Goal: Obtain resource: Download file/media

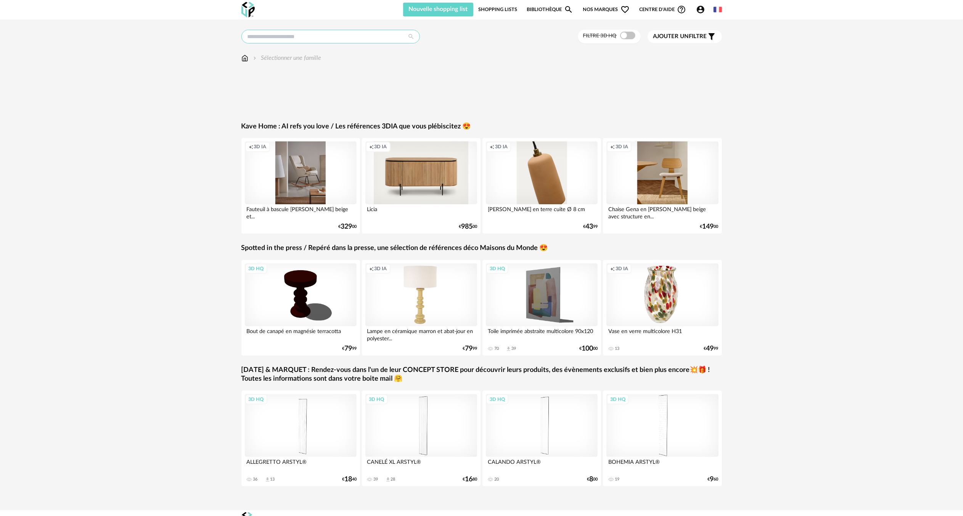
click at [266, 37] on input "text" at bounding box center [330, 37] width 178 height 14
type input "********"
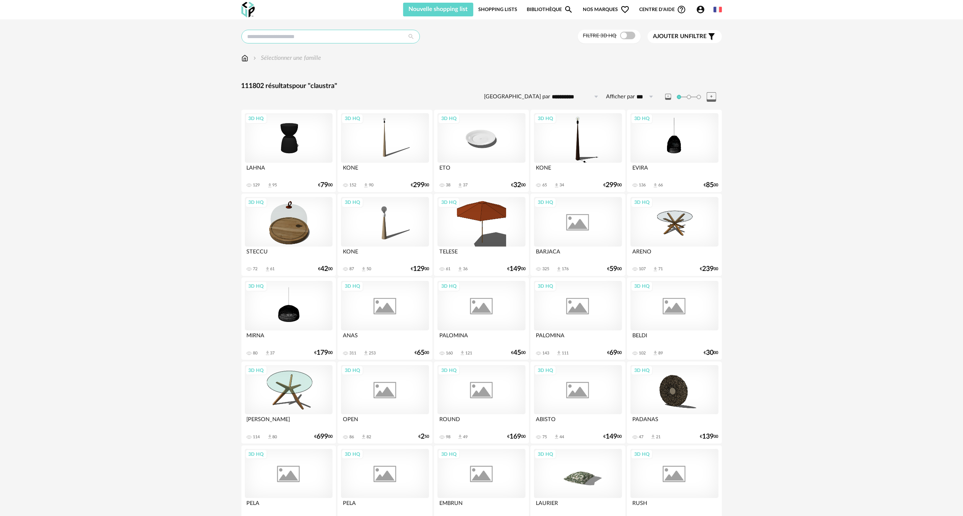
type input "********"
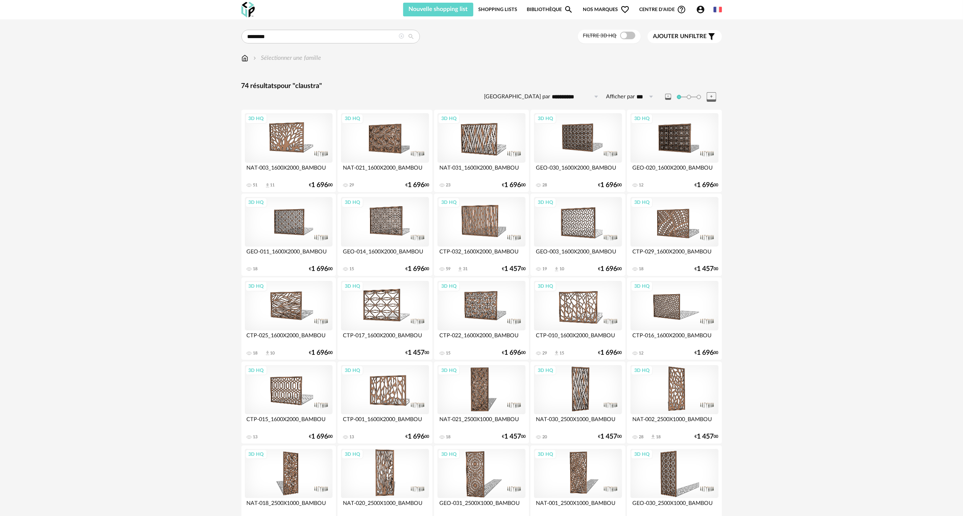
click at [403, 35] on icon at bounding box center [401, 36] width 5 height 5
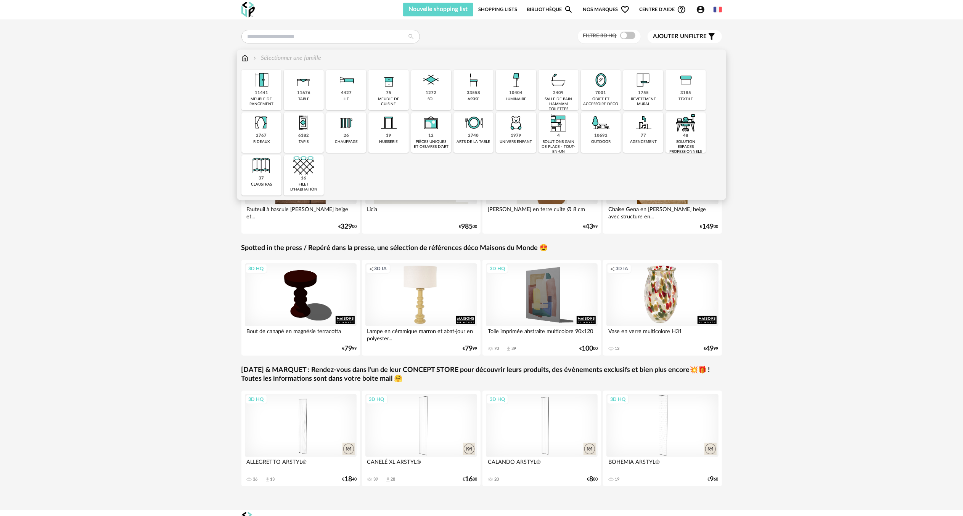
click at [246, 59] on img at bounding box center [244, 58] width 7 height 9
click at [261, 88] on img at bounding box center [261, 80] width 21 height 21
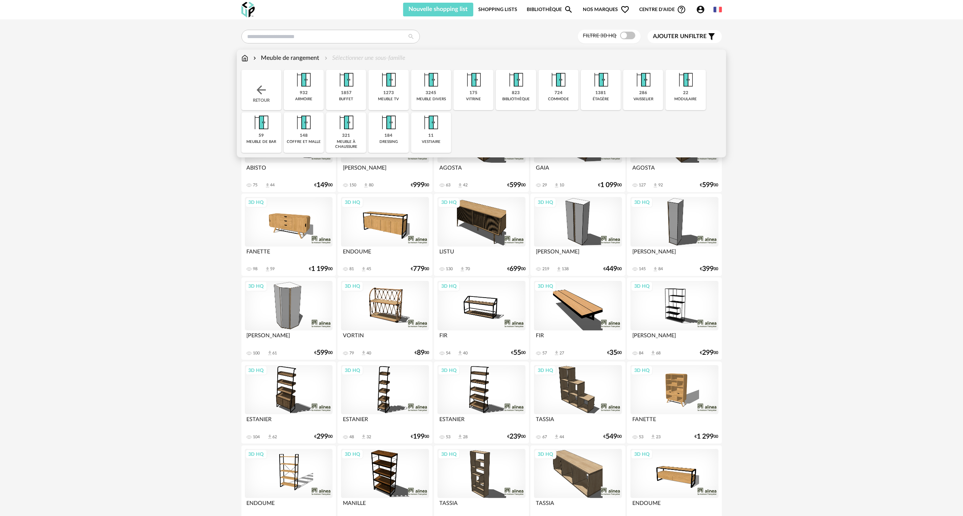
click at [391, 83] on img at bounding box center [388, 80] width 21 height 21
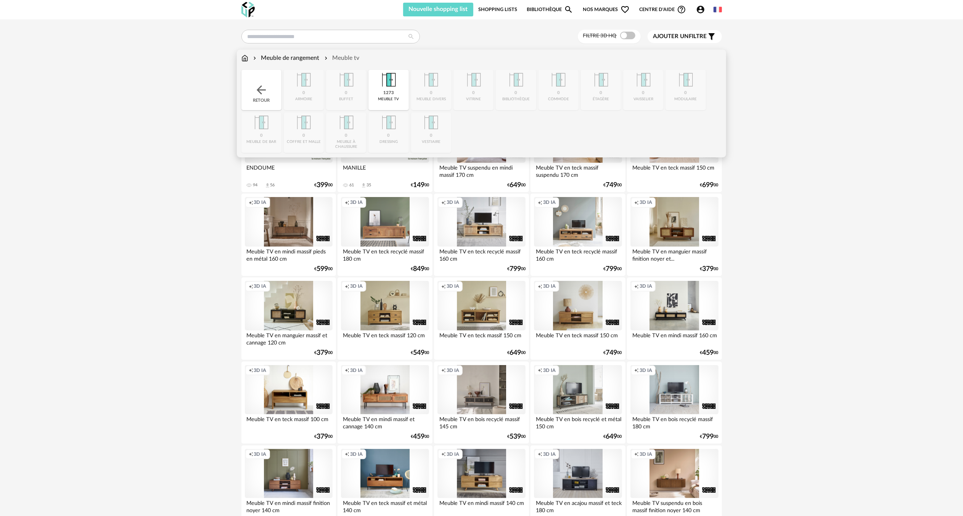
click at [263, 89] on img at bounding box center [261, 90] width 14 height 14
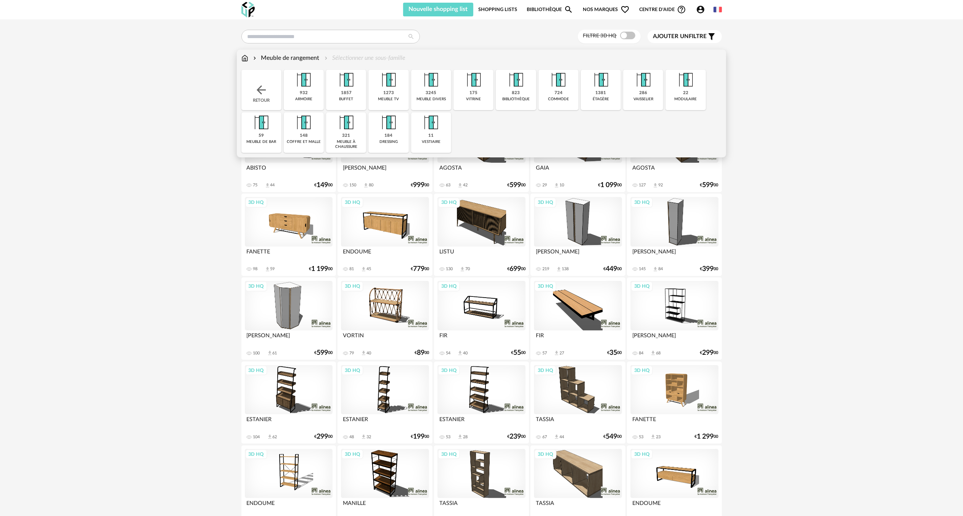
click at [259, 88] on img at bounding box center [261, 90] width 14 height 14
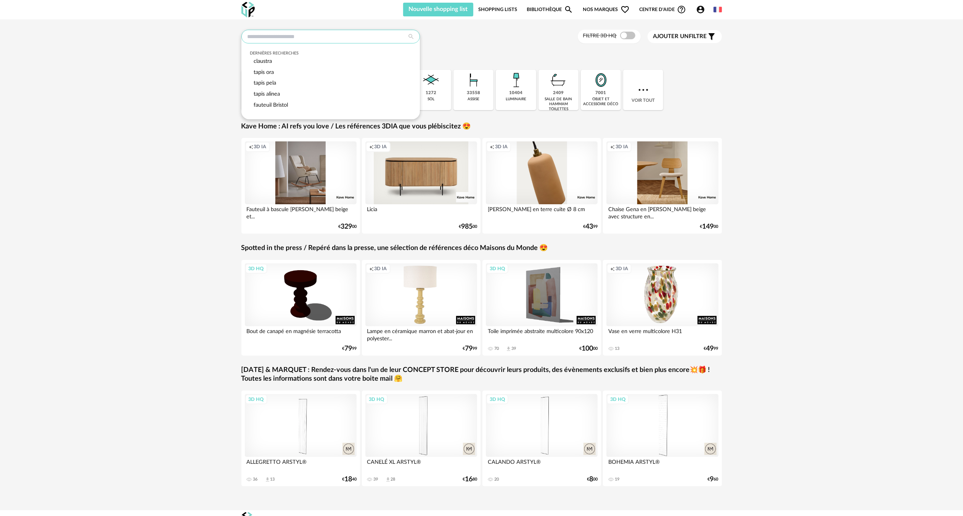
click at [295, 35] on input "text" at bounding box center [330, 37] width 178 height 14
type input "********"
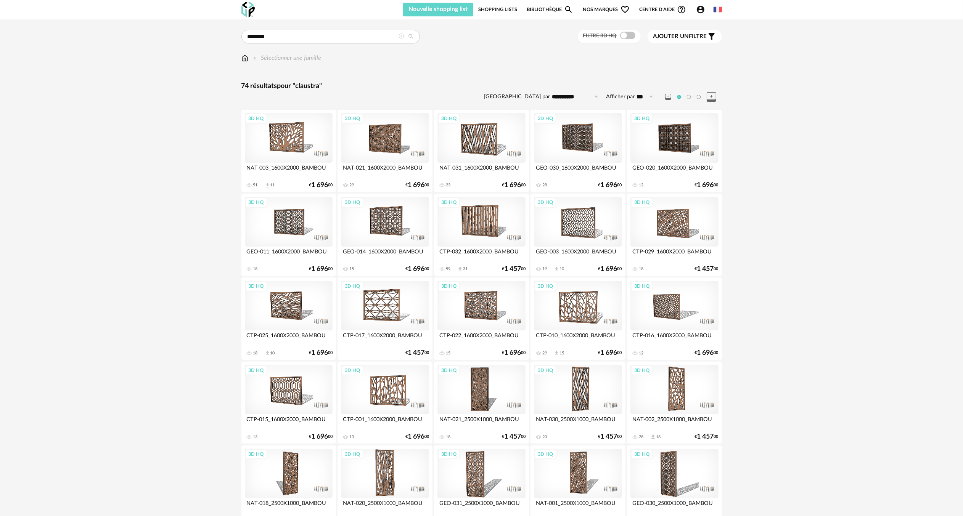
click at [296, 130] on div "3D HQ" at bounding box center [289, 138] width 88 height 50
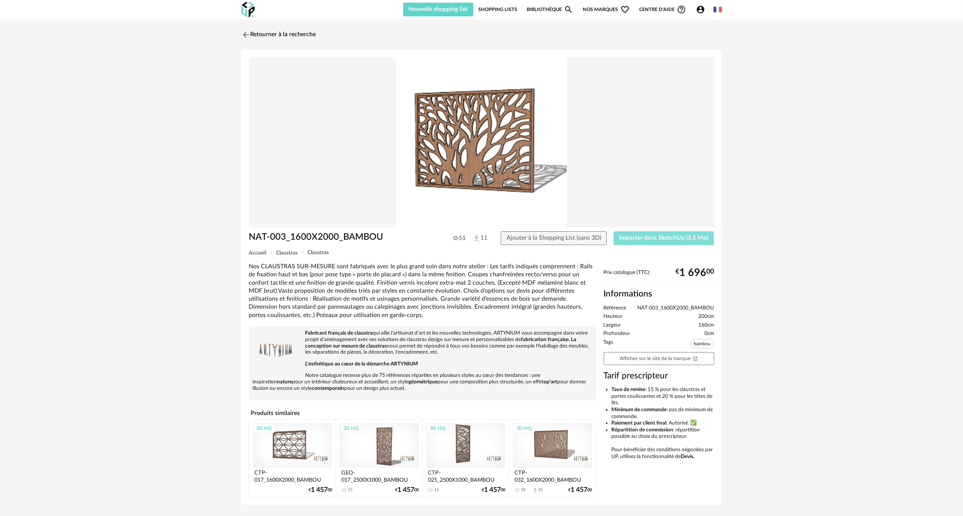
click at [632, 236] on span "Importer dans SketchUp (3,1 Mo)" at bounding box center [663, 238] width 89 height 6
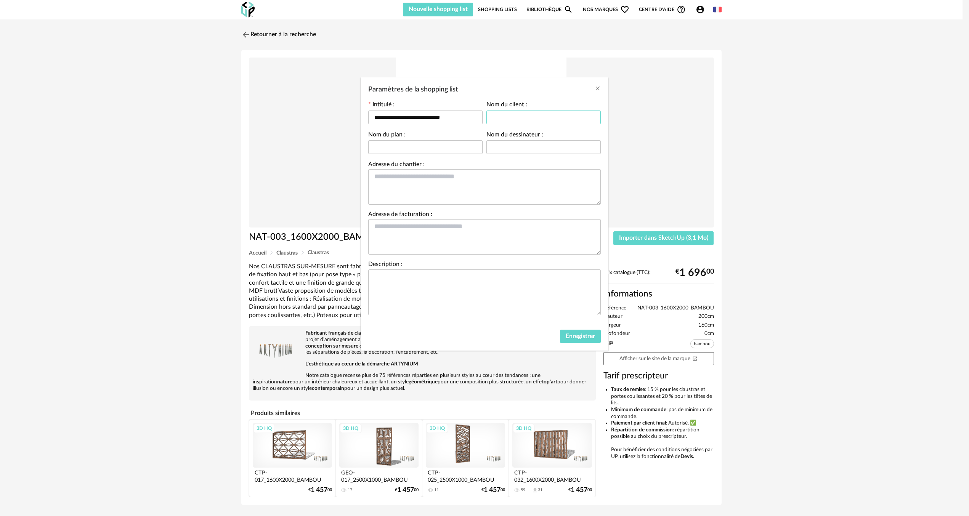
click at [502, 119] on input "Paramètres de la shopping list" at bounding box center [544, 118] width 114 height 14
type input "********"
click at [511, 151] on input "Paramètres de la shopping list" at bounding box center [544, 147] width 114 height 14
type input "**********"
click at [470, 149] on input "Paramètres de la shopping list" at bounding box center [425, 147] width 114 height 14
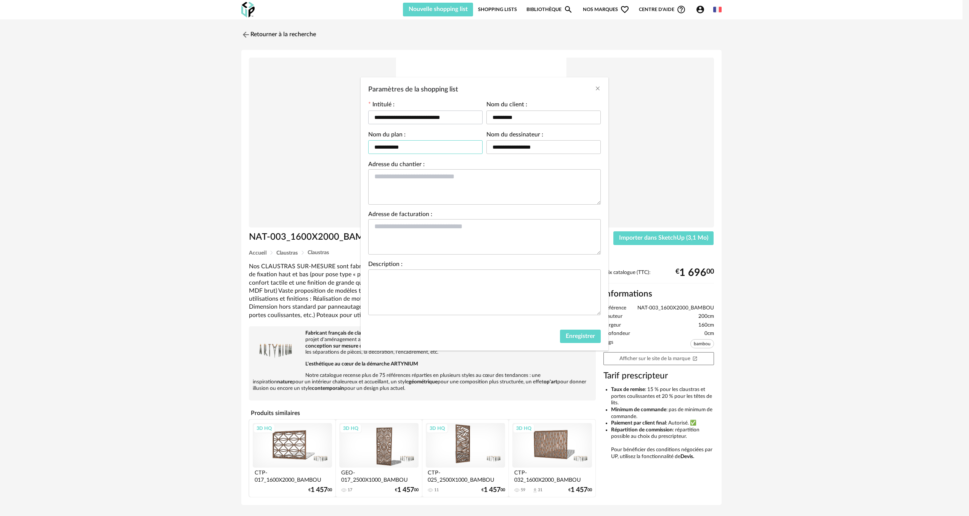
type input "**********"
drag, startPoint x: 469, startPoint y: 117, endPoint x: 423, endPoint y: 119, distance: 45.8
click at [423, 119] on input "**********" at bounding box center [425, 118] width 114 height 14
type input "**********"
click at [575, 337] on span "Enregistrer" at bounding box center [580, 336] width 29 height 6
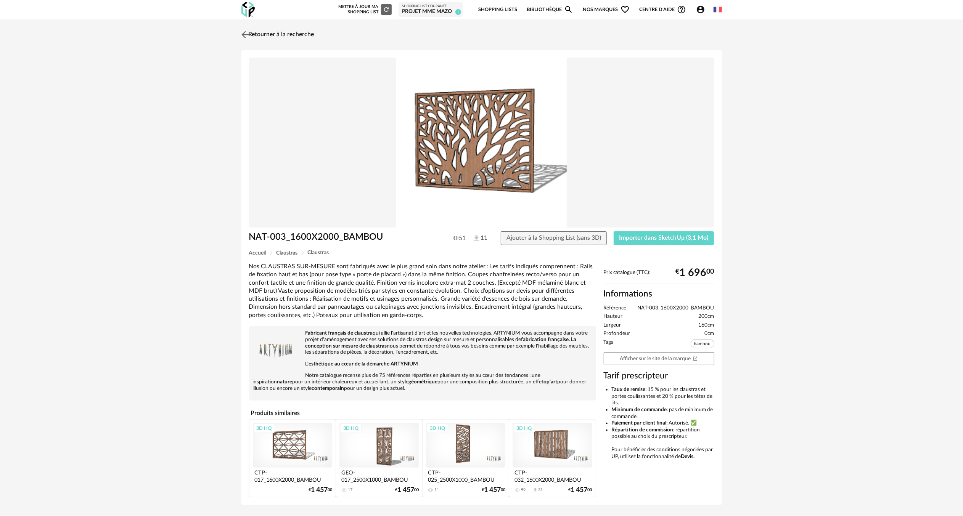
click at [245, 33] on img at bounding box center [244, 34] width 11 height 11
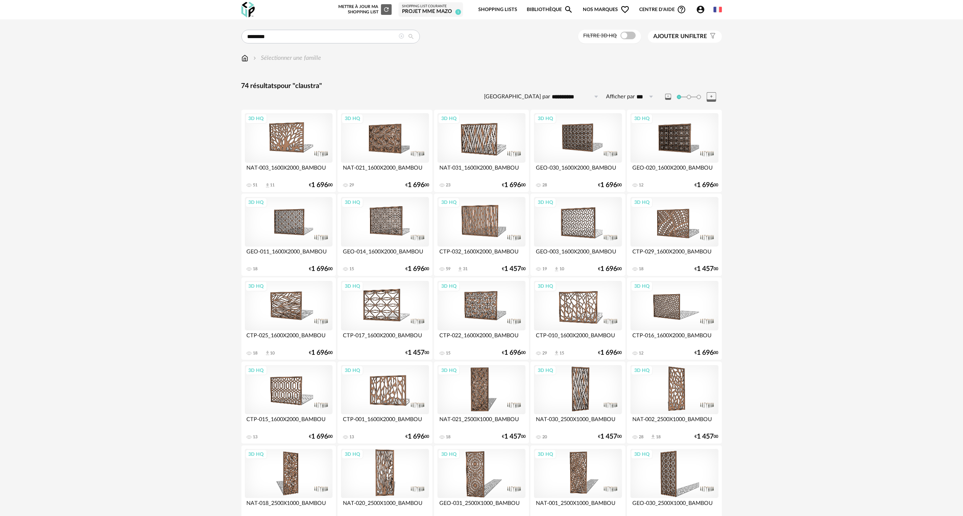
drag, startPoint x: 402, startPoint y: 35, endPoint x: 365, endPoint y: 39, distance: 37.6
click at [401, 36] on icon at bounding box center [401, 36] width 5 height 5
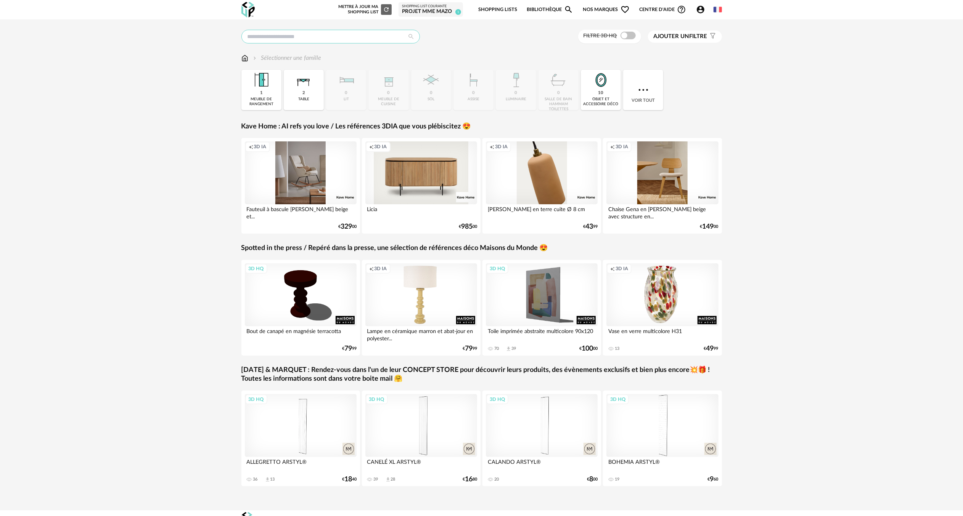
click at [329, 39] on input "text" at bounding box center [330, 37] width 178 height 14
type input "******"
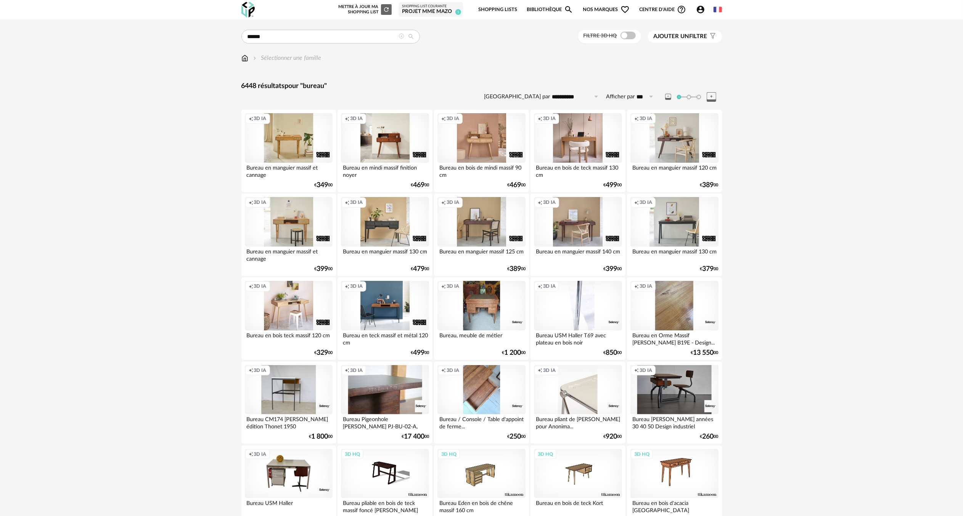
click at [703, 35] on span "Ajouter un filtre" at bounding box center [681, 37] width 54 height 8
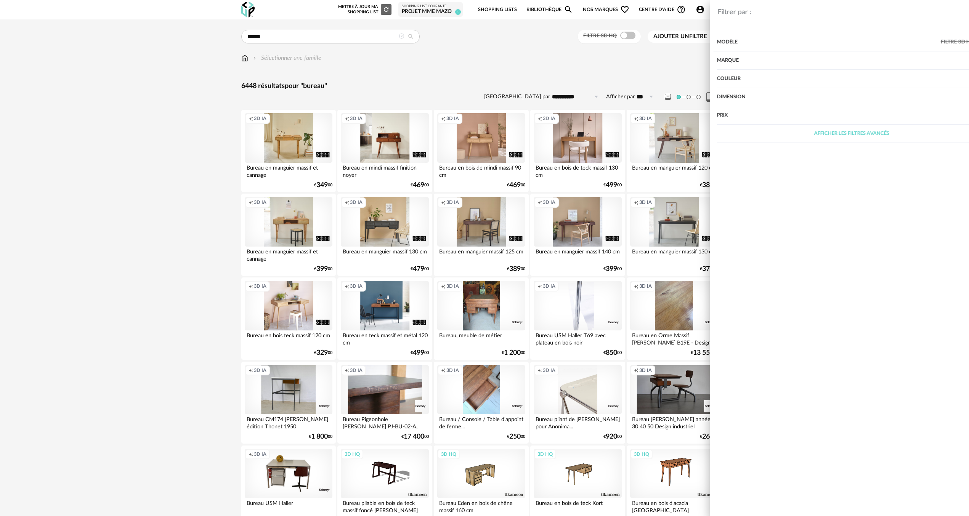
click at [707, 96] on div "Dimension" at bounding box center [819, 97] width 269 height 18
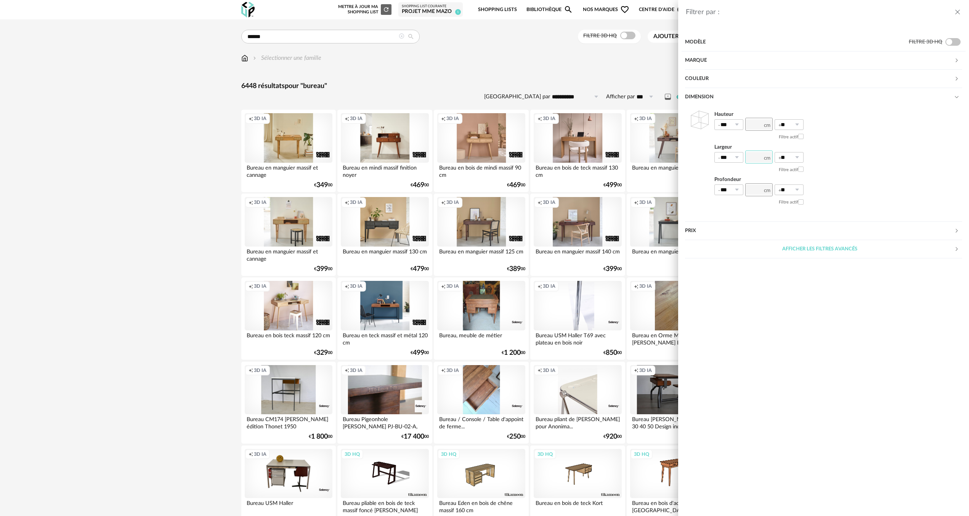
click at [757, 157] on input "number" at bounding box center [759, 157] width 27 height 13
type input "***"
click at [739, 158] on icon at bounding box center [737, 157] width 10 height 11
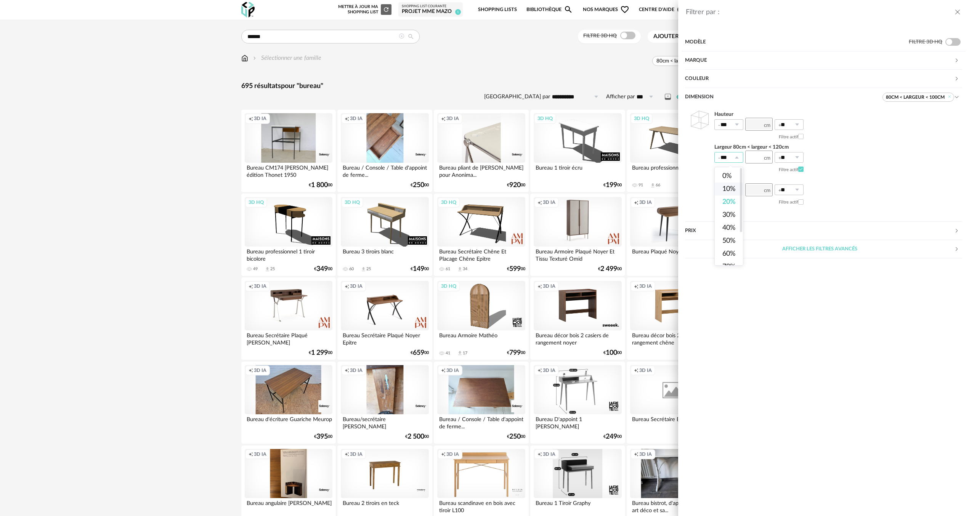
click at [731, 188] on span "10%" at bounding box center [729, 189] width 13 height 7
type input "***"
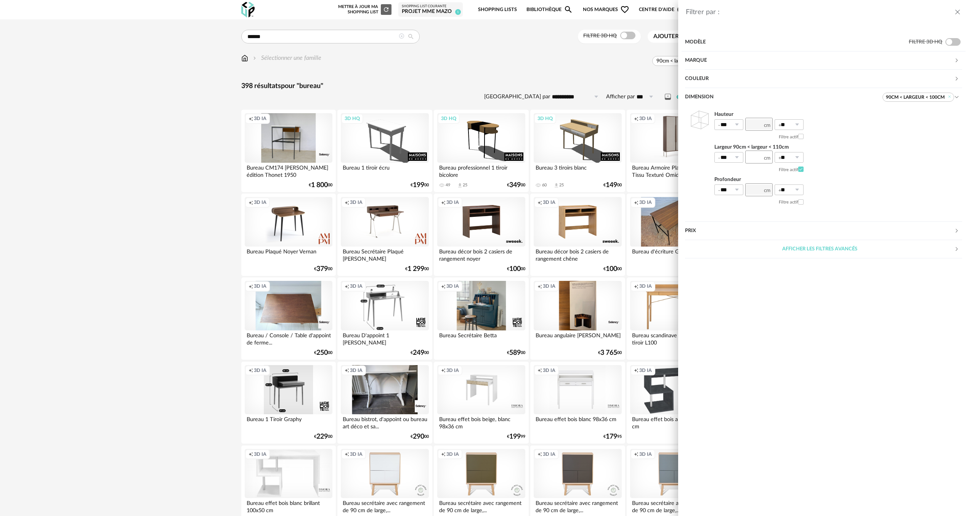
click at [119, 230] on div "Filtrer par : Modèle Filtre 3D HQ Marque &tradition 0 101 Copenhagen 0 366 Conc…" at bounding box center [484, 258] width 969 height 516
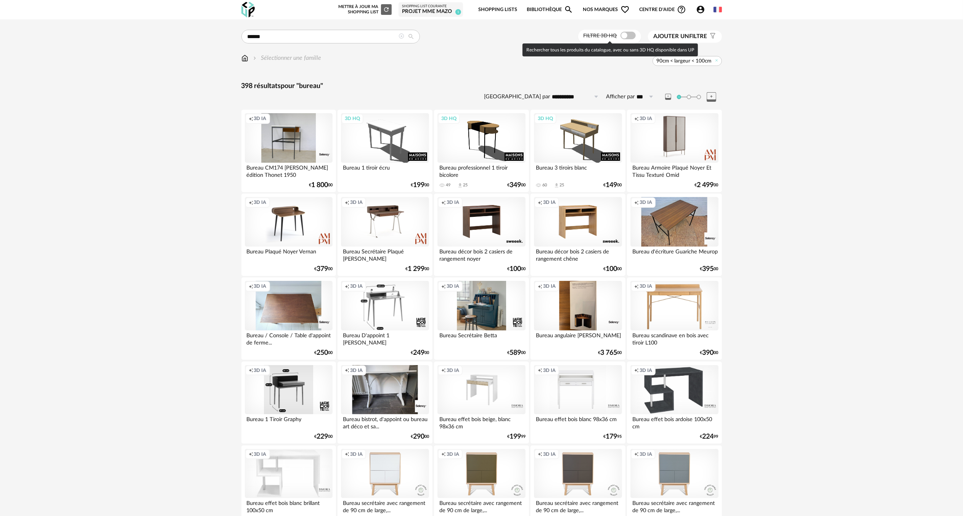
click at [629, 36] on span at bounding box center [627, 36] width 15 height 8
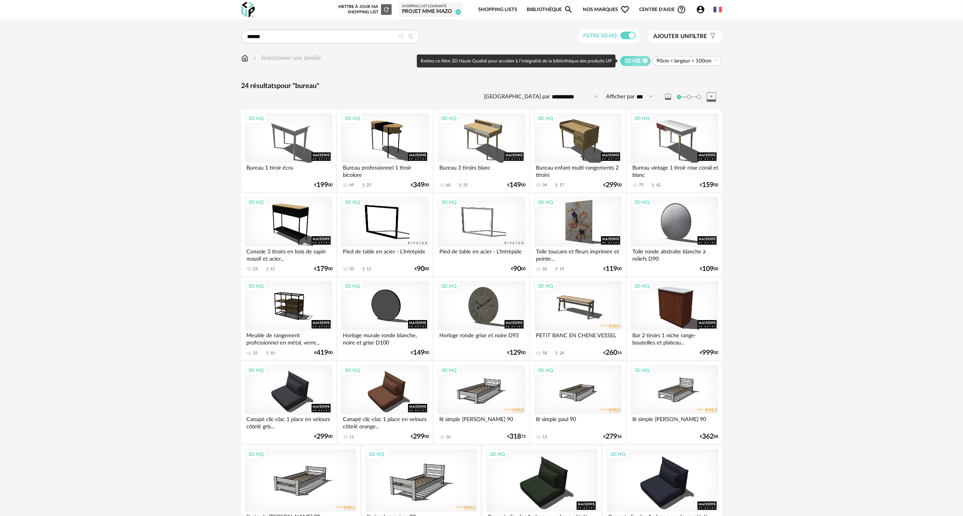
click at [646, 61] on icon at bounding box center [645, 60] width 5 height 5
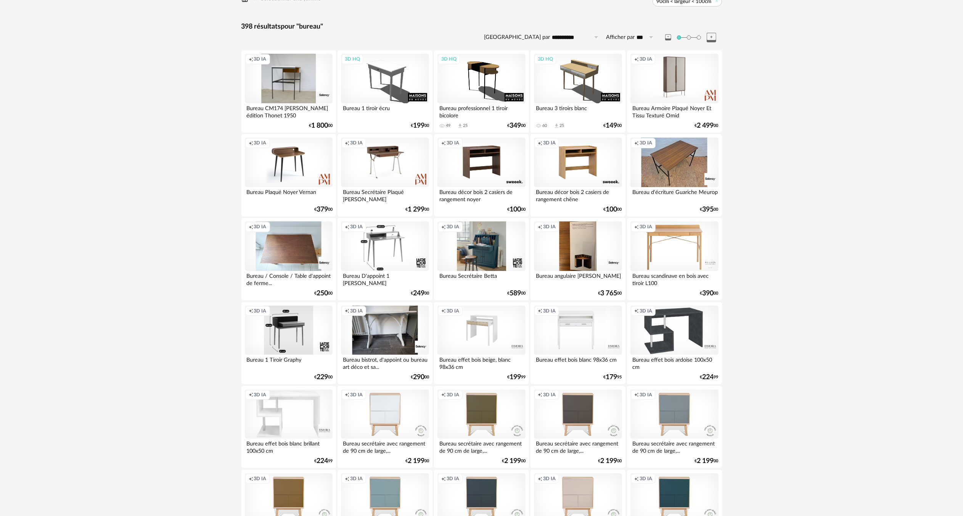
scroll to position [76, 0]
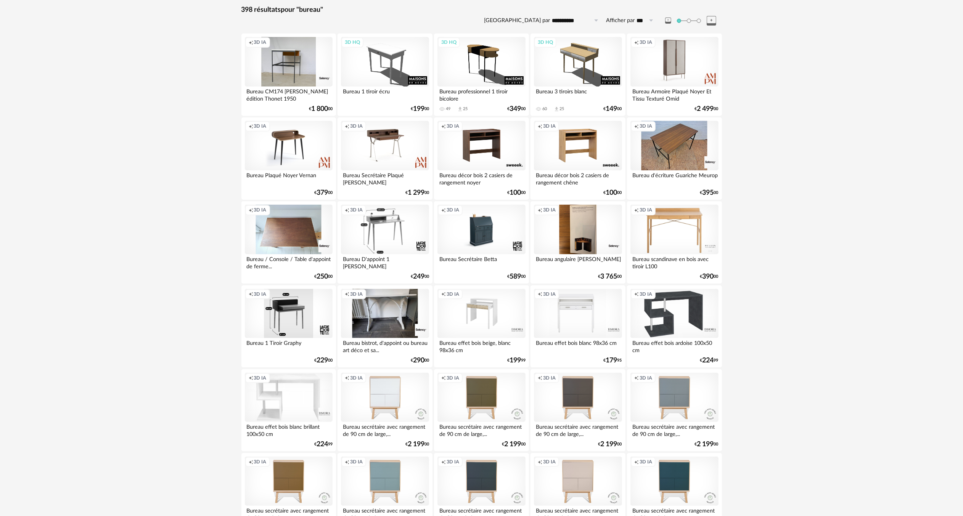
click at [475, 223] on div "Creation icon 3D IA" at bounding box center [481, 230] width 88 height 50
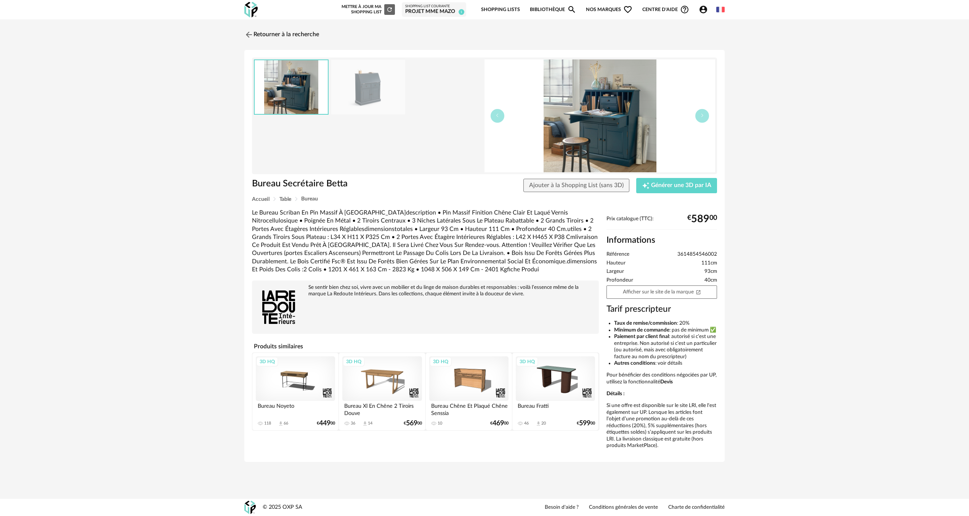
click at [374, 95] on img at bounding box center [368, 87] width 74 height 55
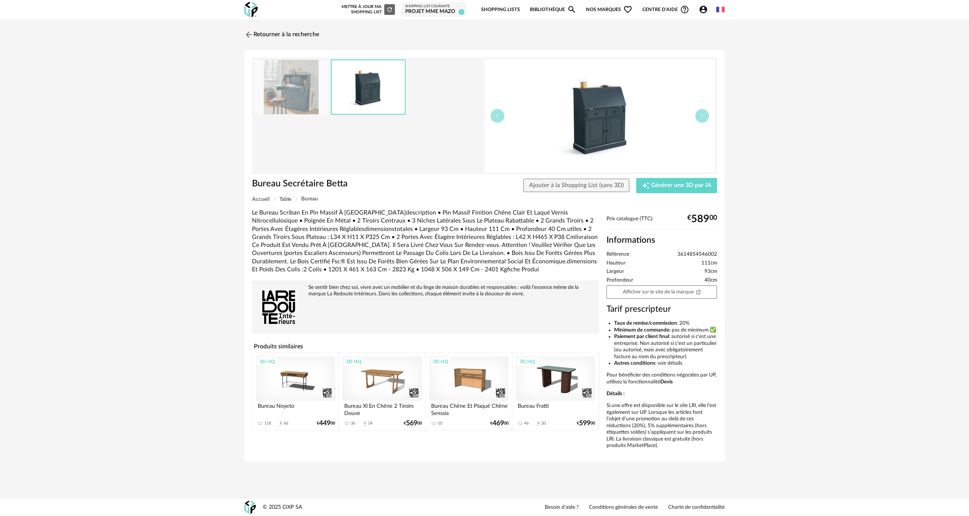
click at [297, 87] on img at bounding box center [291, 87] width 74 height 55
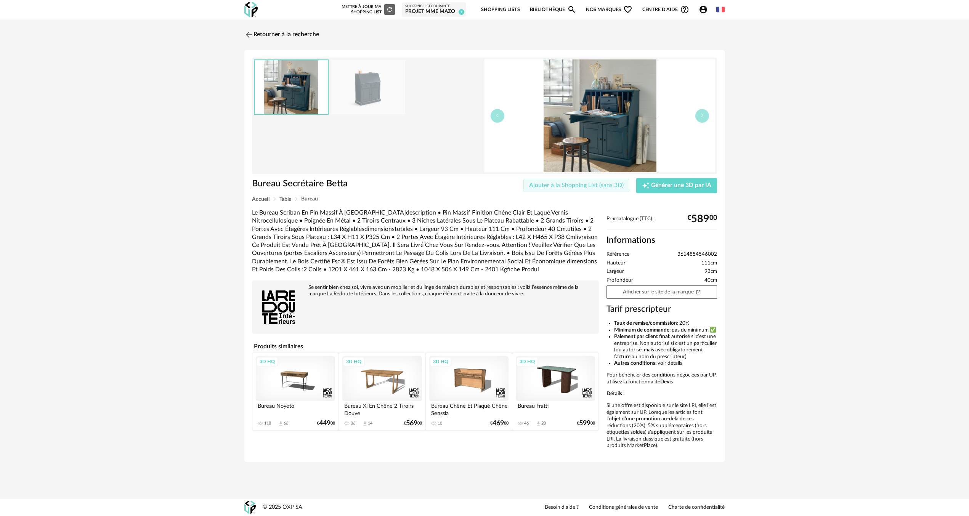
click at [620, 185] on span "Ajouter à la Shopping List (sans 3D)" at bounding box center [576, 185] width 95 height 6
click at [247, 34] on img at bounding box center [248, 34] width 11 height 11
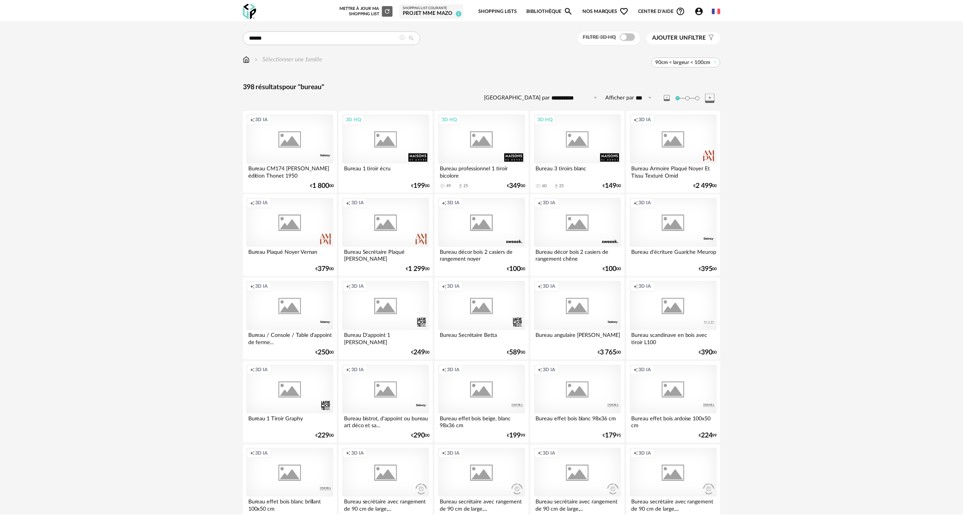
scroll to position [76, 0]
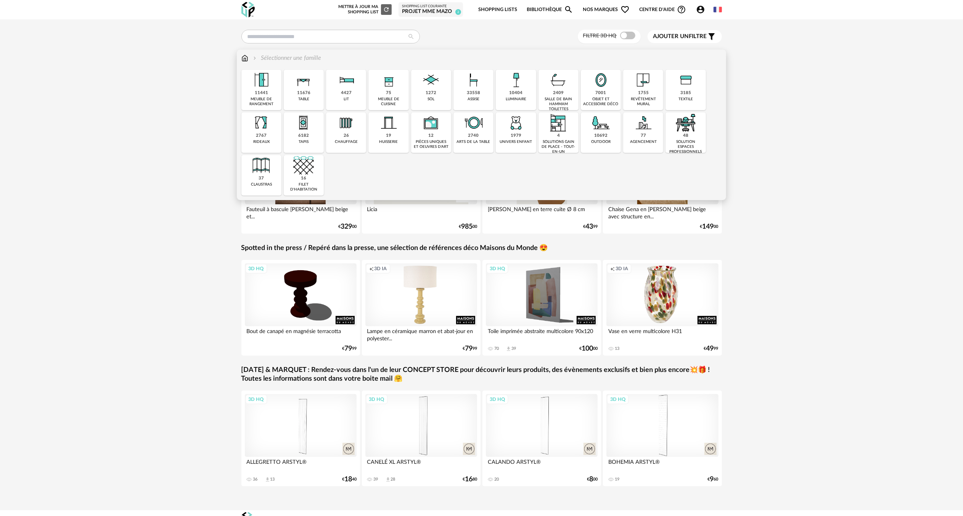
click at [301, 85] on img at bounding box center [303, 80] width 21 height 21
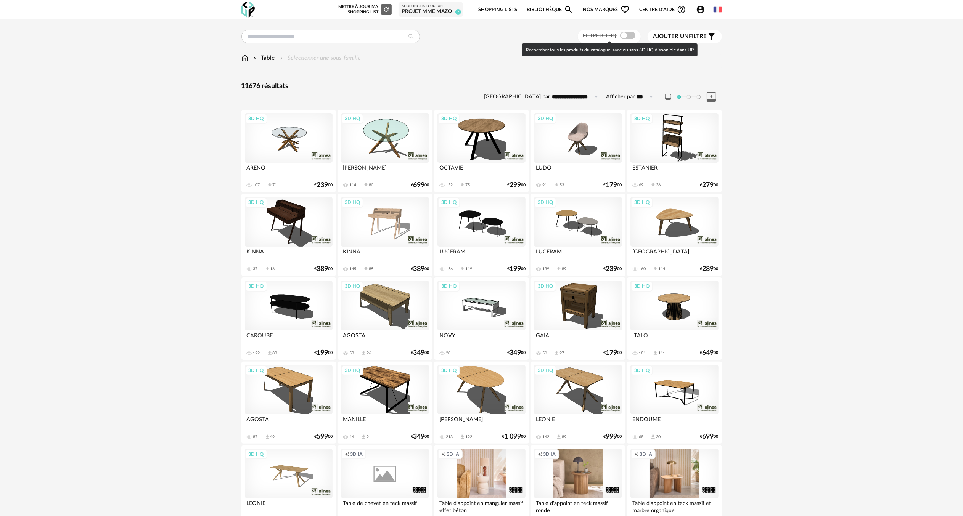
click at [626, 35] on span at bounding box center [627, 36] width 15 height 8
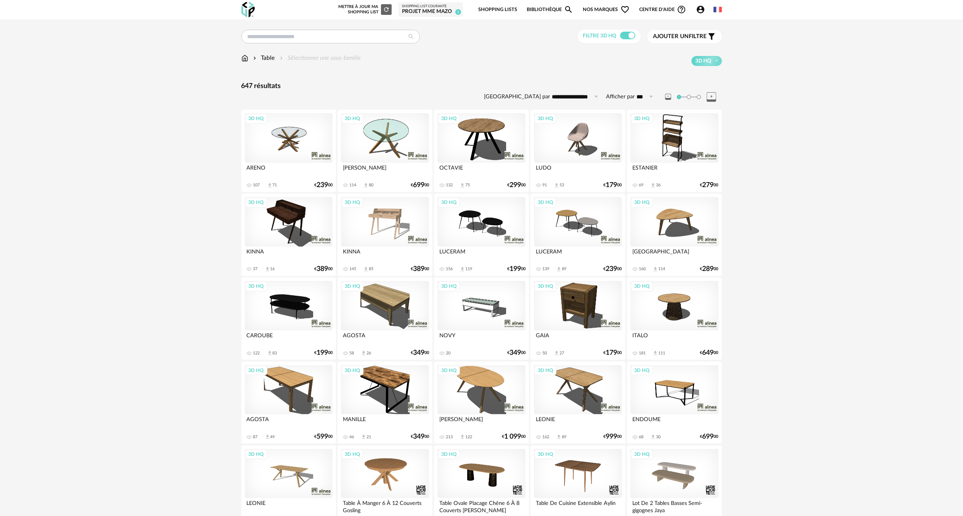
click at [692, 36] on span "Ajouter un filtre" at bounding box center [680, 37] width 54 height 8
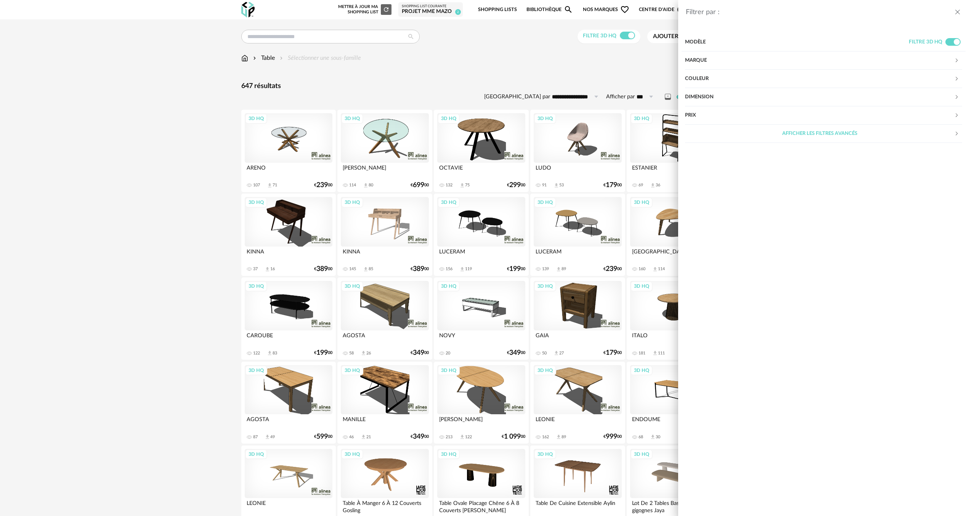
click at [704, 96] on div "Dimension" at bounding box center [819, 97] width 269 height 18
click at [763, 159] on input "number" at bounding box center [759, 157] width 27 height 13
type input "***"
click at [738, 159] on icon at bounding box center [737, 157] width 10 height 11
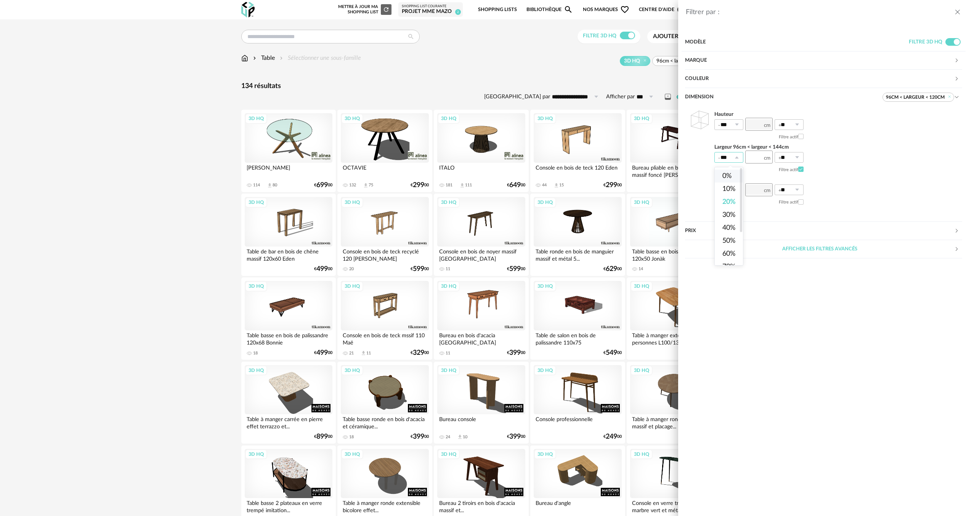
click at [730, 174] on span "0%" at bounding box center [727, 176] width 9 height 7
type input "**"
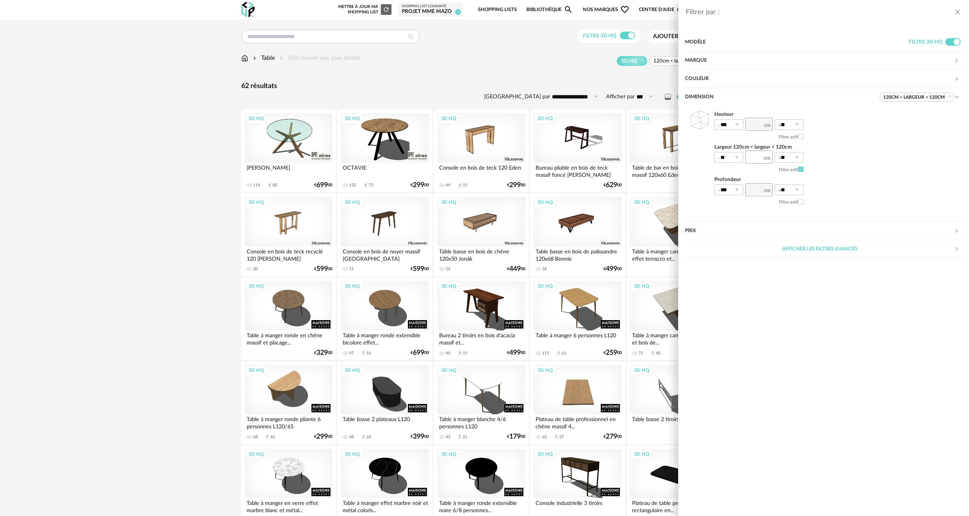
click at [164, 228] on div "Filtrer par : Modèle Filtre 3D HQ Marque &tradition 0 101 Copenhagen 0 366 Conc…" at bounding box center [484, 258] width 969 height 516
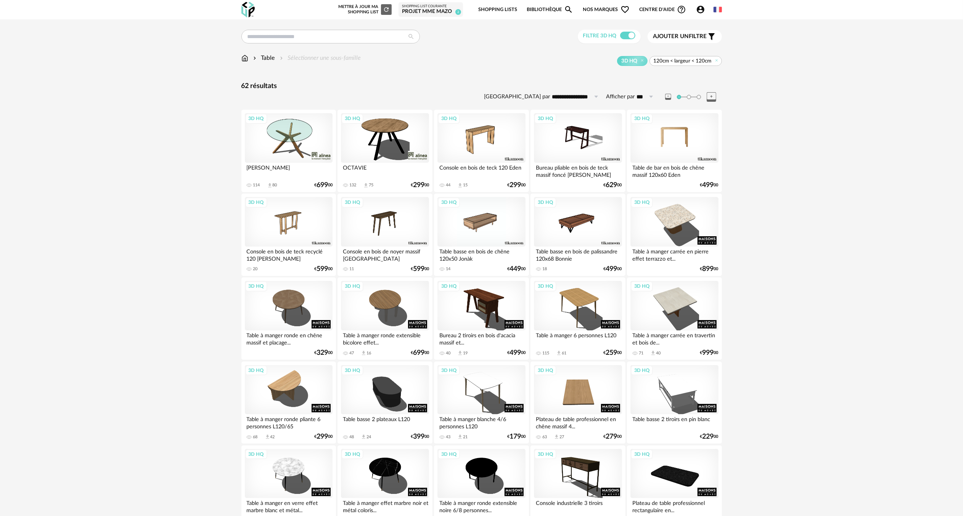
click at [678, 129] on div "3D HQ" at bounding box center [674, 138] width 88 height 50
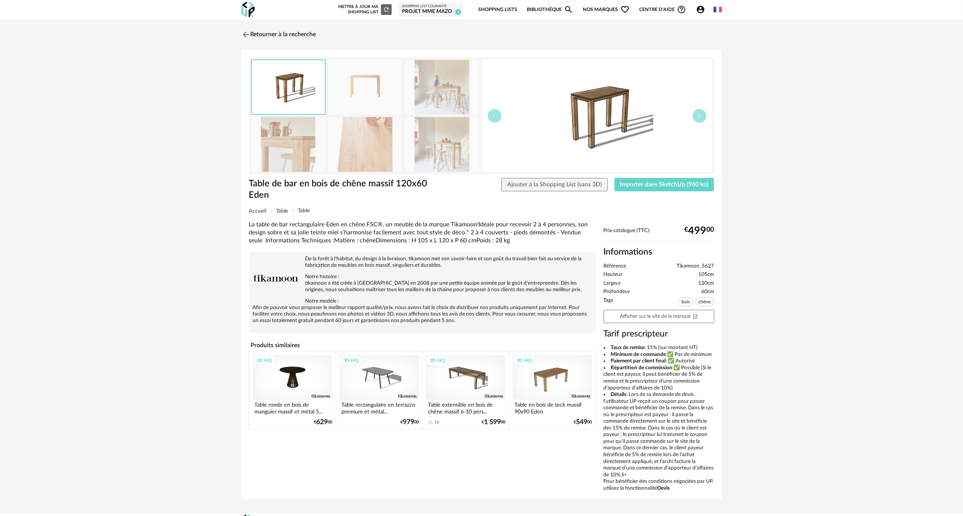
click at [305, 151] on img at bounding box center [288, 144] width 74 height 55
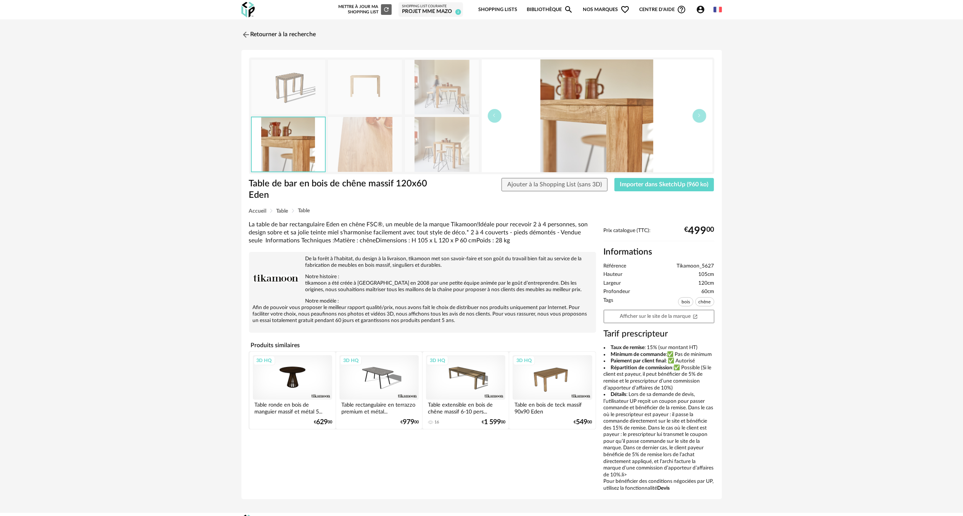
click at [452, 93] on img at bounding box center [442, 87] width 74 height 55
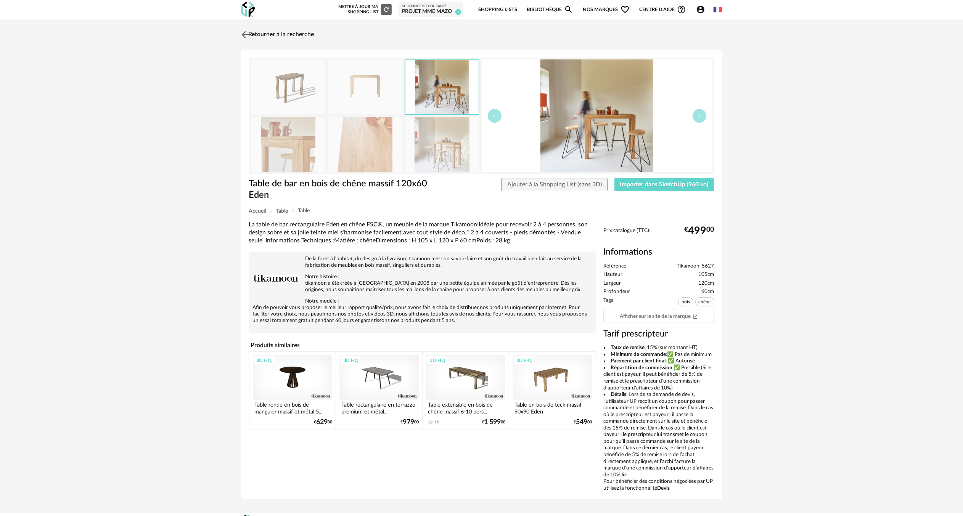
click at [244, 34] on img at bounding box center [244, 34] width 11 height 11
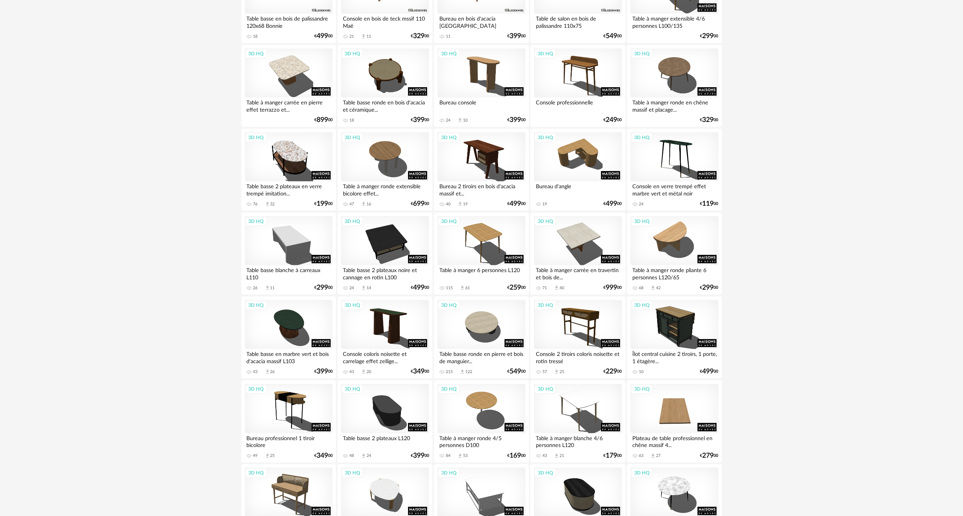
scroll to position [419, 0]
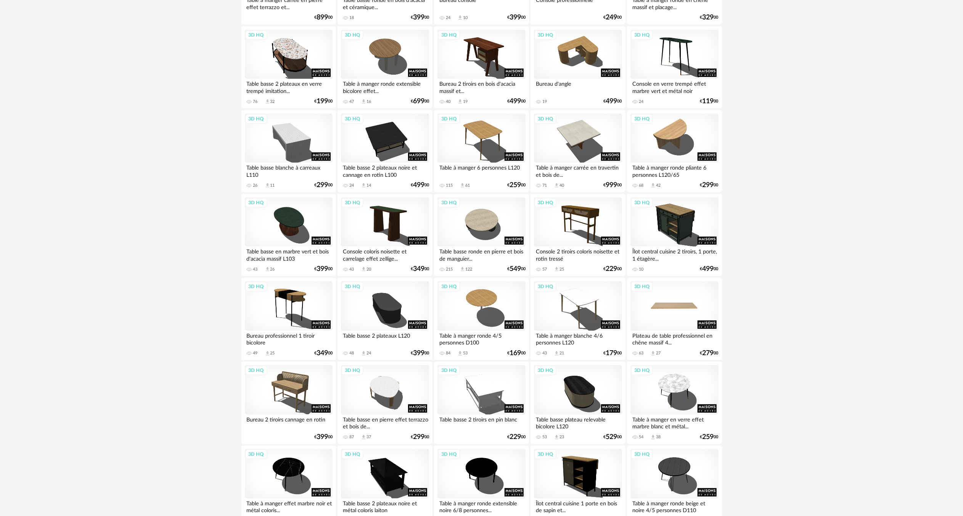
click at [680, 304] on div "3D HQ" at bounding box center [674, 306] width 88 height 50
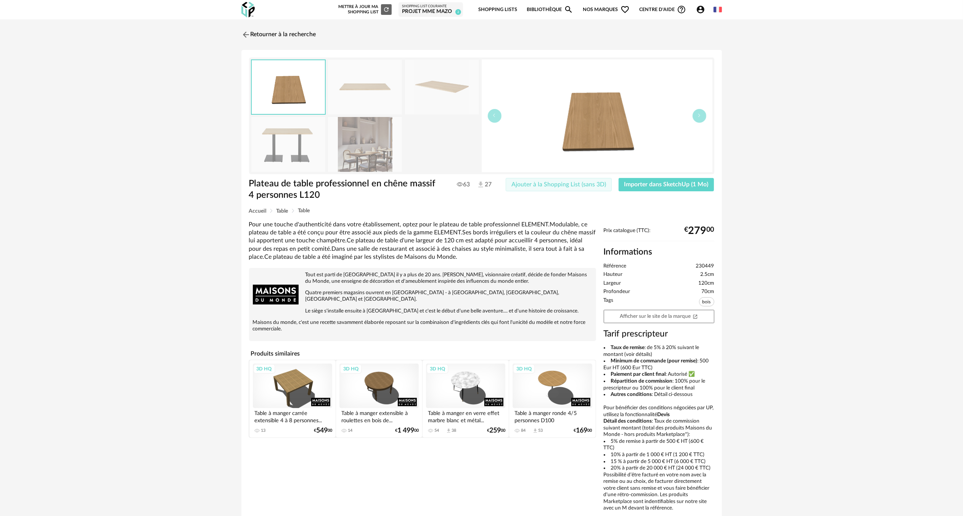
click at [584, 184] on span "Ajouter à la Shopping List (sans 3D)" at bounding box center [558, 185] width 95 height 6
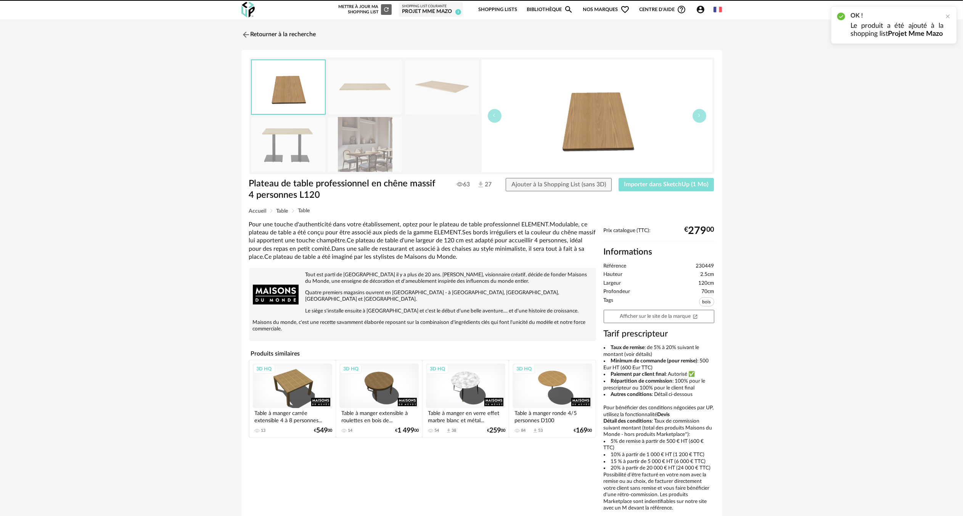
click at [636, 185] on span "Importer dans SketchUp (1 Mo)" at bounding box center [666, 185] width 84 height 6
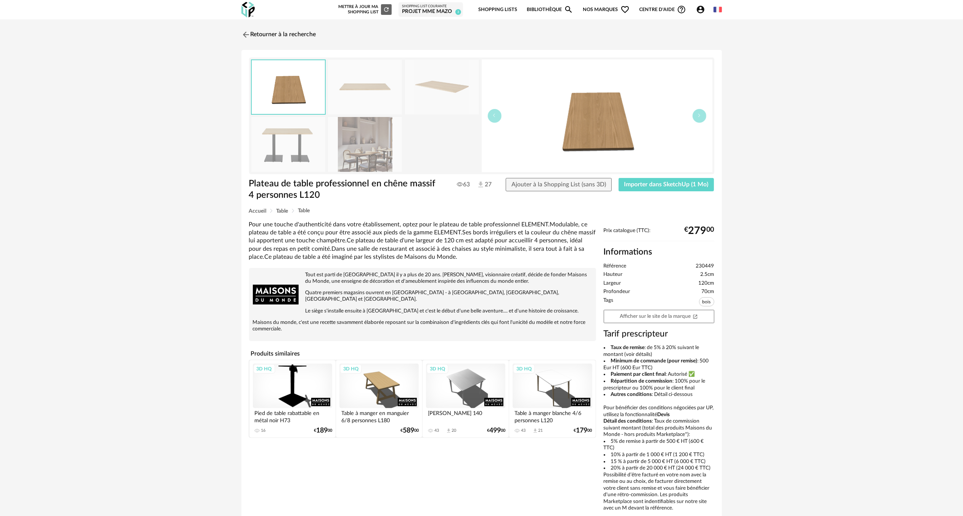
click at [292, 364] on div "3D HQ" at bounding box center [292, 386] width 79 height 45
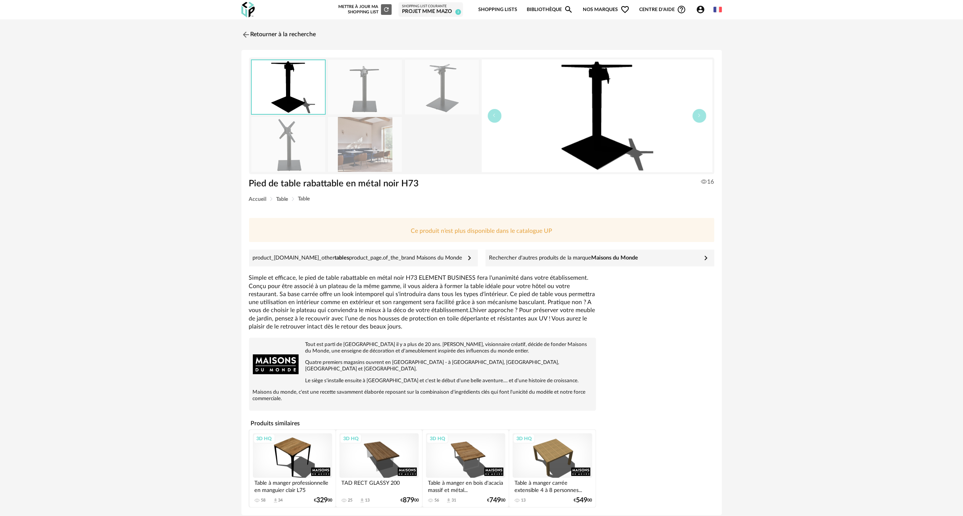
click at [593, 152] on img at bounding box center [597, 115] width 231 height 113
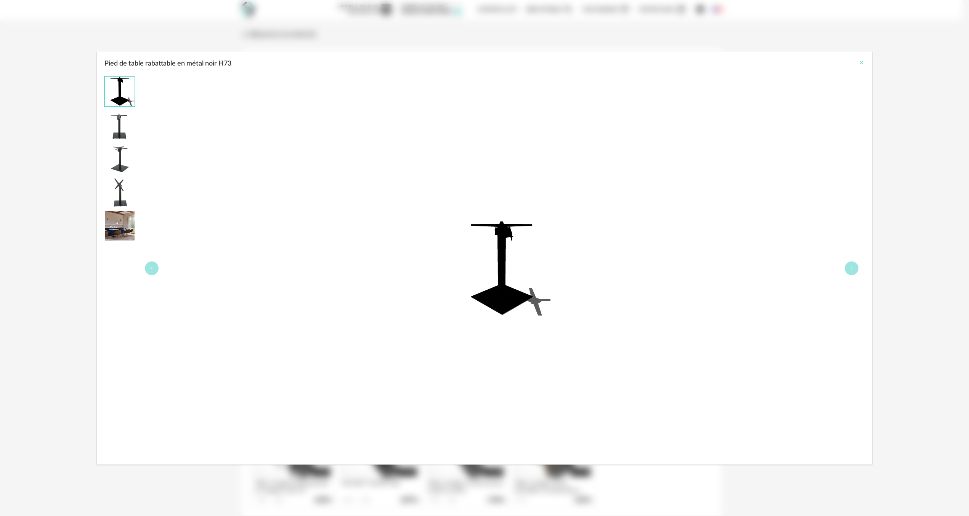
click at [865, 62] on div "Pied de table rabattable en métal noir H73" at bounding box center [485, 61] width 776 height 21
click at [857, 65] on div "Pied de table rabattable en métal noir H73" at bounding box center [485, 61] width 776 height 21
click at [862, 62] on icon "Close" at bounding box center [862, 62] width 6 height 6
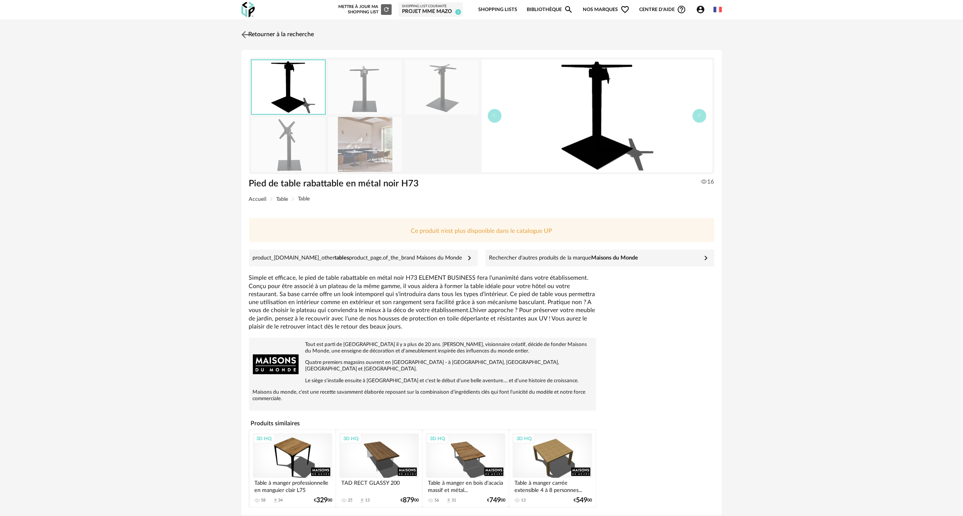
click at [246, 37] on img at bounding box center [244, 34] width 11 height 11
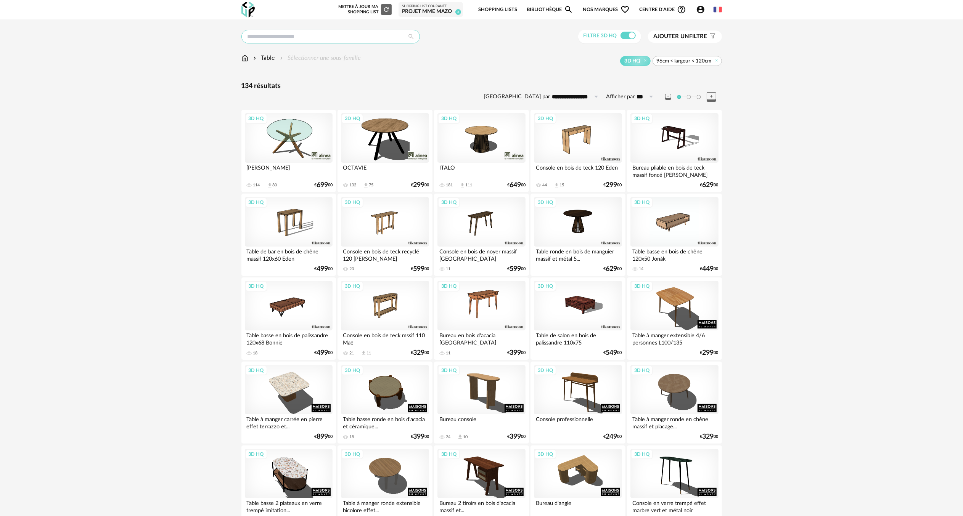
click at [381, 37] on input "text" at bounding box center [330, 37] width 178 height 14
type input "**********"
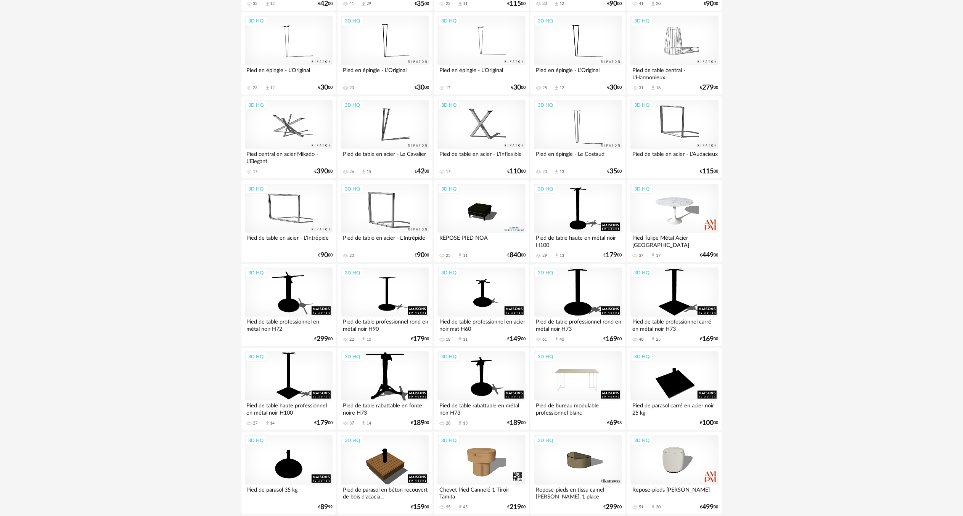
scroll to position [267, 0]
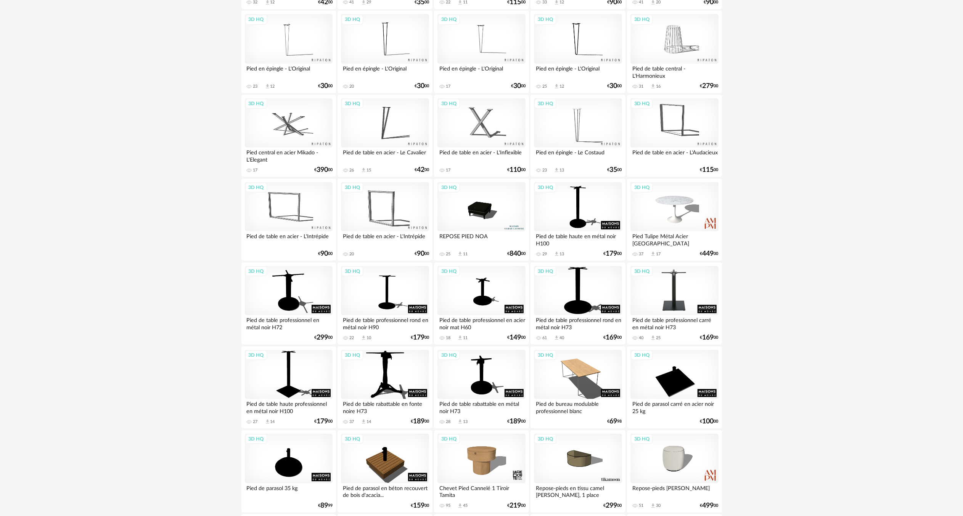
click at [678, 301] on div "3D HQ" at bounding box center [674, 291] width 88 height 50
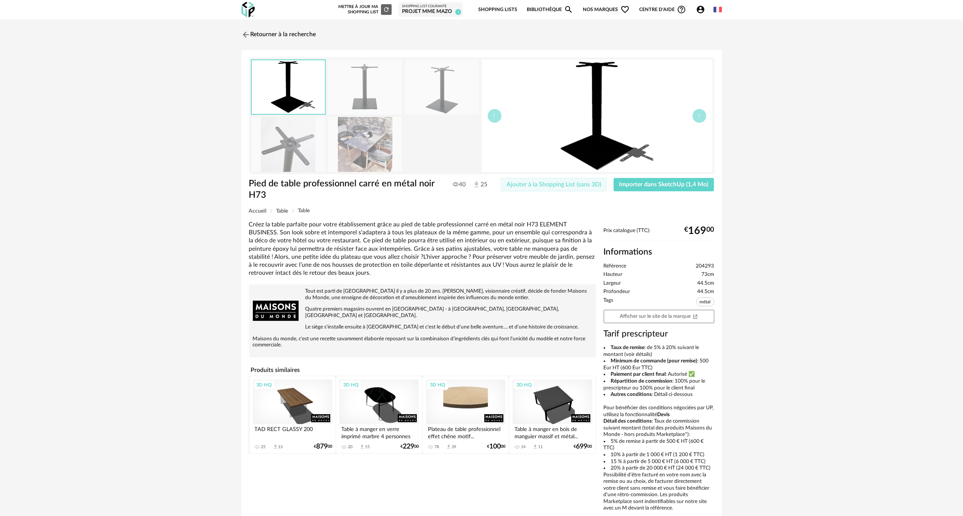
click at [583, 185] on span "Ajouter à la Shopping List (sans 3D)" at bounding box center [553, 185] width 95 height 6
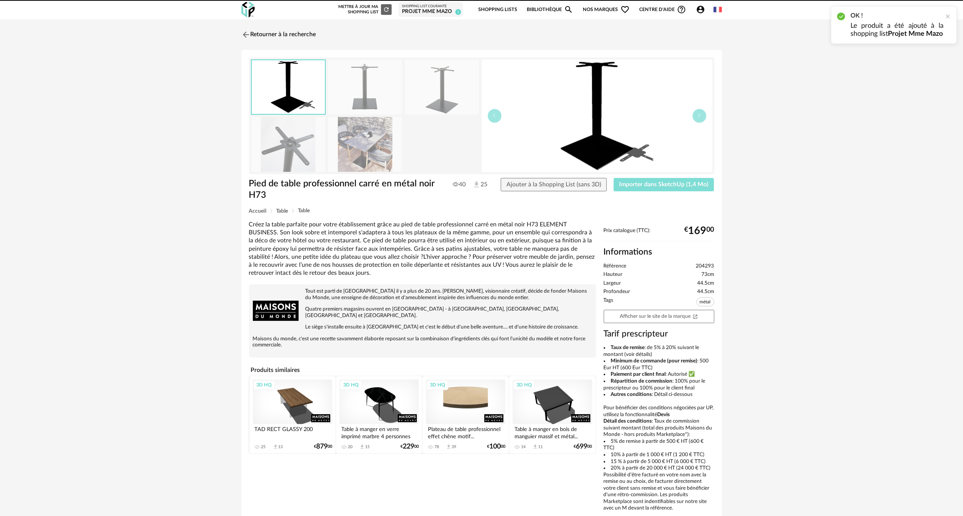
click at [634, 185] on span "Importer dans SketchUp (1,4 Mo)" at bounding box center [663, 185] width 89 height 6
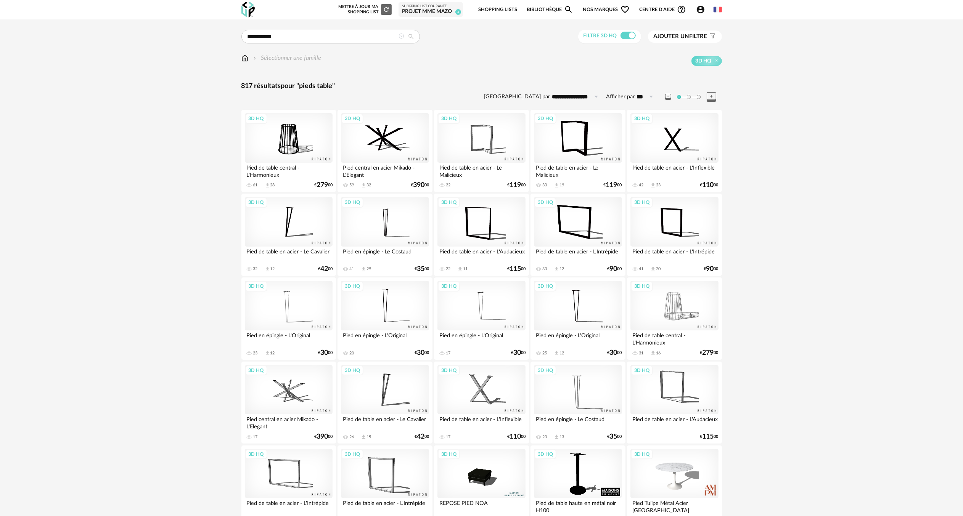
drag, startPoint x: 244, startPoint y: 53, endPoint x: 248, endPoint y: 55, distance: 4.6
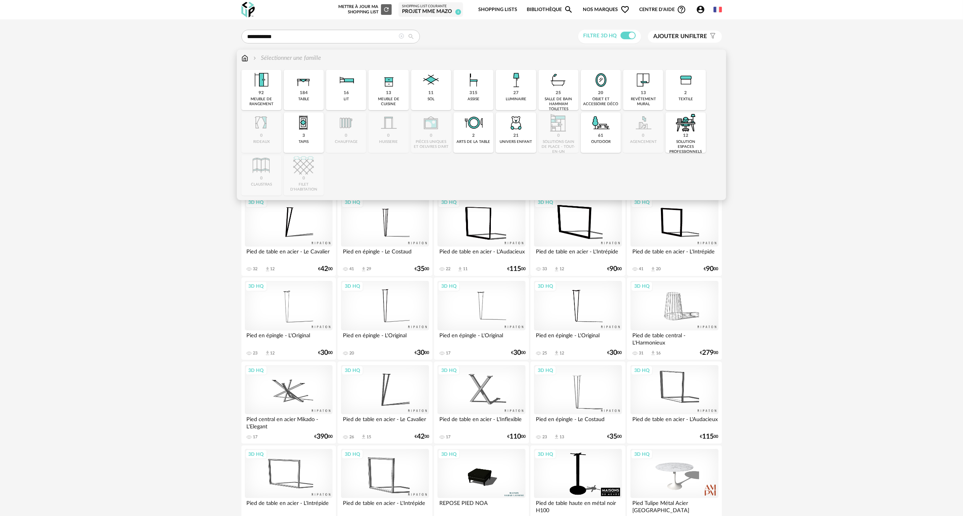
click at [249, 56] on div "Sélectionner une famille" at bounding box center [281, 58] width 80 height 9
click at [245, 58] on img at bounding box center [244, 58] width 7 height 9
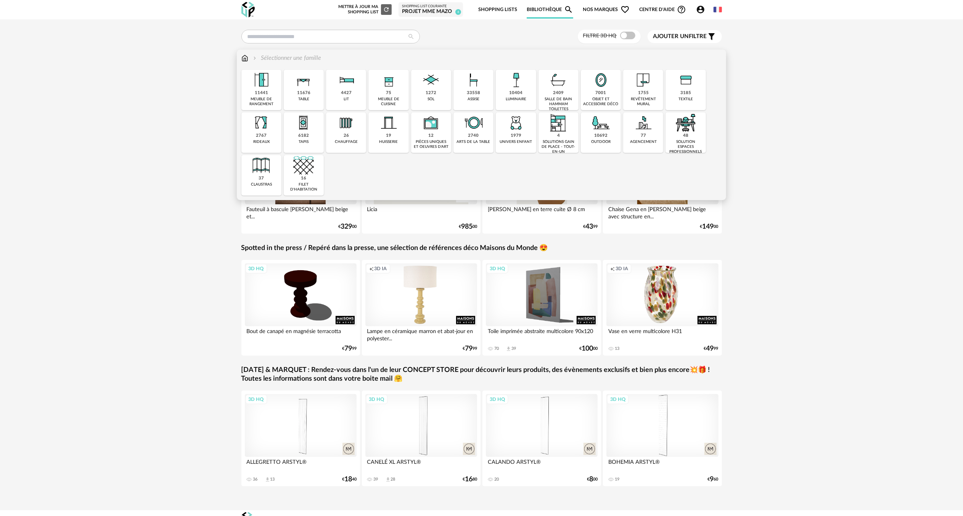
click at [390, 84] on img at bounding box center [388, 80] width 21 height 21
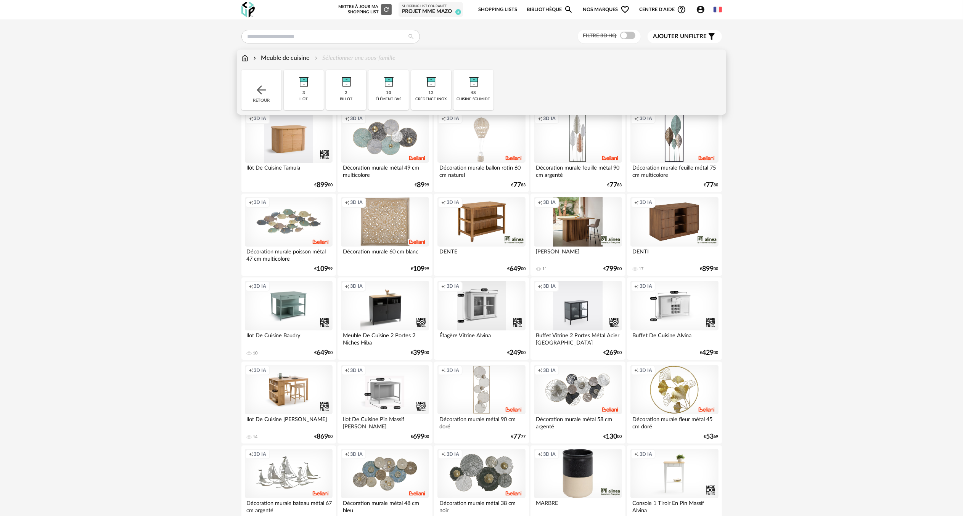
click at [472, 85] on img at bounding box center [473, 80] width 21 height 21
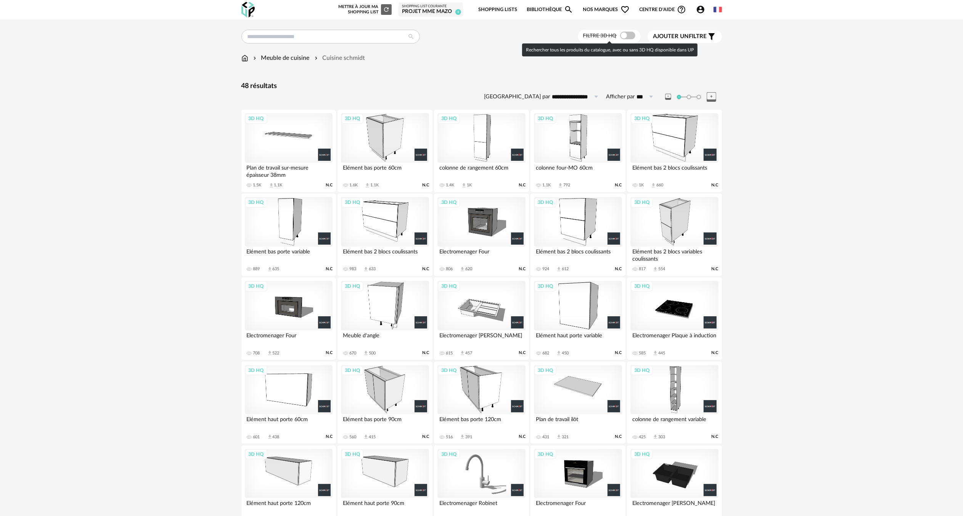
click at [631, 35] on span at bounding box center [627, 36] width 15 height 8
click at [482, 146] on div "3D HQ" at bounding box center [481, 138] width 88 height 50
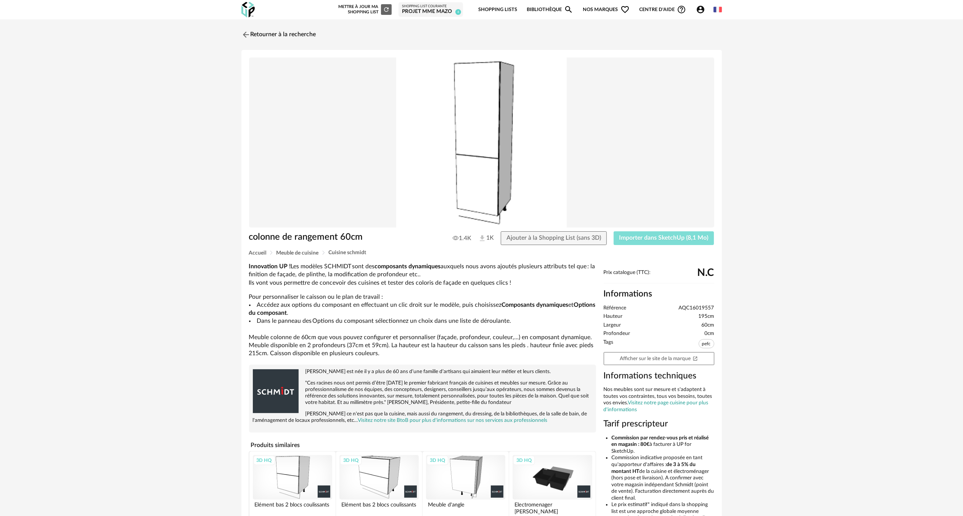
click at [627, 235] on button "Importer dans SketchUp (8,1 Mo)" at bounding box center [664, 238] width 101 height 14
click at [246, 34] on img at bounding box center [244, 34] width 11 height 11
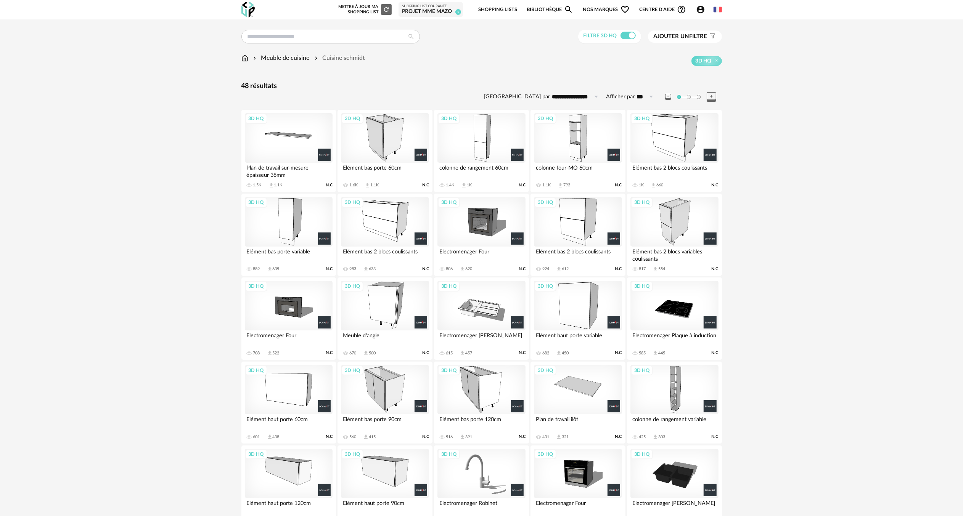
click at [290, 214] on div "3D HQ" at bounding box center [289, 222] width 88 height 50
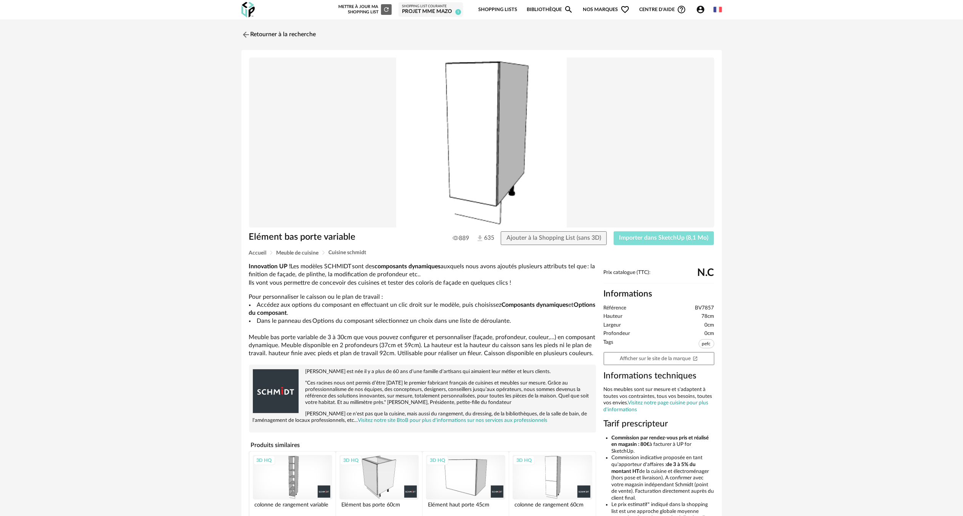
click at [636, 239] on span "Importer dans SketchUp (8,1 Mo)" at bounding box center [663, 238] width 89 height 6
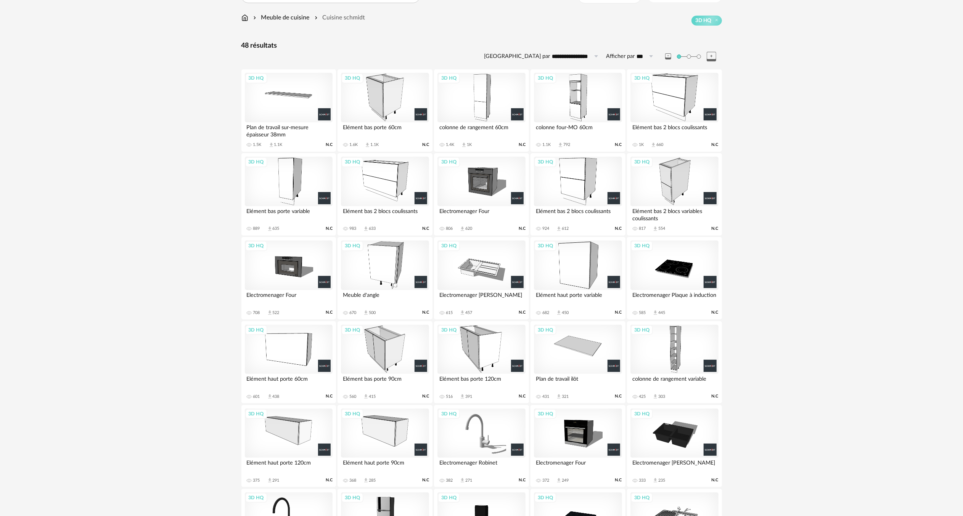
scroll to position [39, 0]
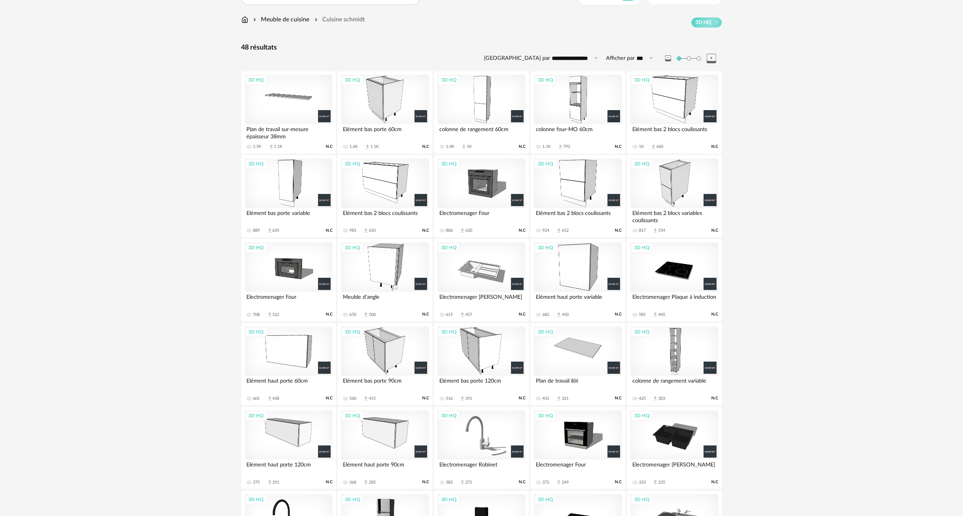
click at [387, 96] on div "3D HQ" at bounding box center [385, 100] width 88 height 50
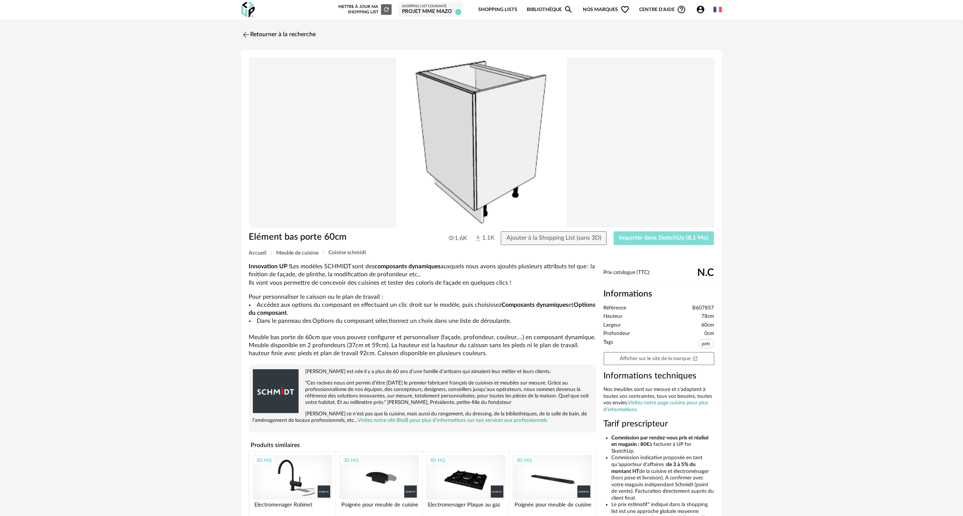
click at [639, 240] on span "Importer dans SketchUp (8,1 Mo)" at bounding box center [663, 238] width 89 height 6
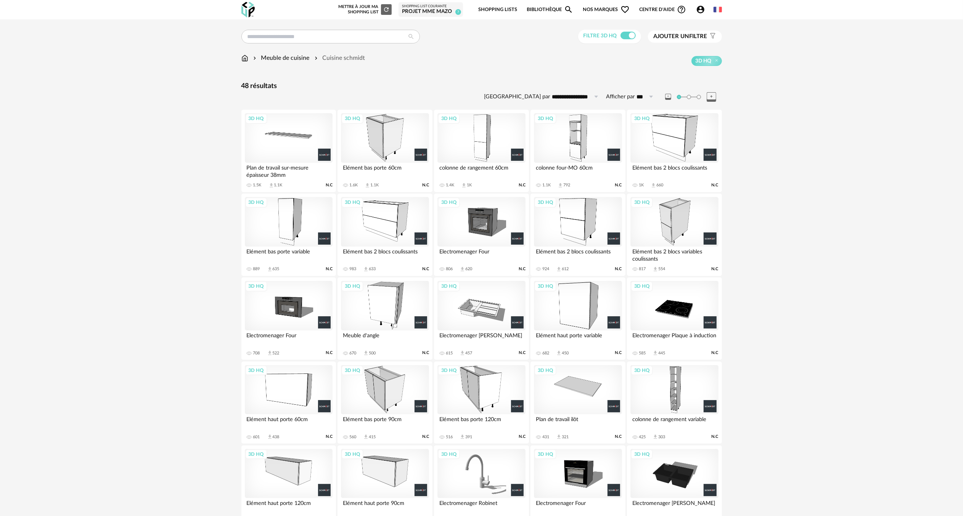
click at [289, 134] on div "3D HQ" at bounding box center [289, 138] width 88 height 50
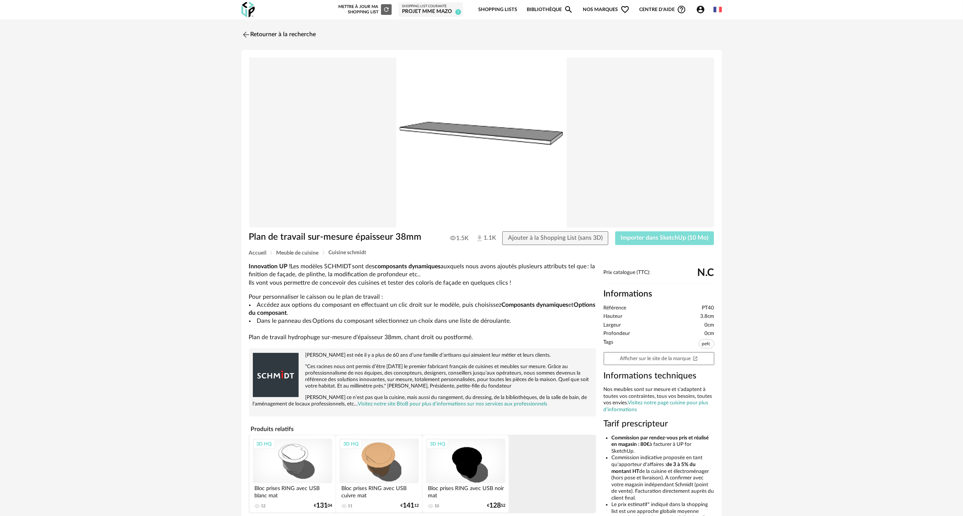
click at [647, 242] on button "Importer dans SketchUp (10 Mo)" at bounding box center [664, 238] width 99 height 14
click at [244, 34] on img at bounding box center [244, 34] width 11 height 11
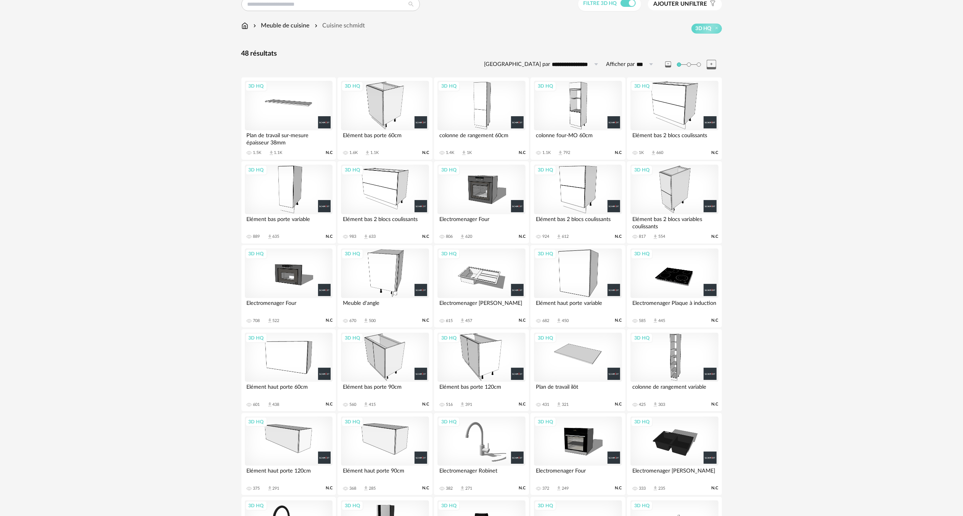
scroll to position [31, 0]
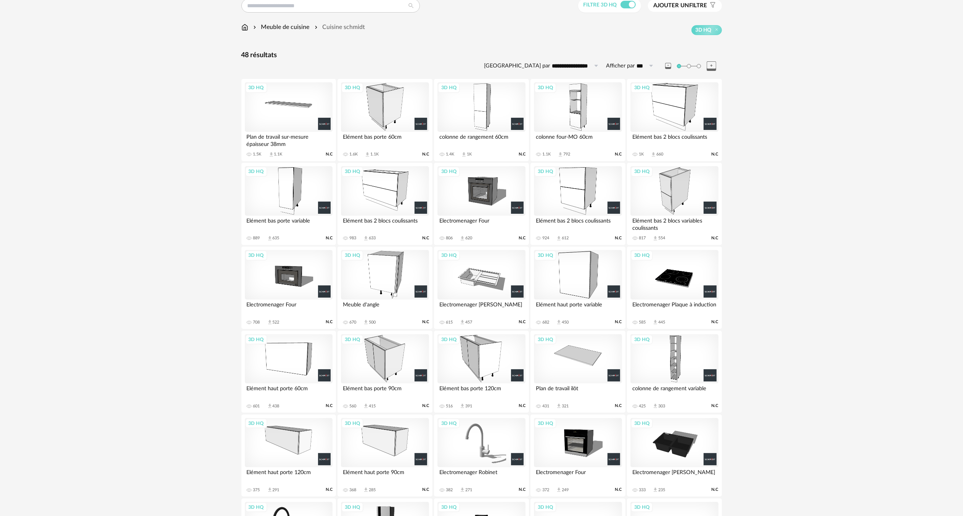
click at [293, 189] on div "3D HQ" at bounding box center [289, 191] width 88 height 50
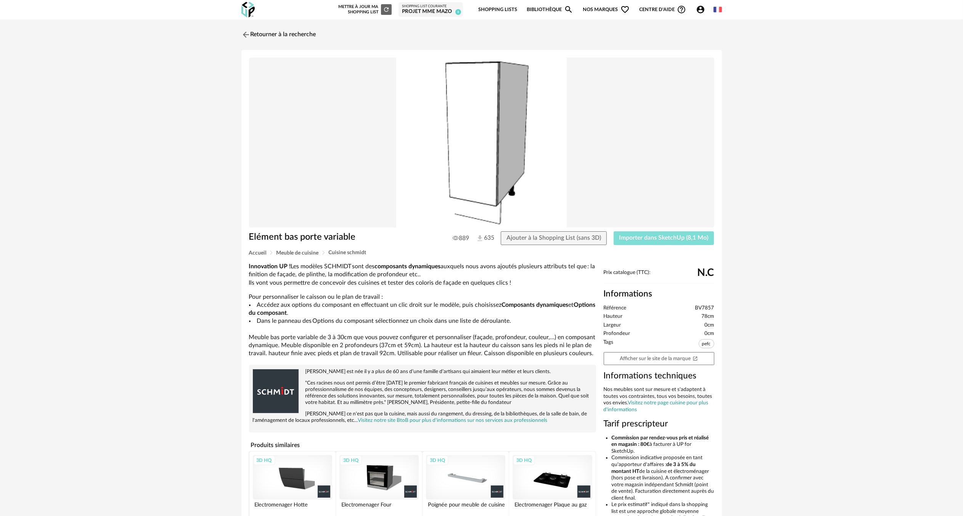
click at [644, 239] on span "Importer dans SketchUp (8,1 Mo)" at bounding box center [663, 238] width 89 height 6
click at [246, 36] on img at bounding box center [244, 34] width 11 height 11
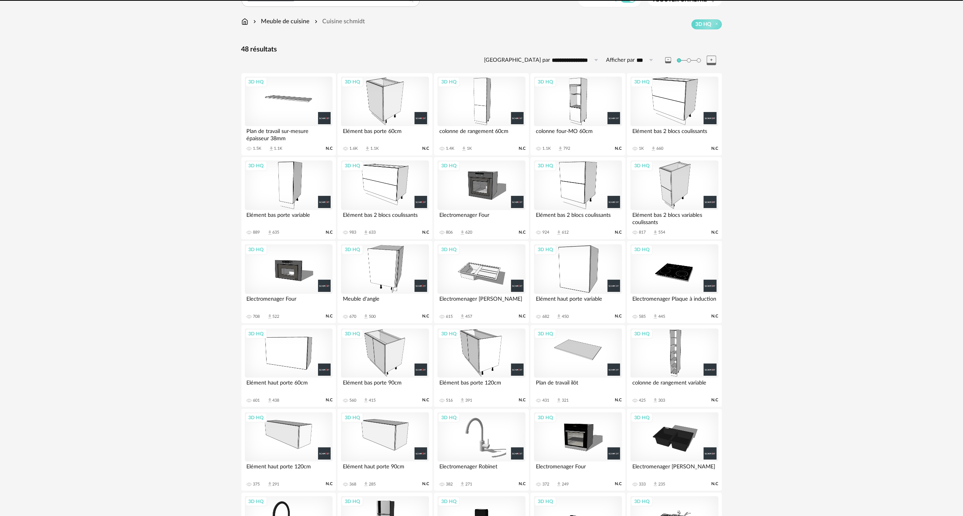
scroll to position [28, 0]
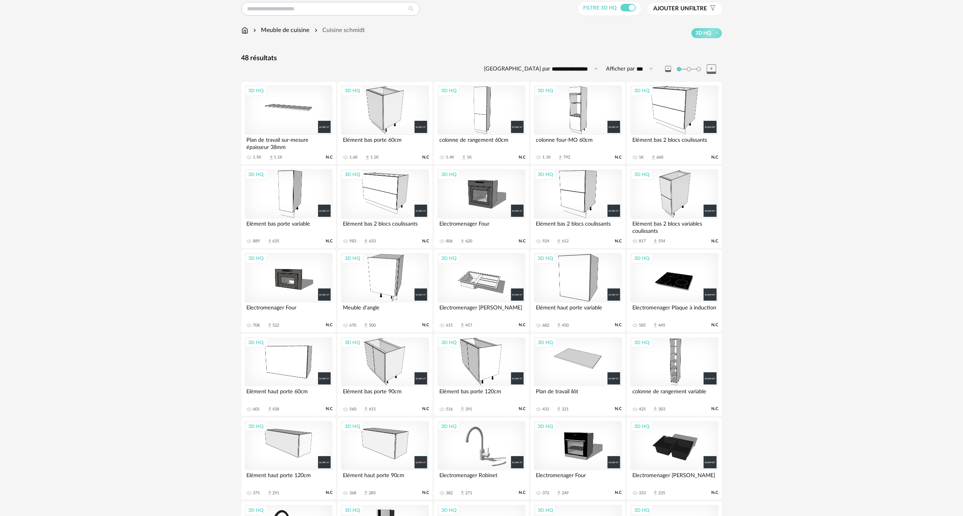
click at [380, 108] on div "3D HQ" at bounding box center [385, 110] width 88 height 50
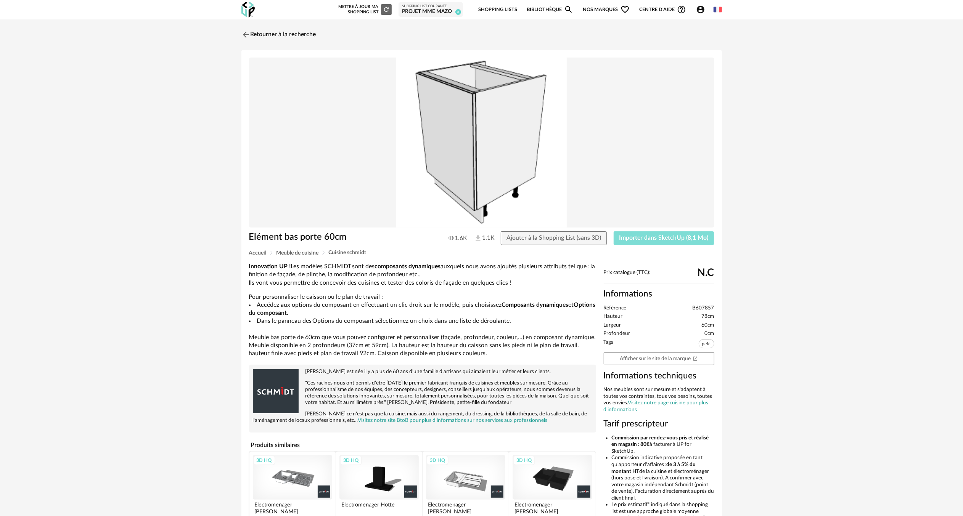
click at [632, 239] on span "Importer dans SketchUp (8,1 Mo)" at bounding box center [663, 238] width 89 height 6
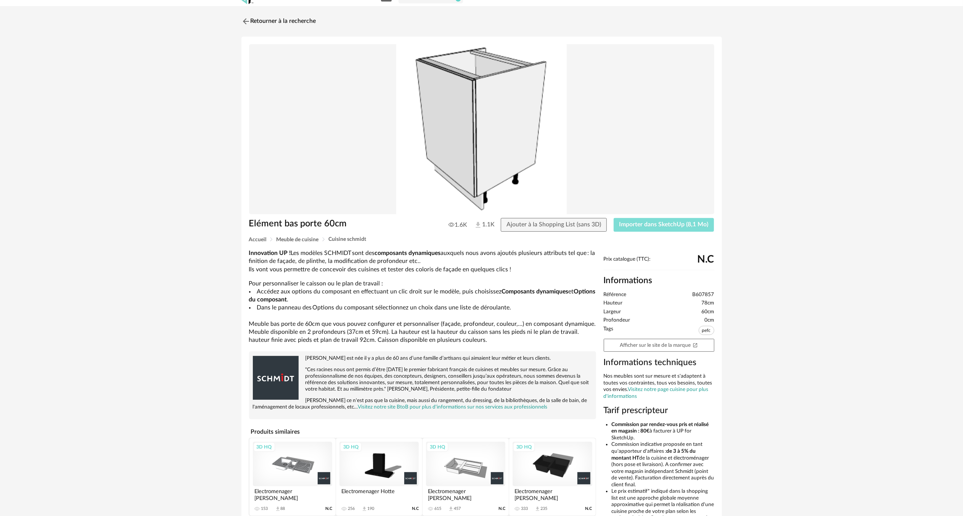
scroll to position [38, 0]
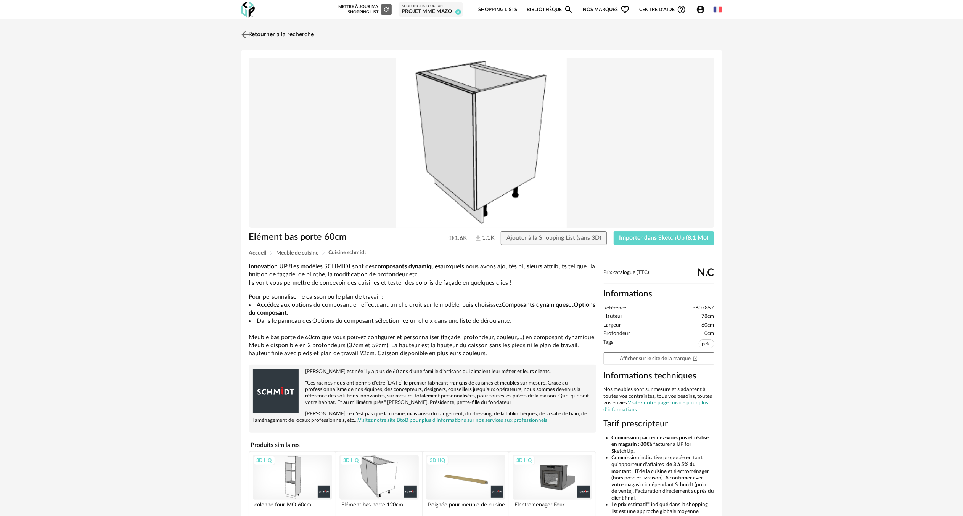
click at [243, 34] on img at bounding box center [244, 34] width 11 height 11
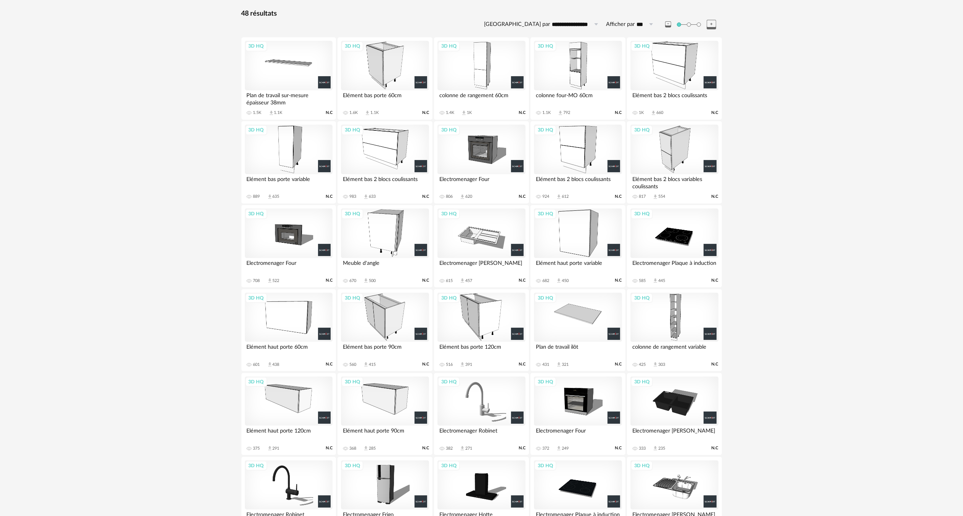
scroll to position [69, 0]
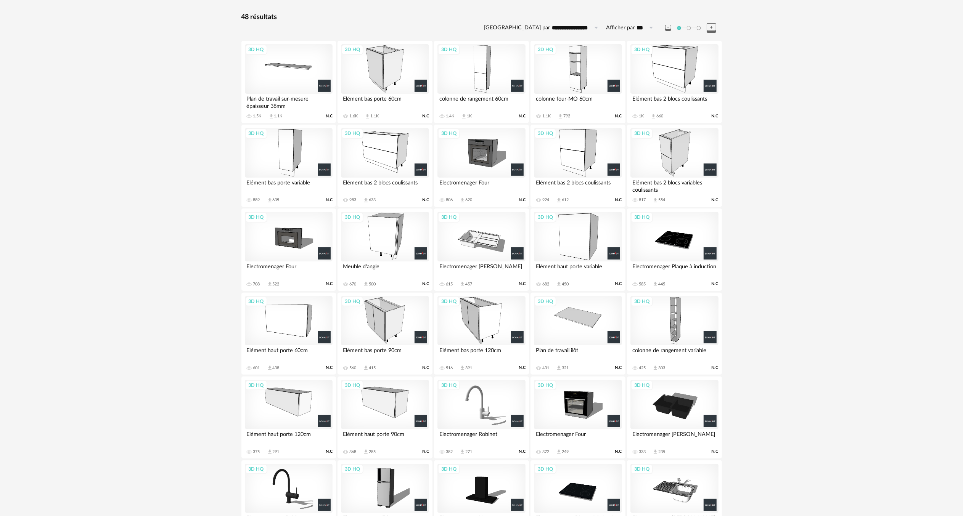
click at [302, 65] on div "3D HQ" at bounding box center [289, 69] width 88 height 50
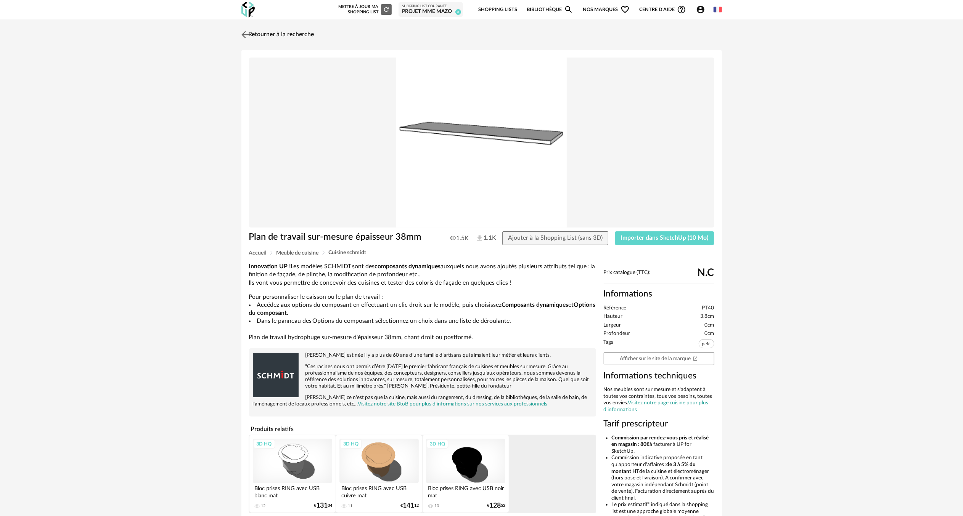
click at [246, 33] on img at bounding box center [244, 34] width 11 height 11
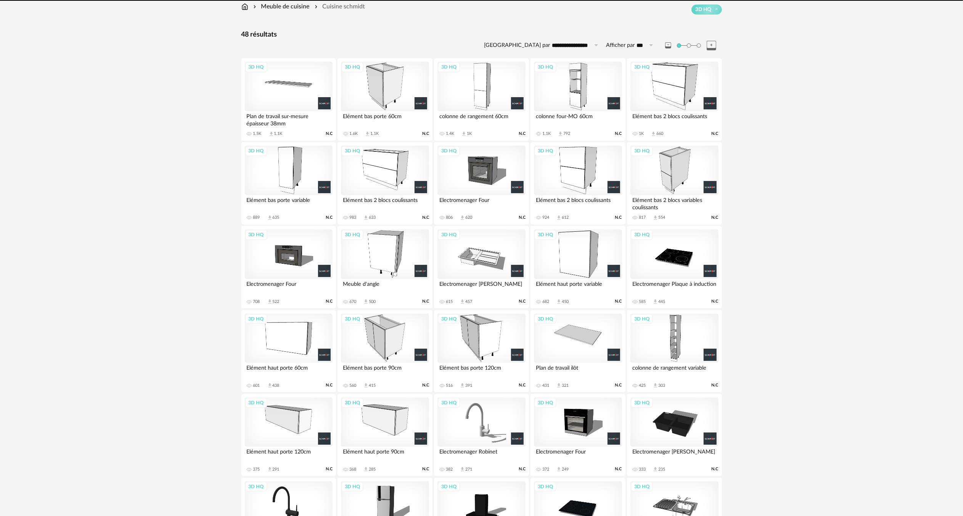
scroll to position [28, 0]
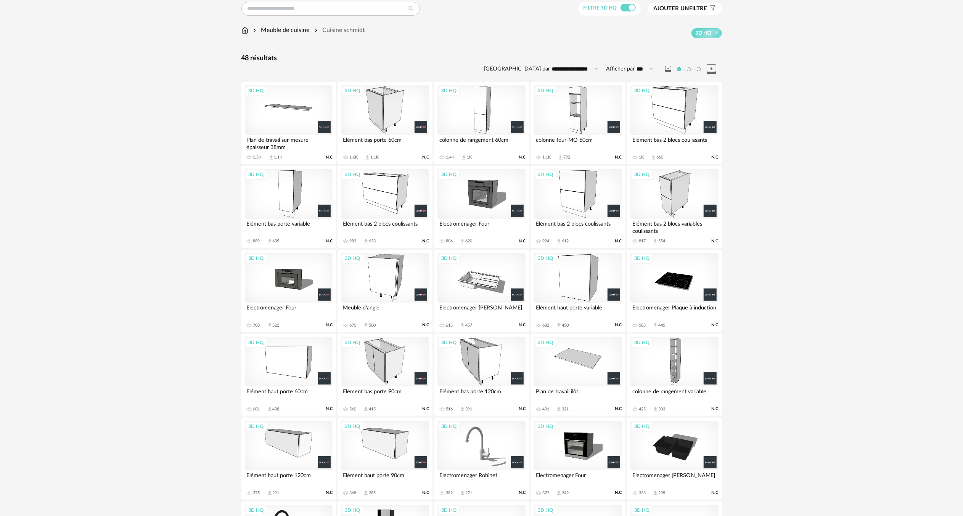
click at [575, 366] on div "3D HQ" at bounding box center [578, 362] width 88 height 50
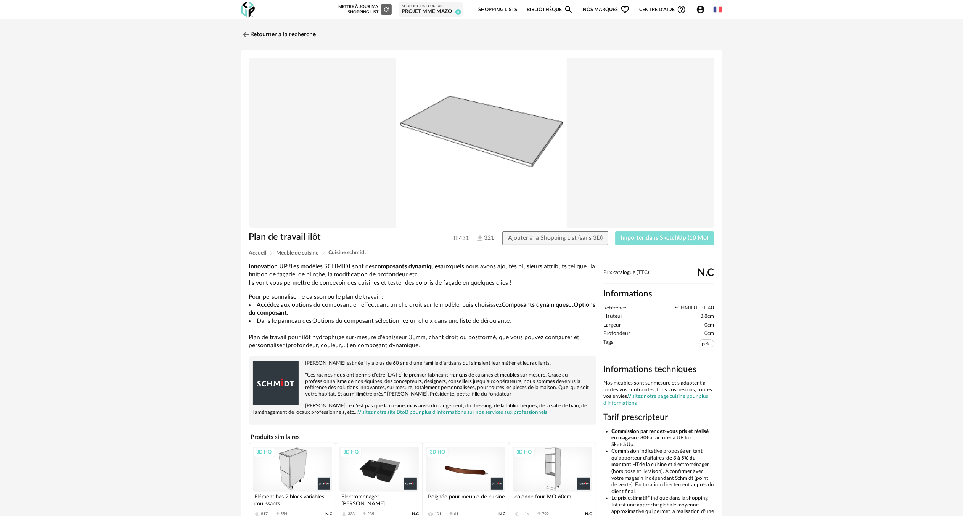
click at [642, 242] on button "Importer dans SketchUp (10 Mo)" at bounding box center [664, 238] width 99 height 14
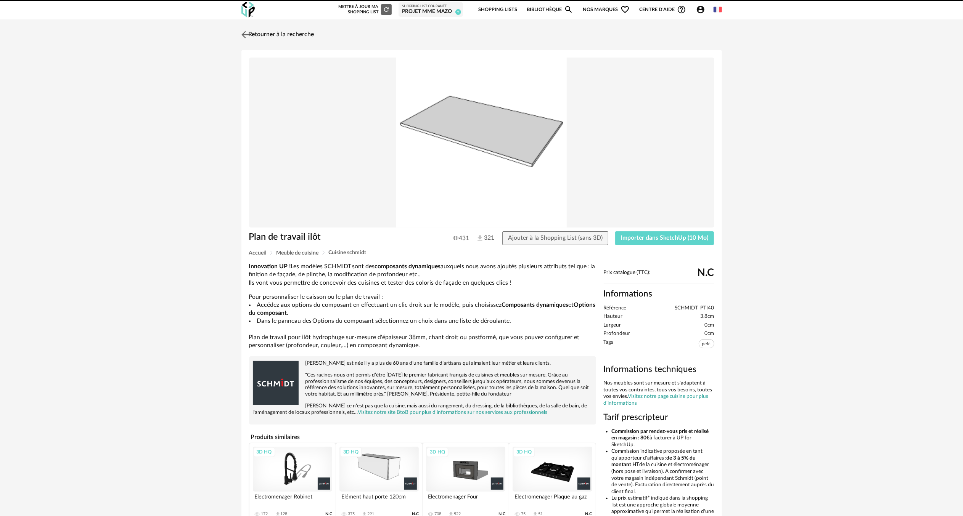
click at [245, 32] on img at bounding box center [244, 34] width 11 height 11
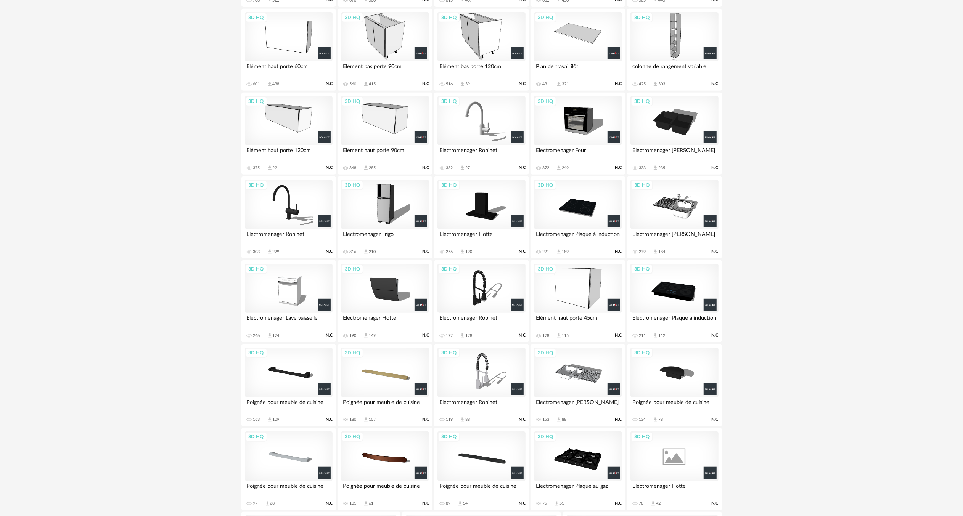
scroll to position [359, 0]
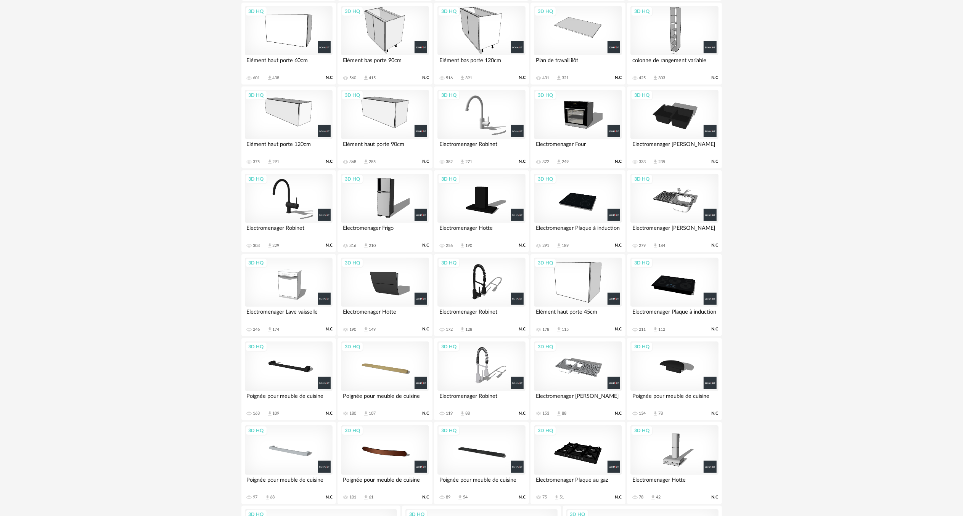
drag, startPoint x: 577, startPoint y: 121, endPoint x: 584, endPoint y: 130, distance: 11.9
click at [577, 121] on div "3D HQ" at bounding box center [578, 115] width 88 height 50
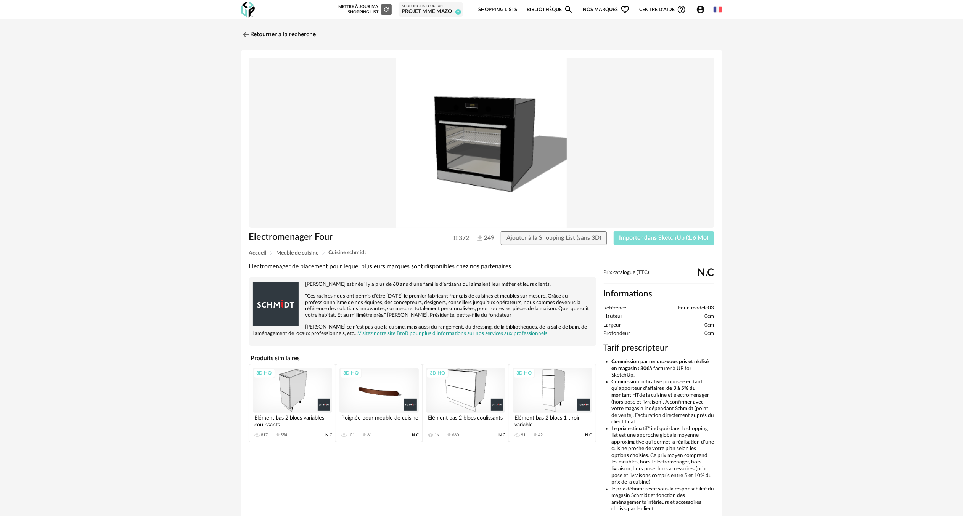
click at [651, 238] on span "Importer dans SketchUp (1,6 Mo)" at bounding box center [663, 238] width 89 height 6
click at [246, 35] on img at bounding box center [244, 34] width 11 height 11
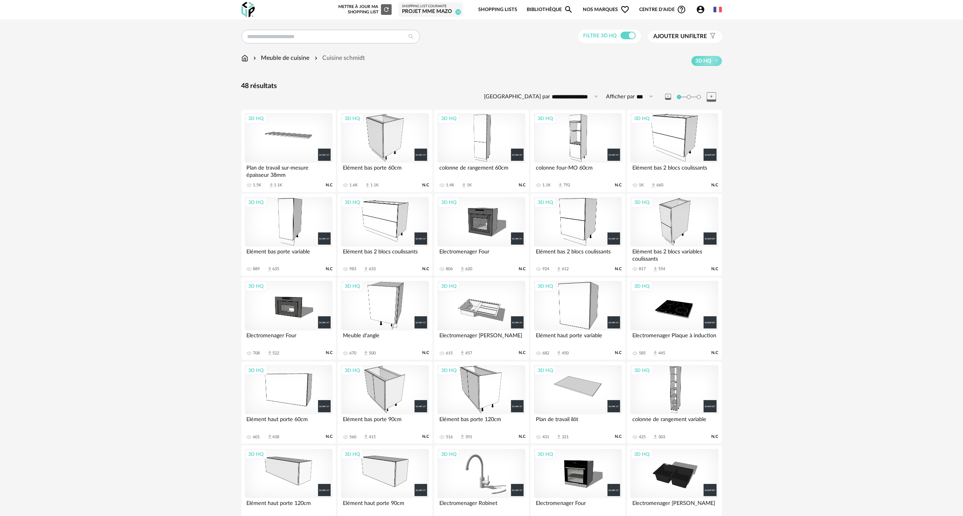
click at [244, 60] on img at bounding box center [244, 58] width 7 height 9
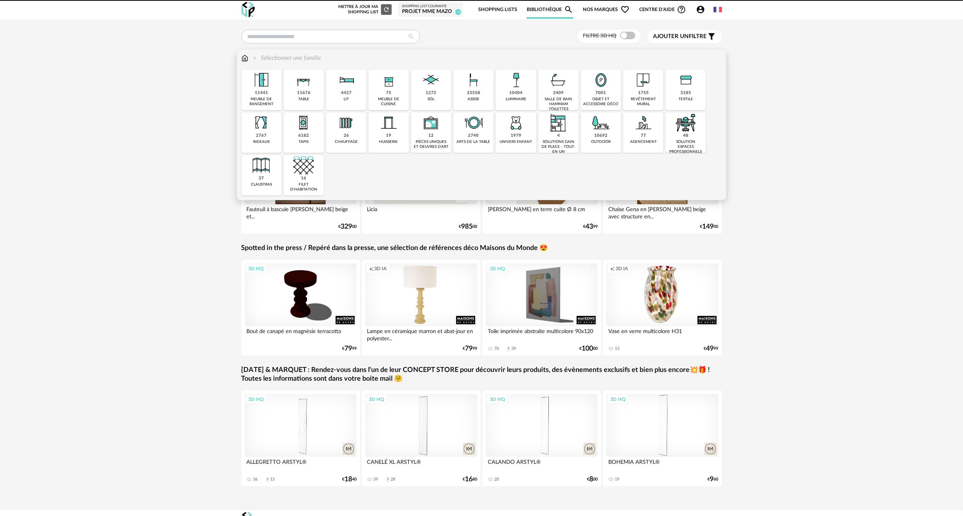
click at [478, 87] on img at bounding box center [473, 80] width 21 height 21
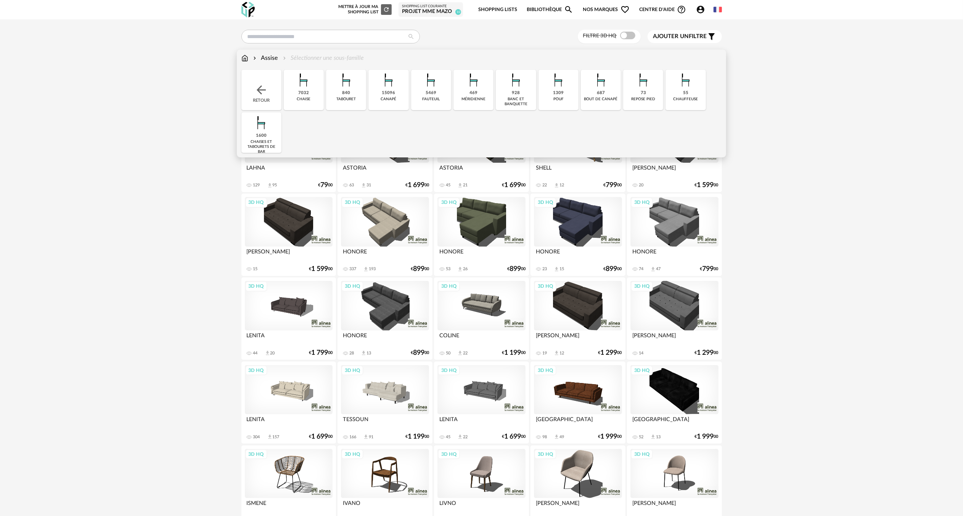
click at [302, 91] on div "7032" at bounding box center [303, 93] width 11 height 6
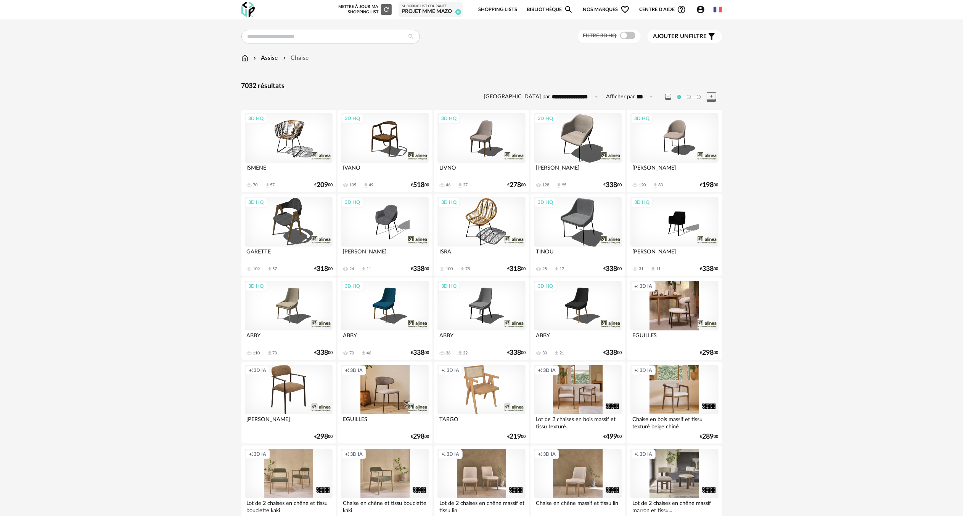
click at [680, 132] on div "3D HQ" at bounding box center [674, 138] width 88 height 50
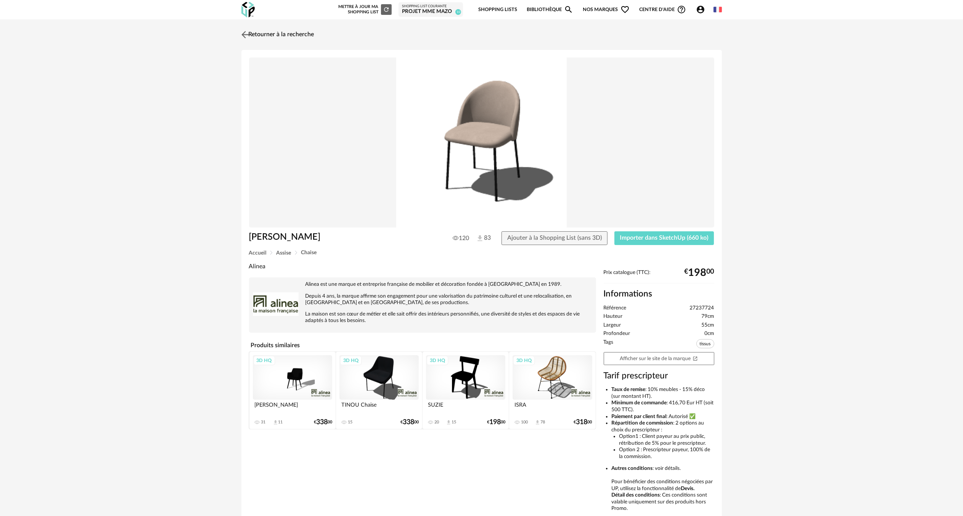
click at [246, 32] on img at bounding box center [244, 34] width 11 height 11
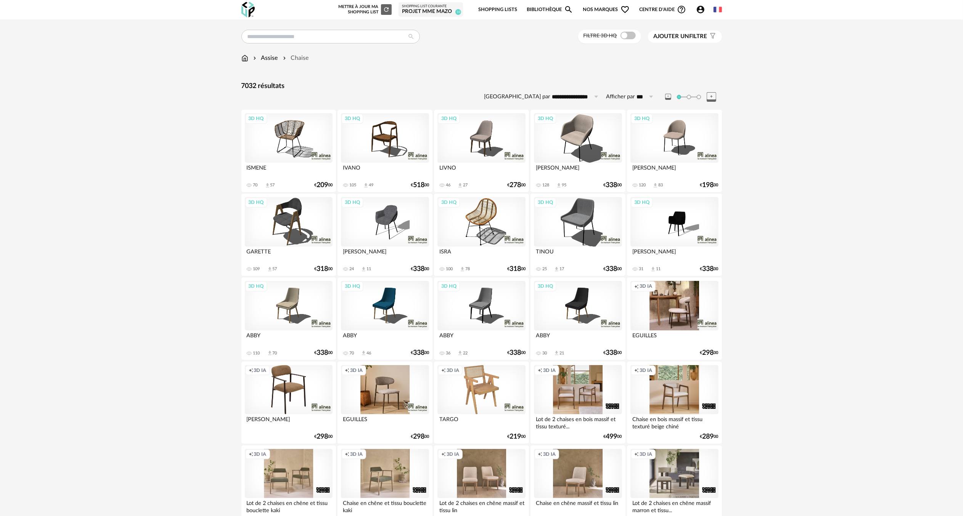
click at [294, 299] on div "3D HQ" at bounding box center [289, 306] width 88 height 50
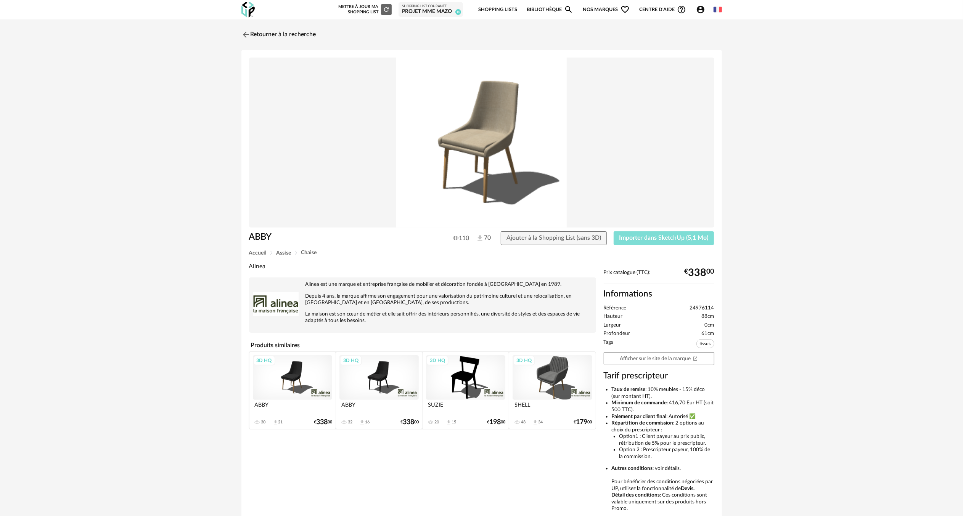
click at [639, 237] on span "Importer dans SketchUp (5,1 Mo)" at bounding box center [663, 238] width 89 height 6
drag, startPoint x: 591, startPoint y: 241, endPoint x: 599, endPoint y: 237, distance: 8.7
click at [591, 241] on span "Ajouter à la Shopping List (sans 3D)" at bounding box center [553, 238] width 95 height 6
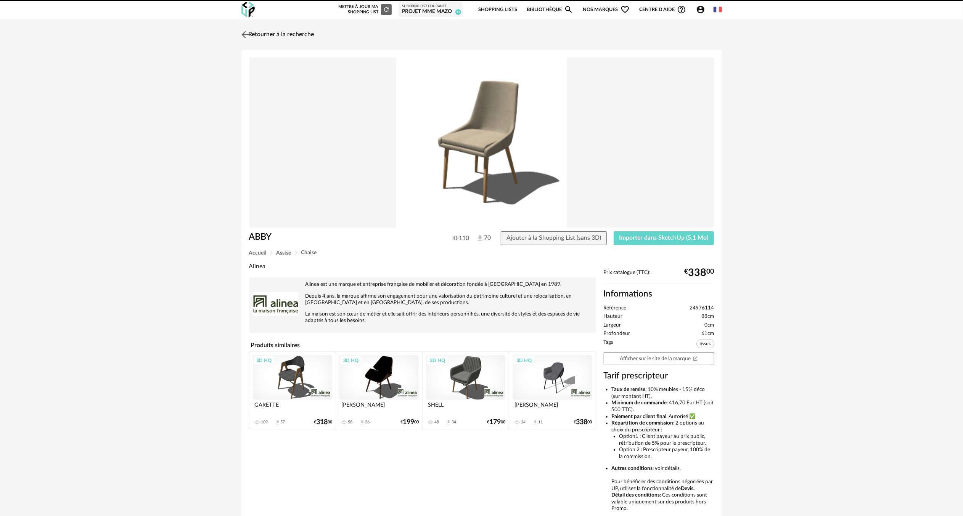
click at [244, 33] on img at bounding box center [244, 34] width 11 height 11
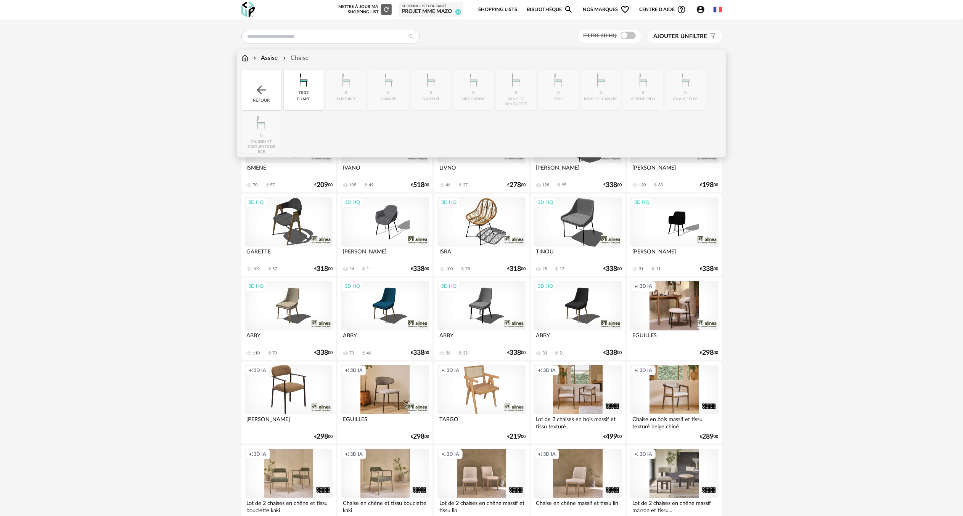
click at [265, 88] on img at bounding box center [261, 90] width 14 height 14
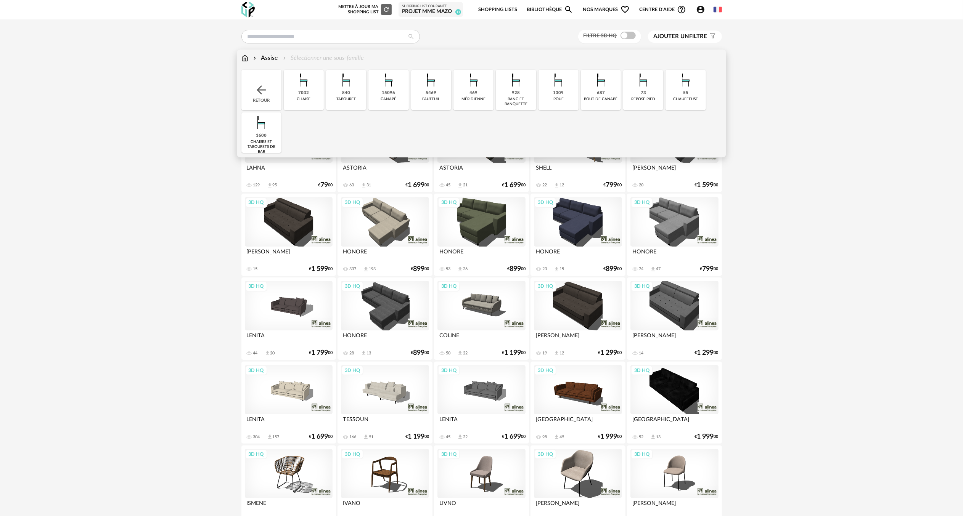
click at [245, 59] on img at bounding box center [244, 58] width 7 height 9
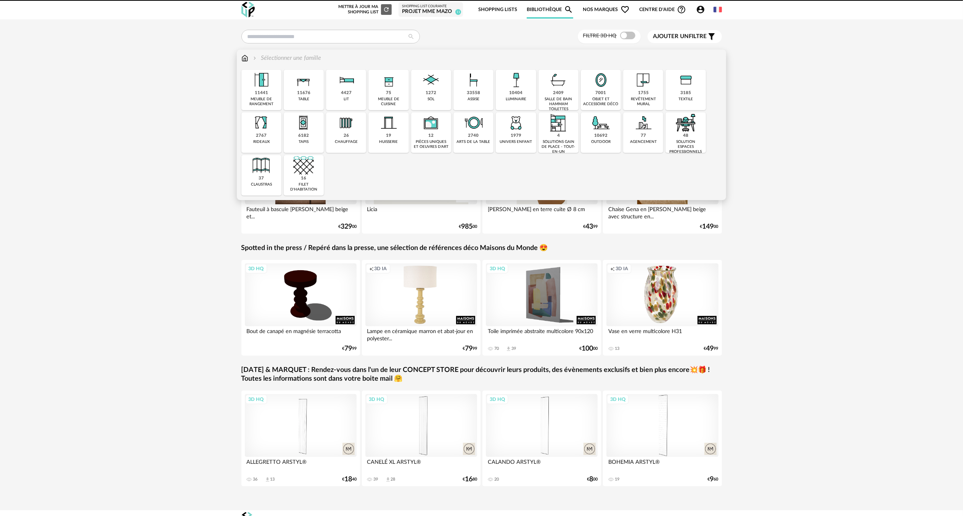
click at [387, 82] on img at bounding box center [388, 80] width 21 height 21
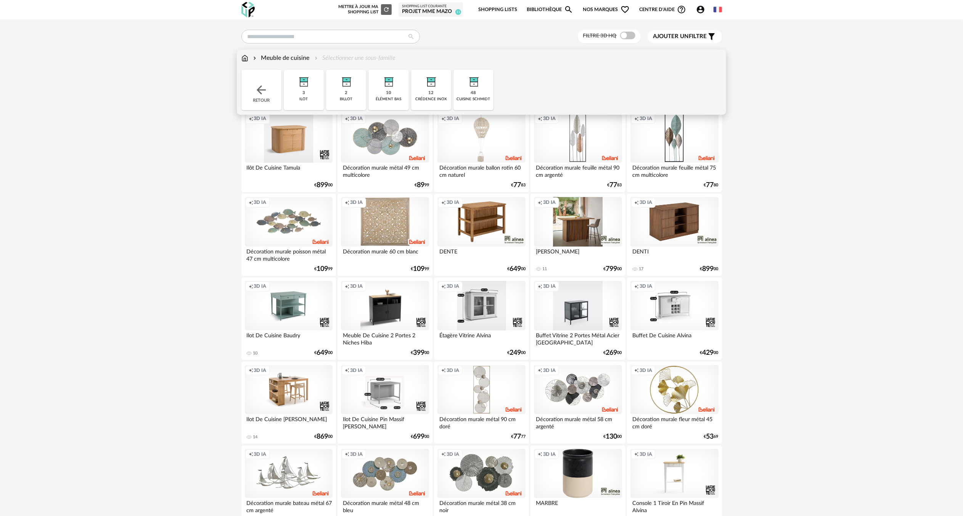
click at [473, 87] on img at bounding box center [473, 80] width 21 height 21
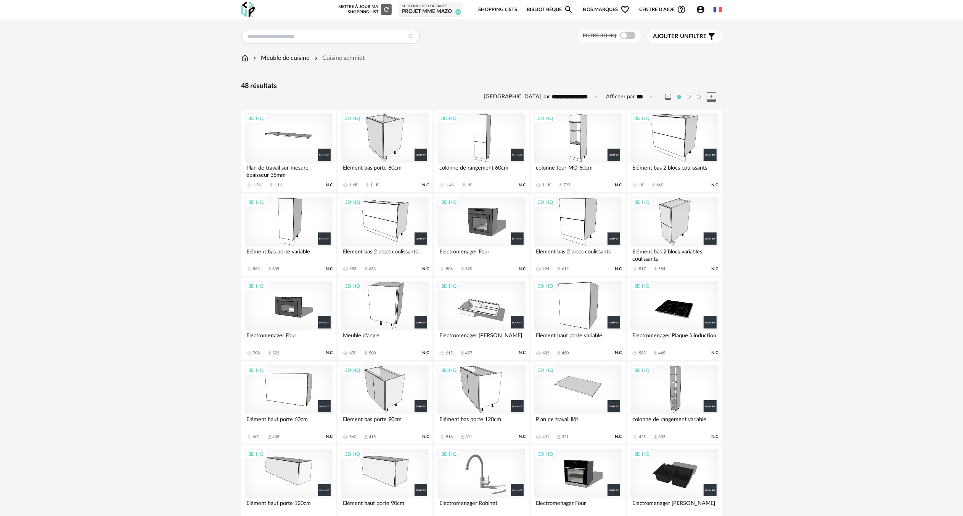
click at [680, 310] on div "3D HQ" at bounding box center [674, 306] width 88 height 50
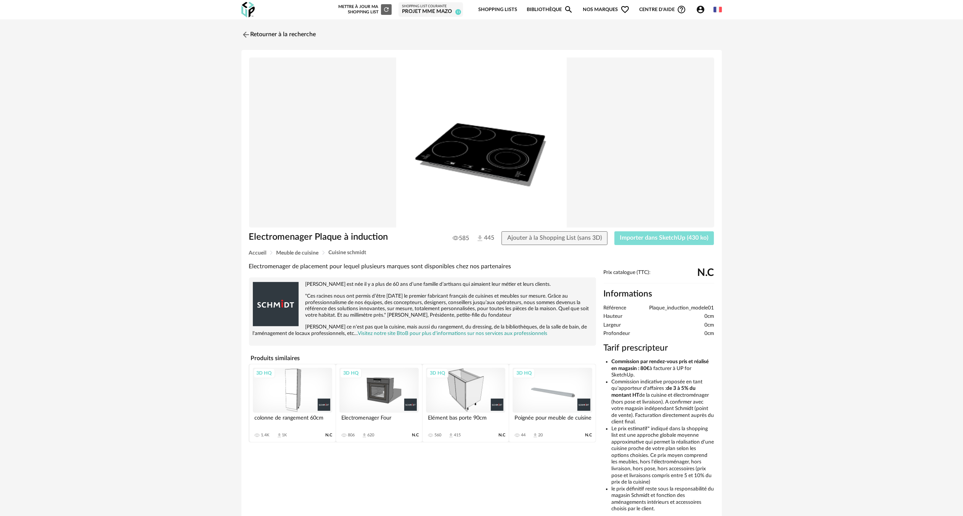
click at [627, 235] on span "Importer dans SketchUp (430 ko)" at bounding box center [664, 238] width 88 height 6
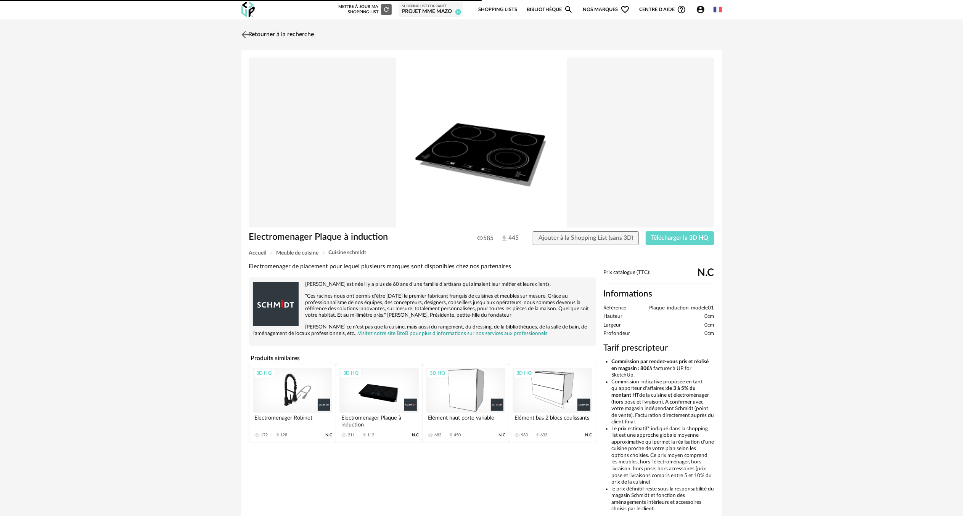
click at [244, 36] on img at bounding box center [244, 34] width 11 height 11
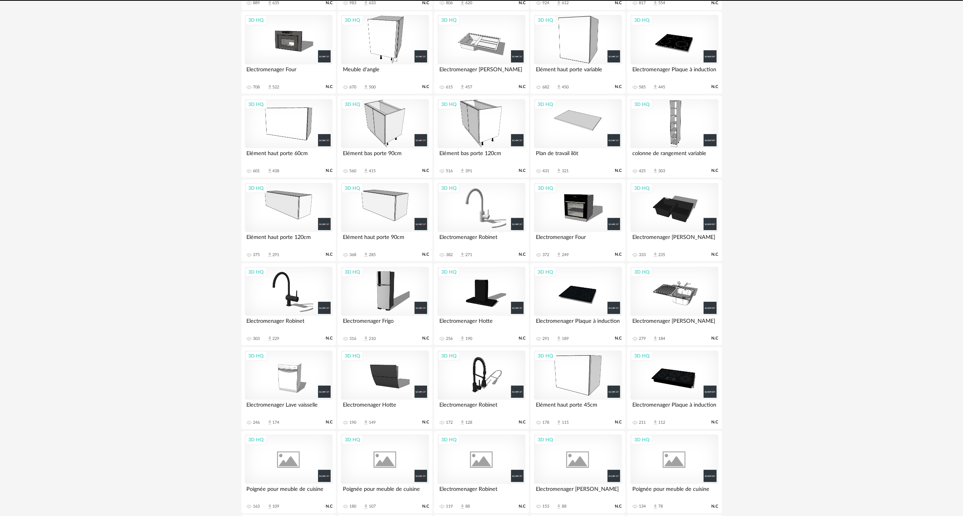
scroll to position [275, 0]
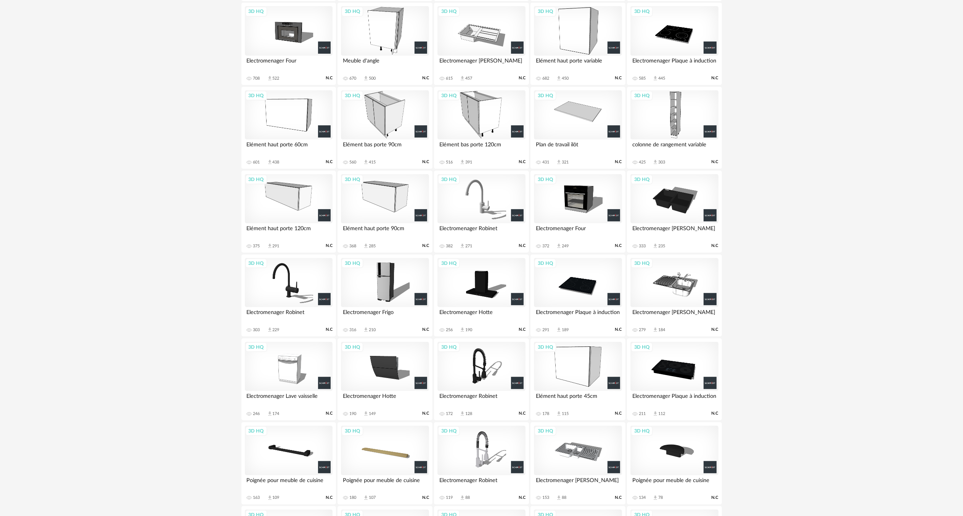
click at [481, 37] on div "3D HQ" at bounding box center [481, 31] width 88 height 50
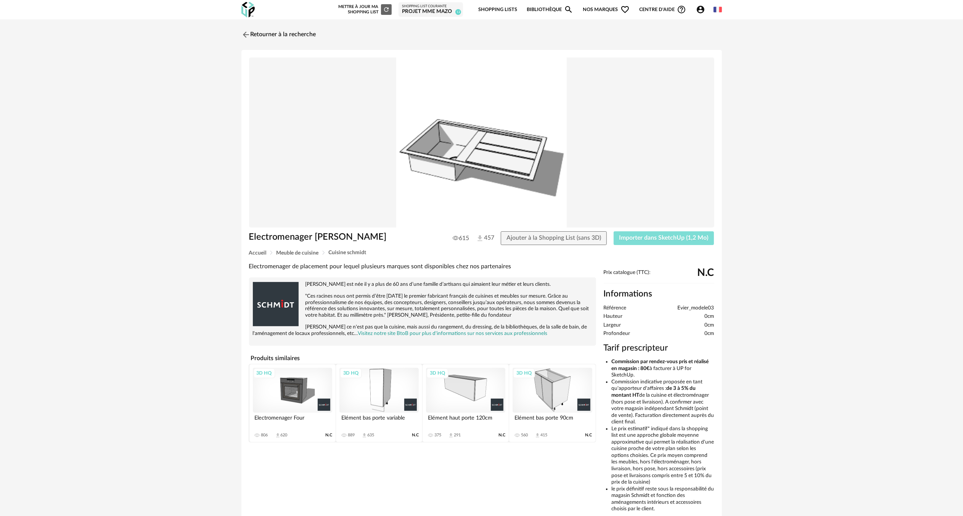
click at [632, 239] on span "Importer dans SketchUp (1,2 Mo)" at bounding box center [663, 238] width 89 height 6
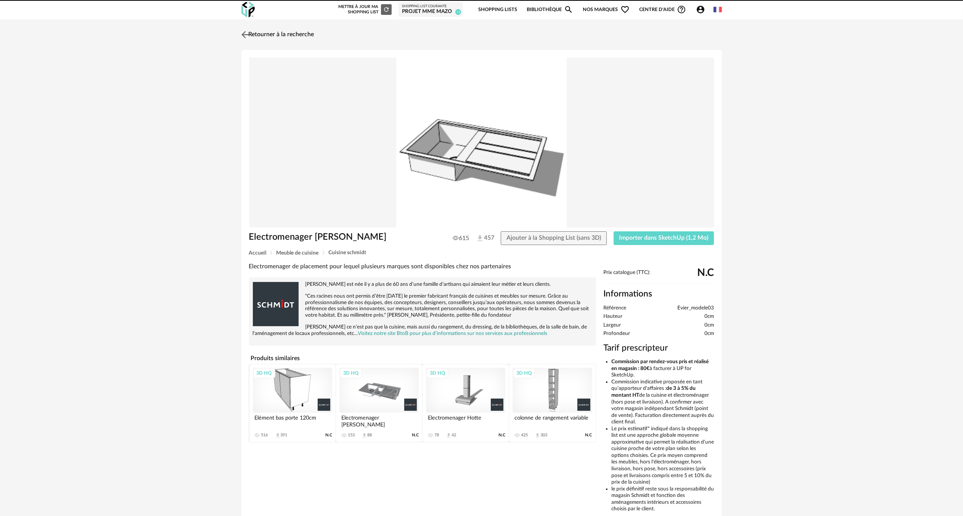
click at [245, 35] on img at bounding box center [244, 34] width 11 height 11
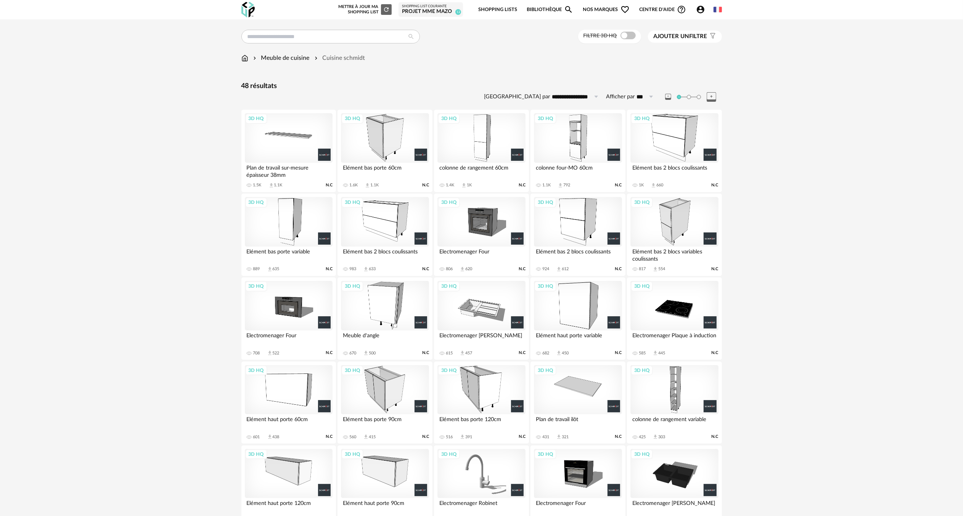
click at [303, 304] on div "3D HQ" at bounding box center [289, 306] width 88 height 50
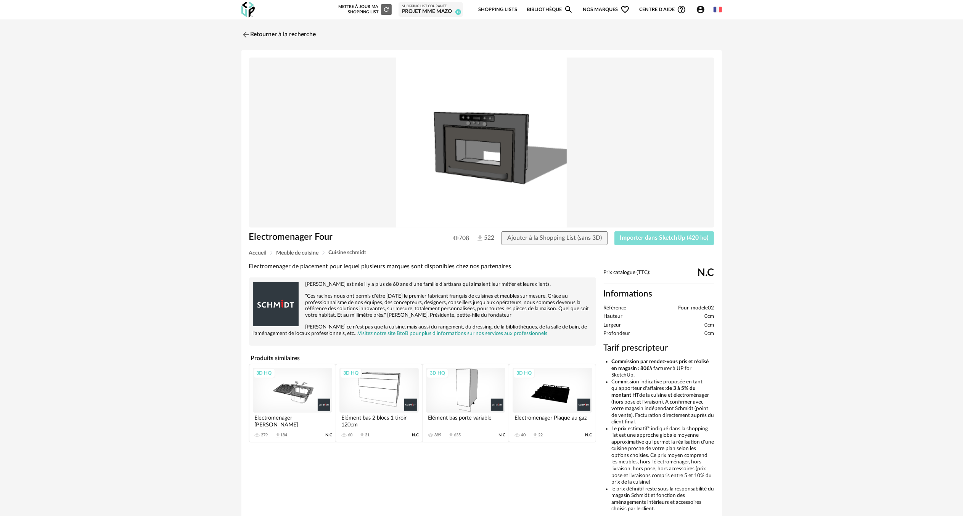
click at [640, 242] on button "Importer dans SketchUp (420 ko)" at bounding box center [664, 238] width 100 height 14
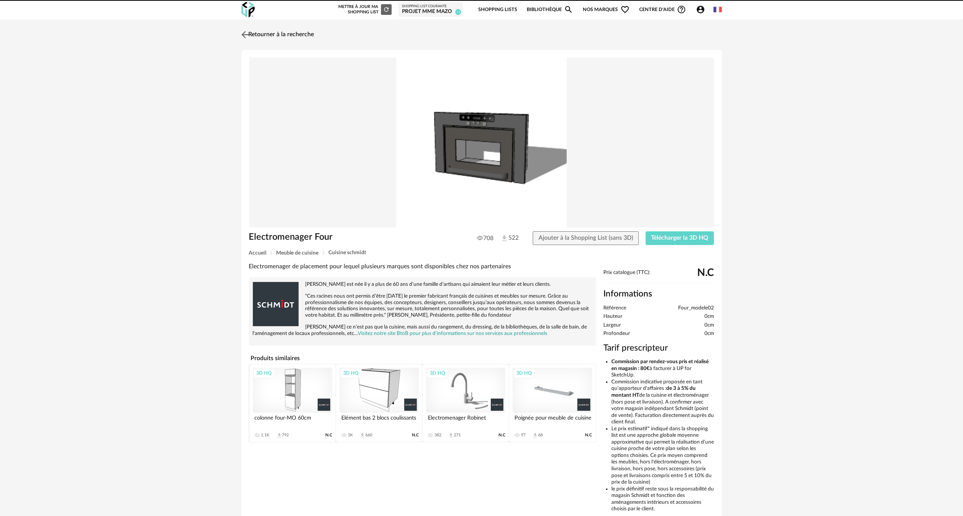
click at [243, 33] on img at bounding box center [244, 34] width 11 height 11
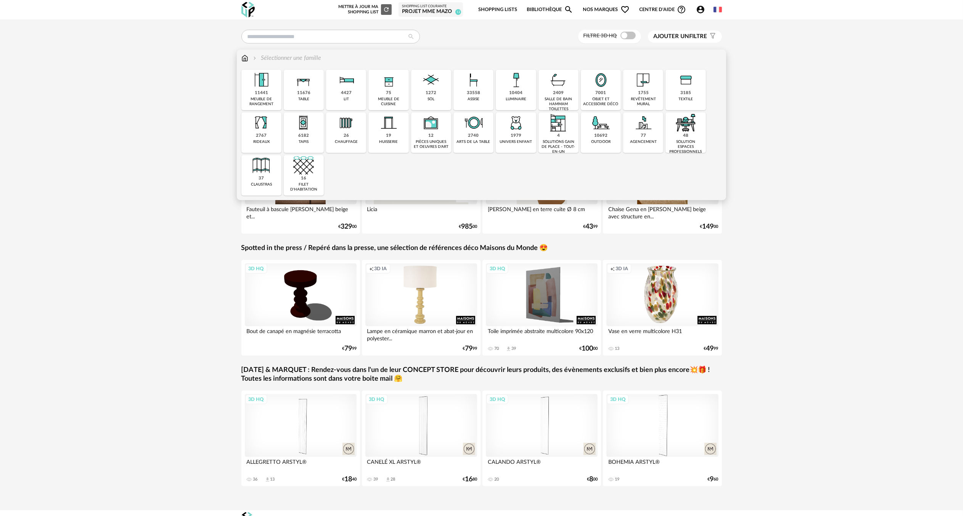
click at [263, 85] on img at bounding box center [261, 80] width 21 height 21
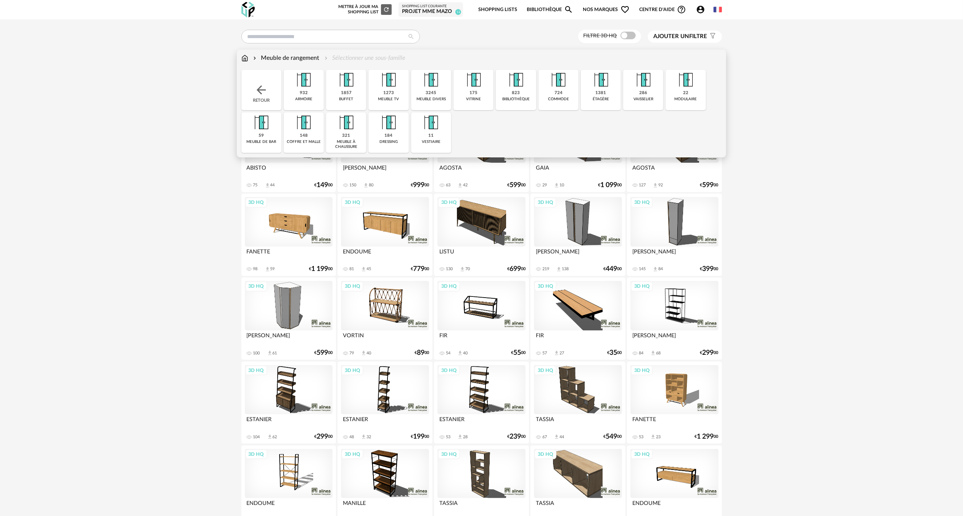
click at [259, 88] on img at bounding box center [261, 90] width 14 height 14
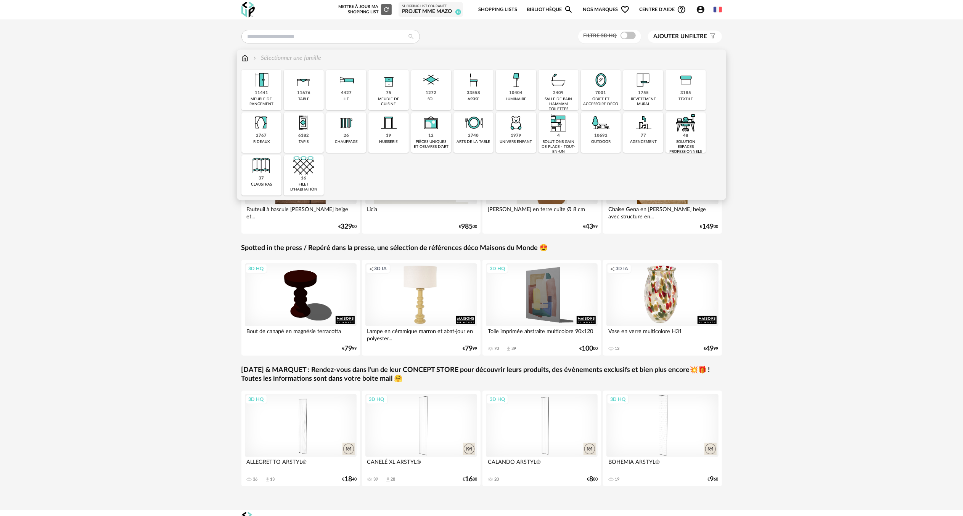
click at [474, 91] on div "33558" at bounding box center [473, 93] width 13 height 6
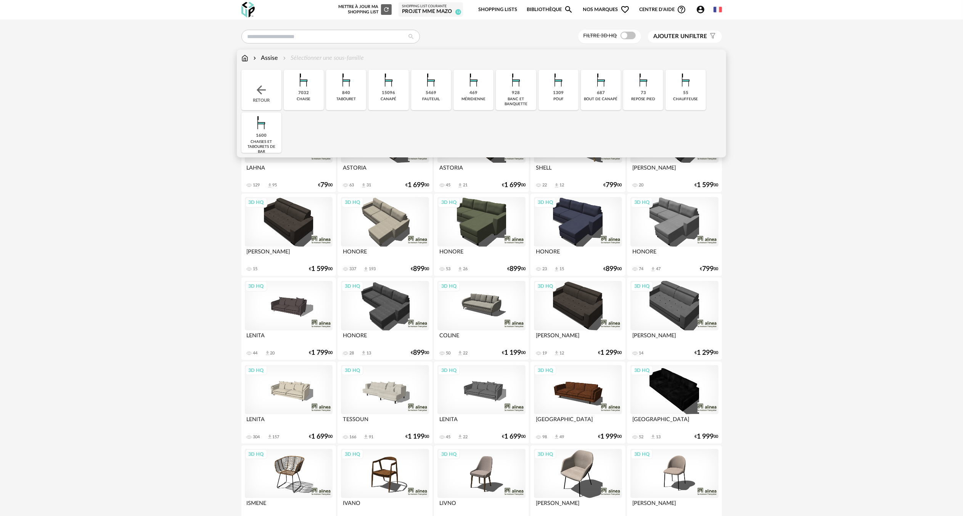
click at [389, 88] on img at bounding box center [388, 80] width 21 height 21
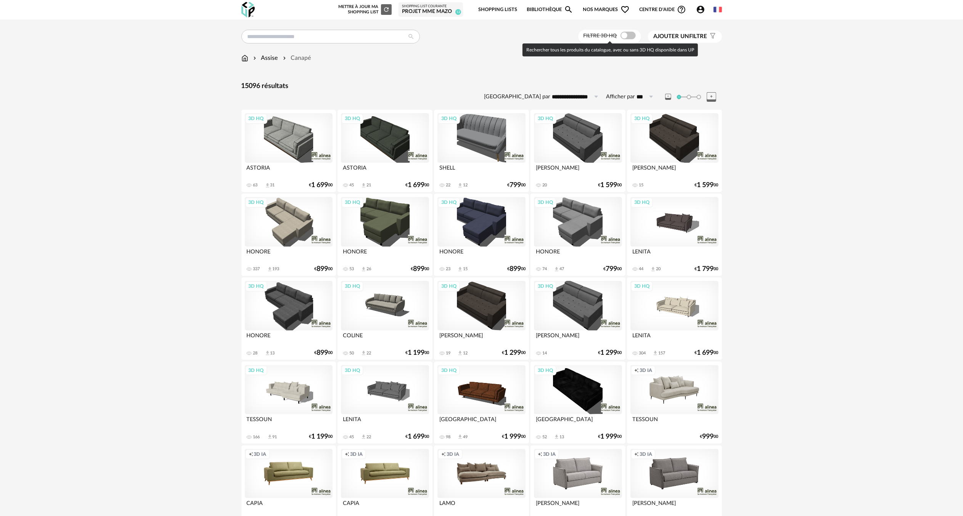
click at [629, 35] on span at bounding box center [627, 36] width 15 height 8
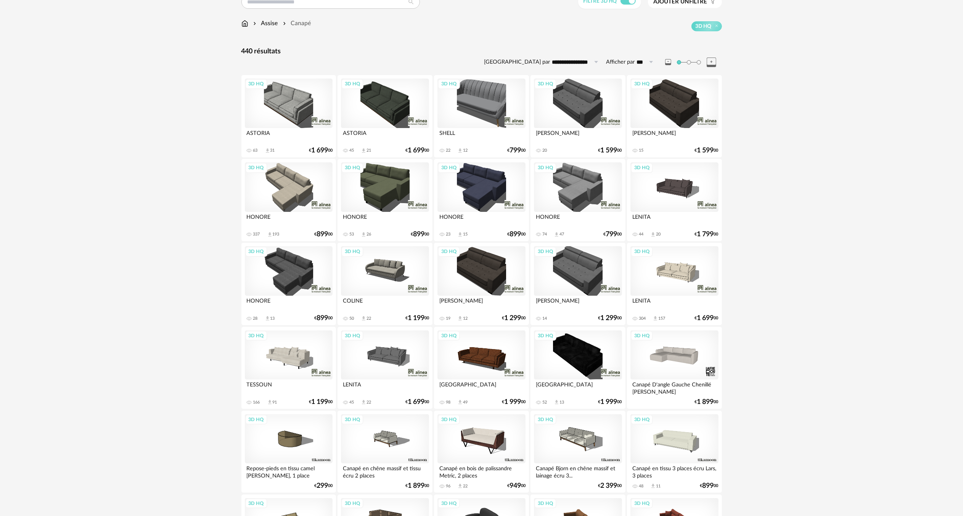
scroll to position [38, 0]
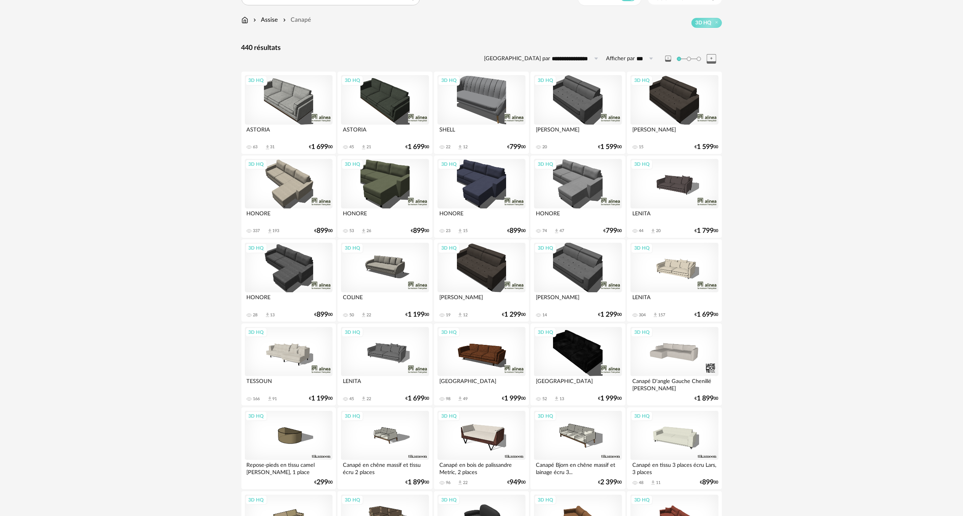
click at [680, 268] on div "3D HQ" at bounding box center [674, 268] width 88 height 50
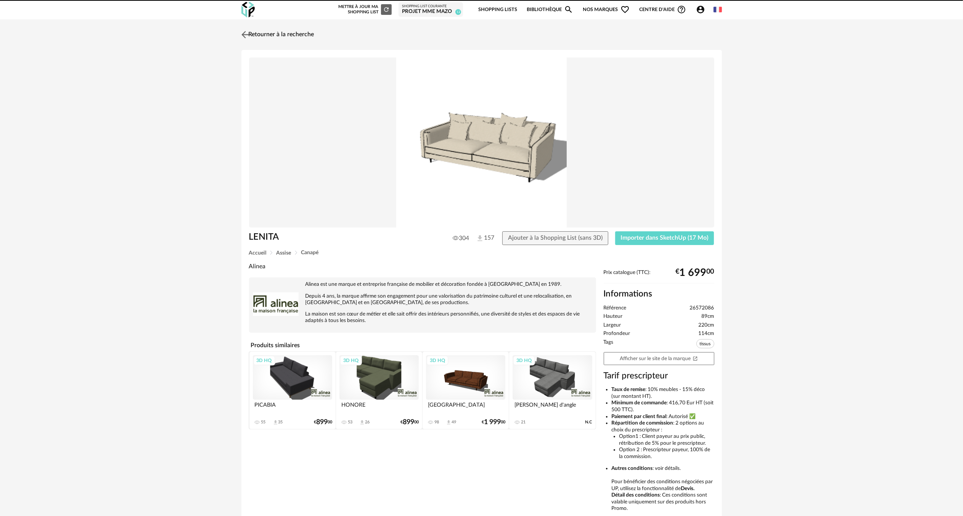
click at [247, 35] on img at bounding box center [244, 34] width 11 height 11
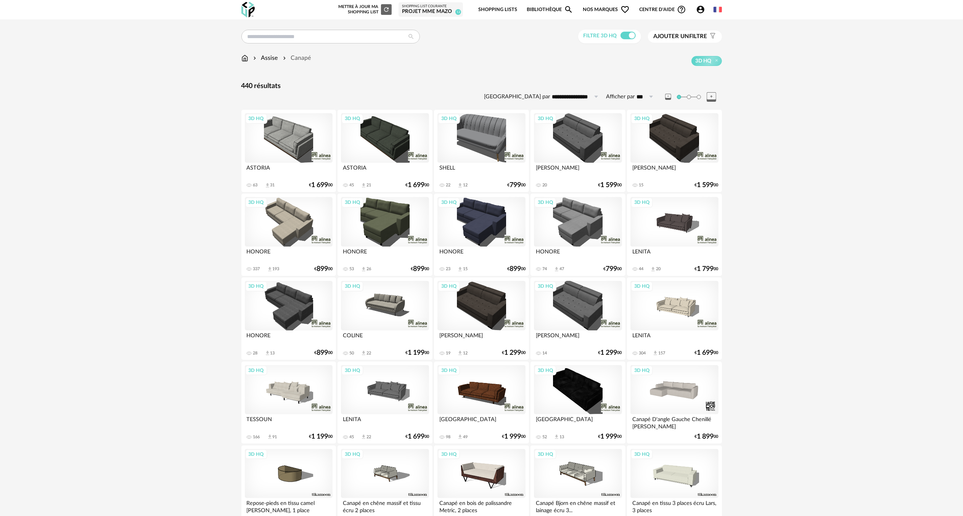
click at [693, 35] on span "Ajouter un filtre" at bounding box center [681, 37] width 54 height 8
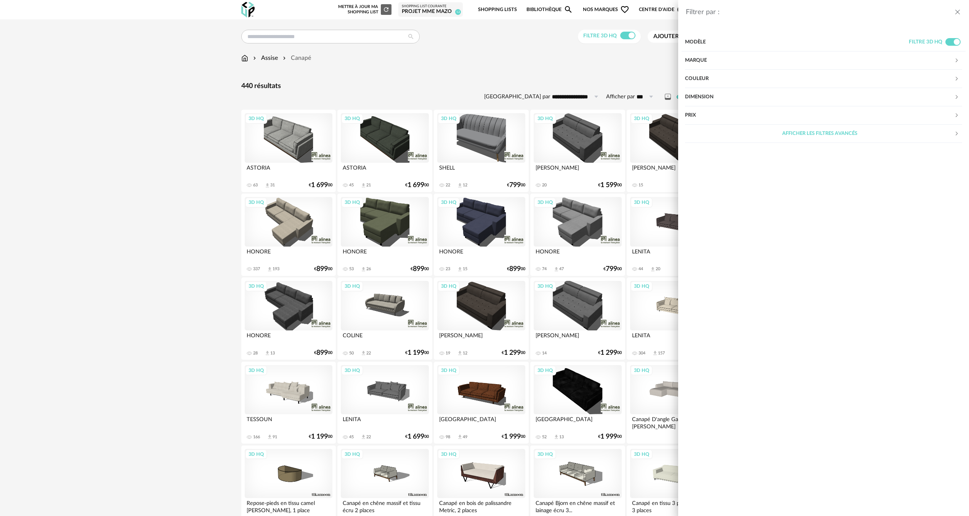
click at [715, 96] on div "Dimension" at bounding box center [819, 97] width 269 height 18
click at [759, 155] on input "number" at bounding box center [759, 157] width 27 height 13
type input "*"
type input "***"
click at [741, 249] on div "Afficher les filtres avancés" at bounding box center [819, 249] width 269 height 18
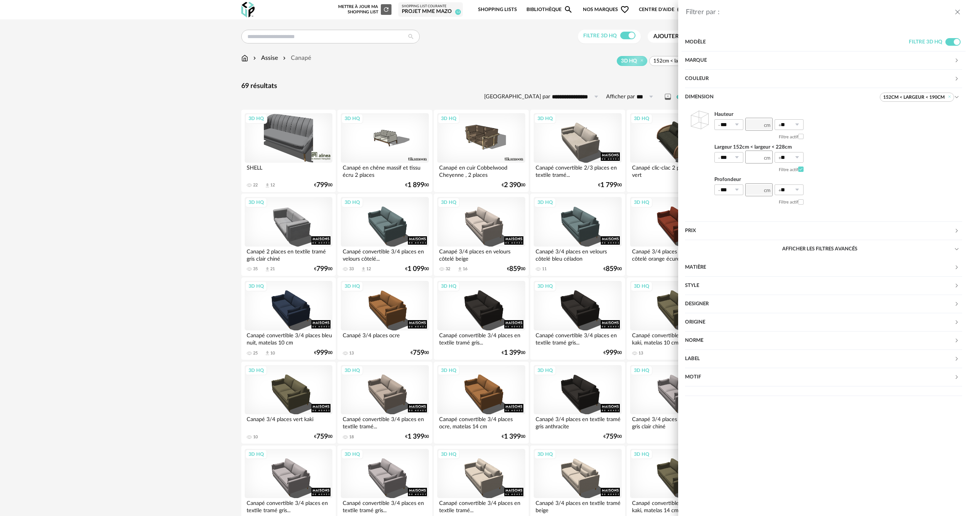
click at [118, 217] on div "Filtrer par : Modèle Filtre 3D HQ Marque &tradition 0 101 Copenhagen 0 366 Conc…" at bounding box center [484, 258] width 969 height 516
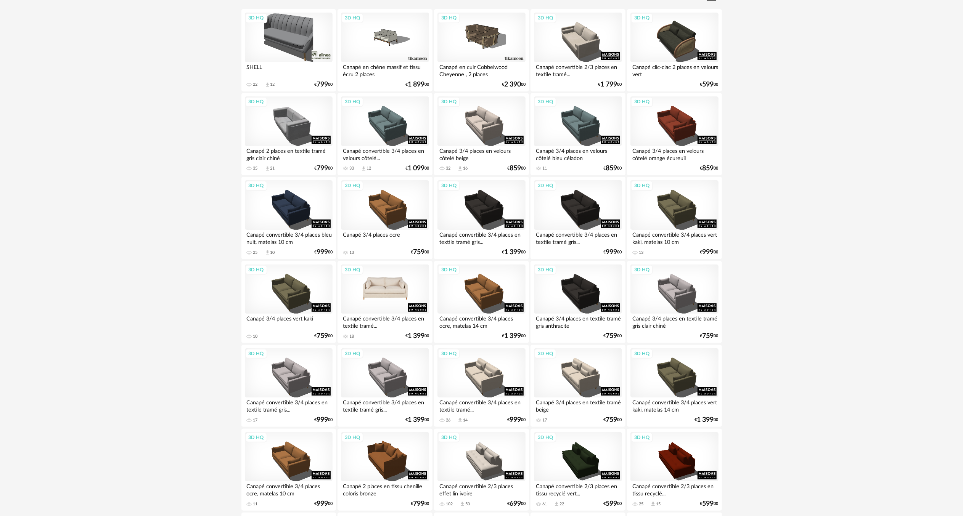
scroll to position [114, 0]
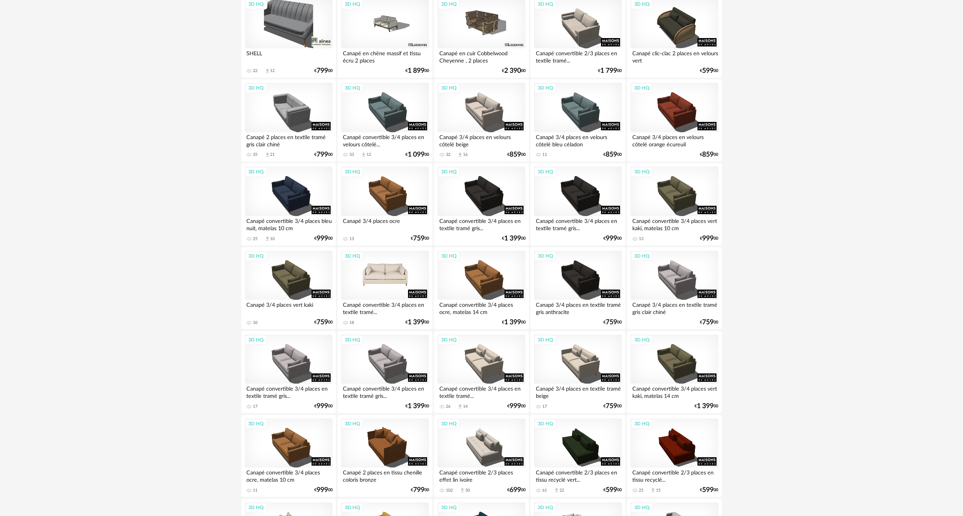
click at [388, 271] on div "3D HQ" at bounding box center [385, 276] width 88 height 50
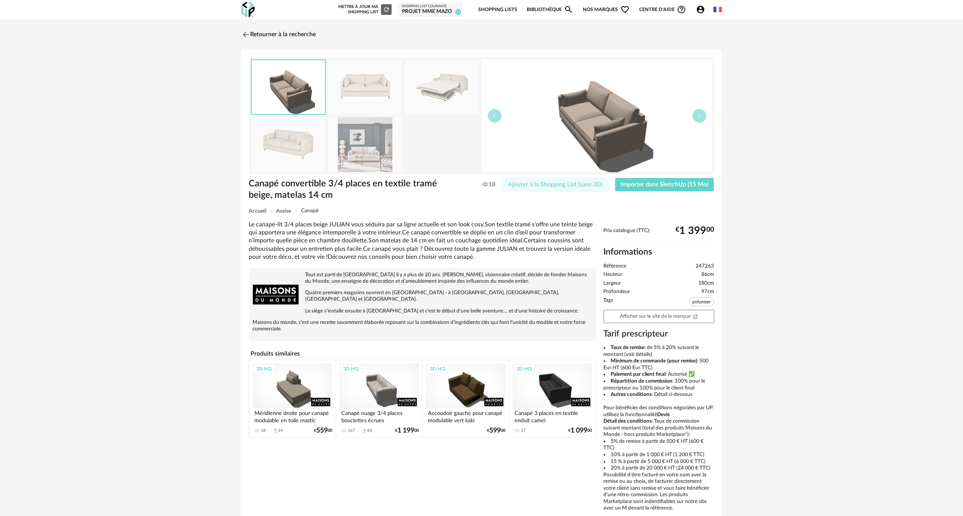
click at [574, 186] on span "Ajouter à la Shopping List (sans 3D)" at bounding box center [555, 185] width 95 height 6
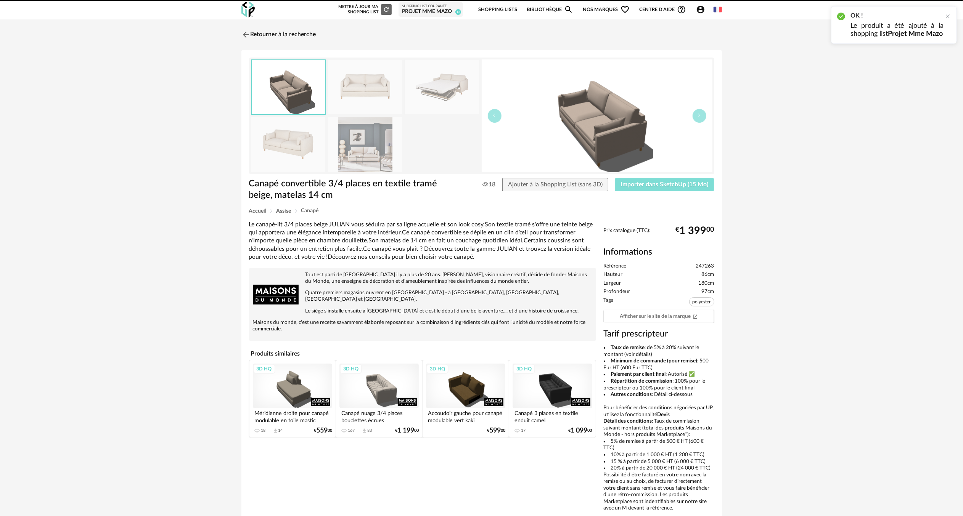
click at [644, 185] on span "Importer dans SketchUp (15 Mo)" at bounding box center [665, 185] width 88 height 6
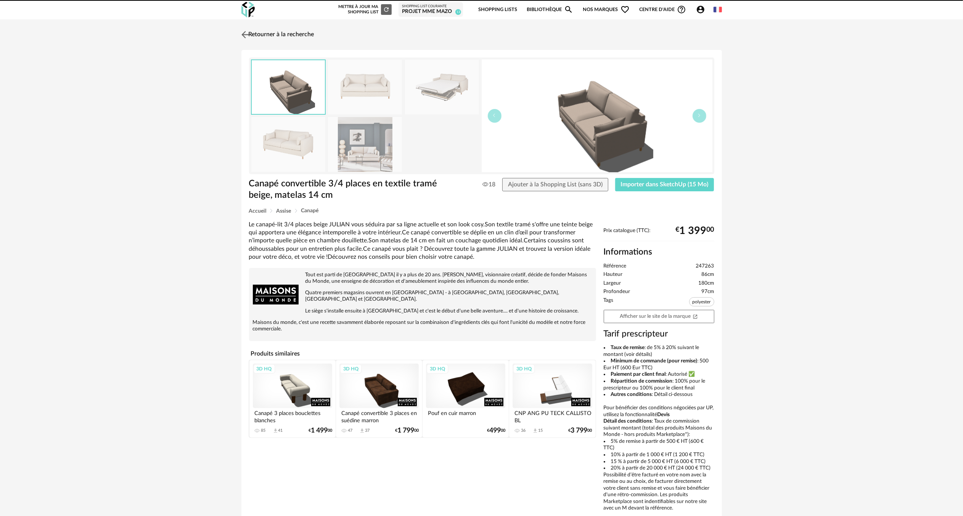
click at [242, 33] on img at bounding box center [244, 34] width 11 height 11
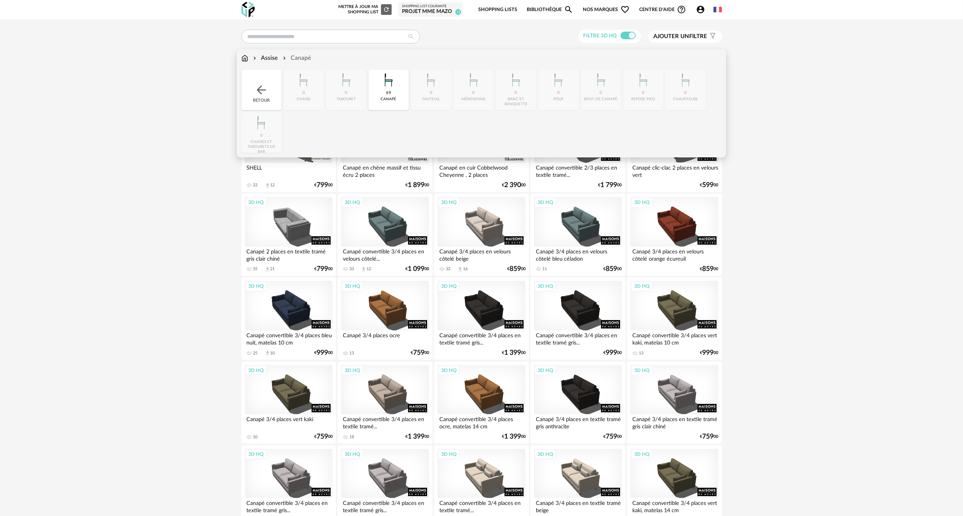
click at [258, 91] on img at bounding box center [261, 90] width 14 height 14
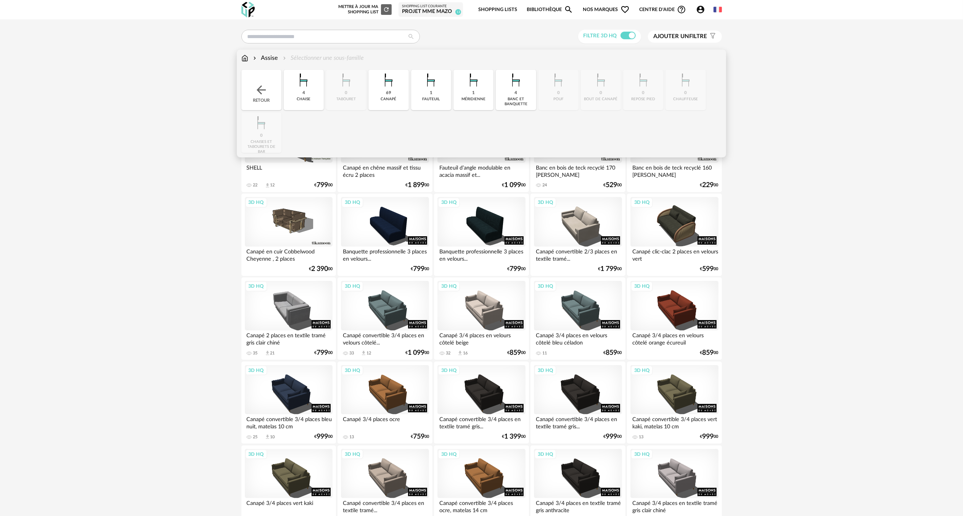
click at [261, 90] on img at bounding box center [261, 90] width 14 height 14
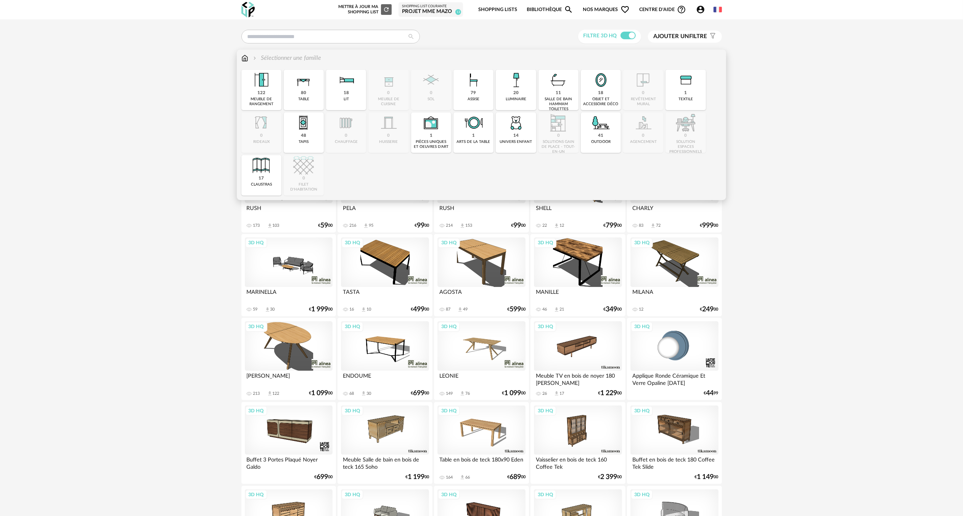
click at [245, 60] on img at bounding box center [244, 58] width 7 height 9
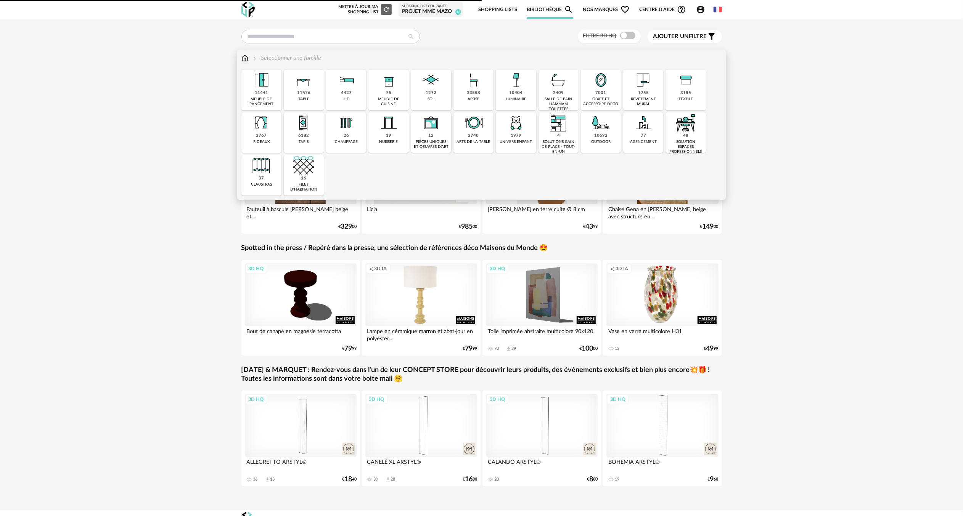
click at [304, 88] on img at bounding box center [303, 80] width 21 height 21
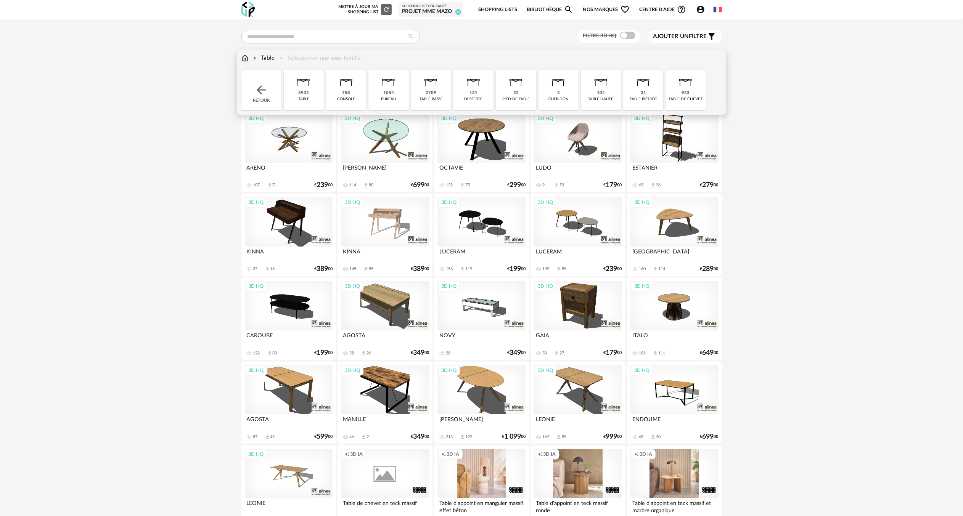
click at [434, 88] on img at bounding box center [431, 80] width 21 height 21
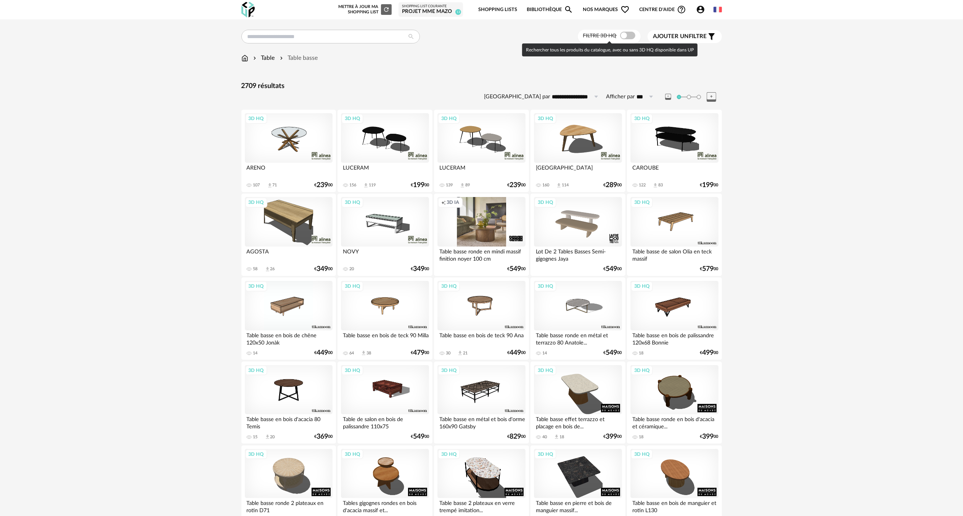
click at [627, 34] on span at bounding box center [627, 36] width 15 height 8
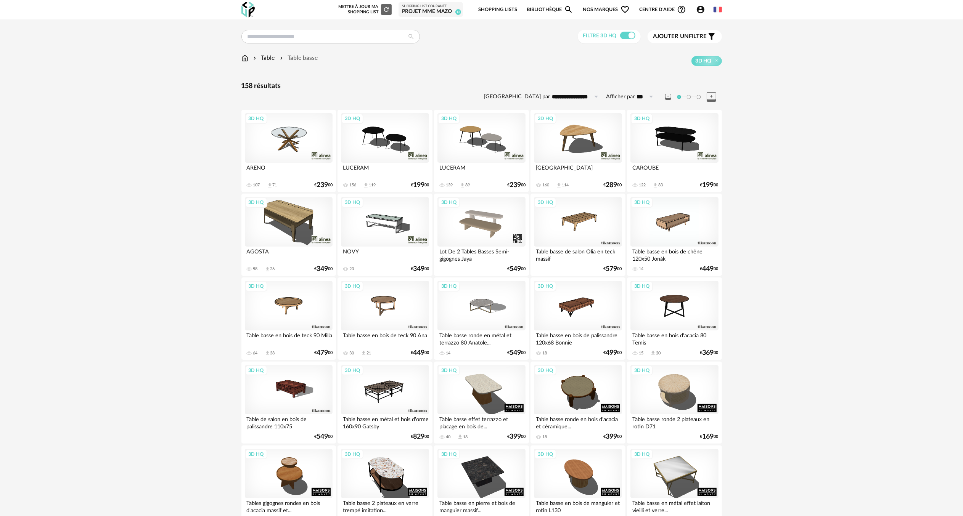
click at [580, 127] on div "3D HQ" at bounding box center [578, 138] width 88 height 50
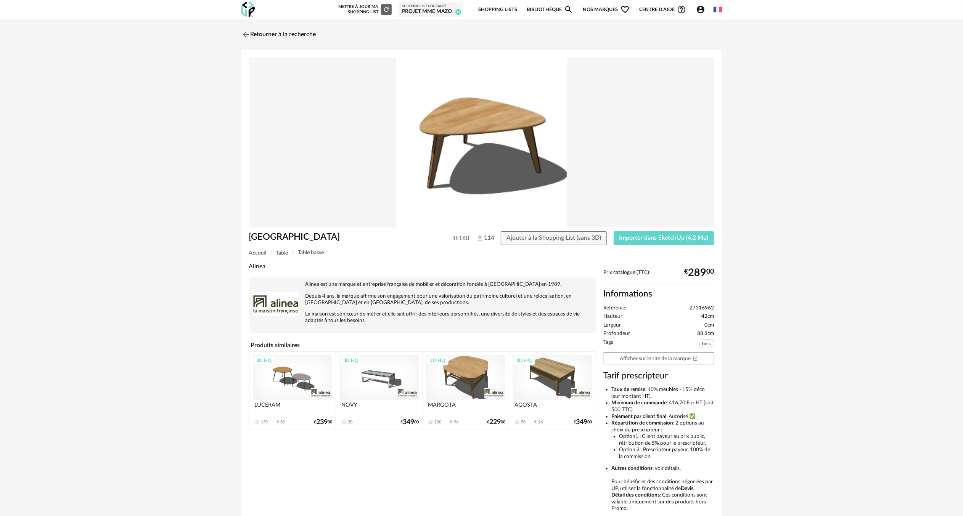
drag, startPoint x: 654, startPoint y: 356, endPoint x: 617, endPoint y: 332, distance: 44.7
click at [654, 356] on link "Afficher sur le site de la marque Open In New icon" at bounding box center [659, 358] width 111 height 13
click at [643, 237] on span "Importer dans SketchUp (4,2 Mo)" at bounding box center [663, 238] width 89 height 6
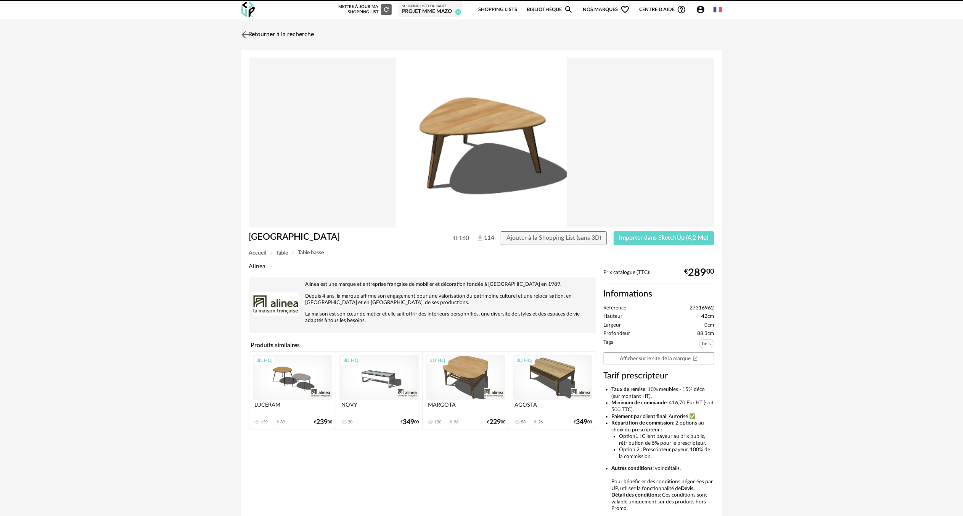
click at [246, 33] on img at bounding box center [244, 34] width 11 height 11
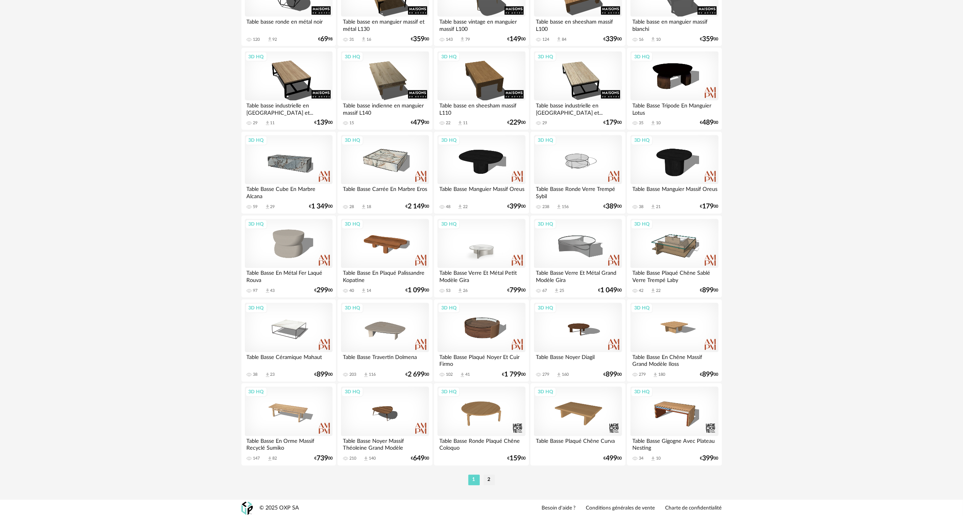
scroll to position [1322, 0]
click at [490, 482] on li "2" at bounding box center [489, 479] width 11 height 11
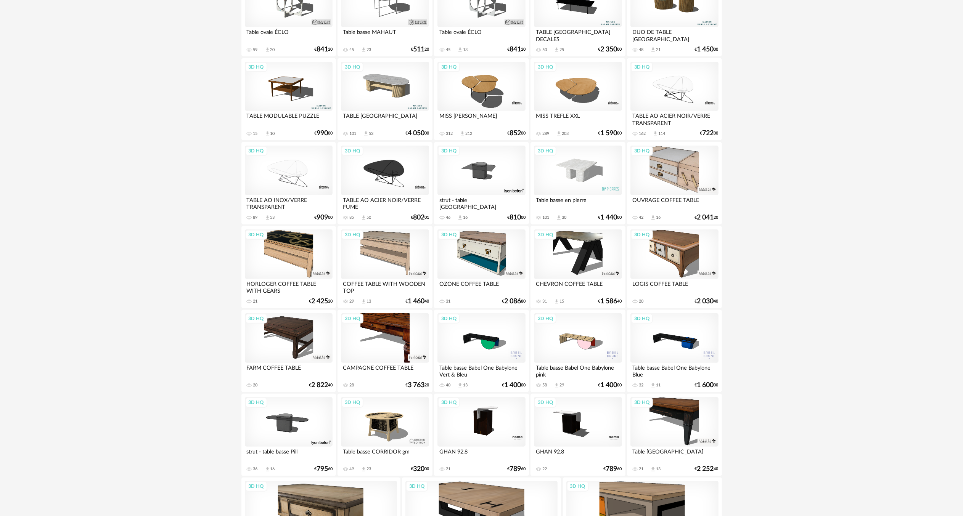
scroll to position [686, 0]
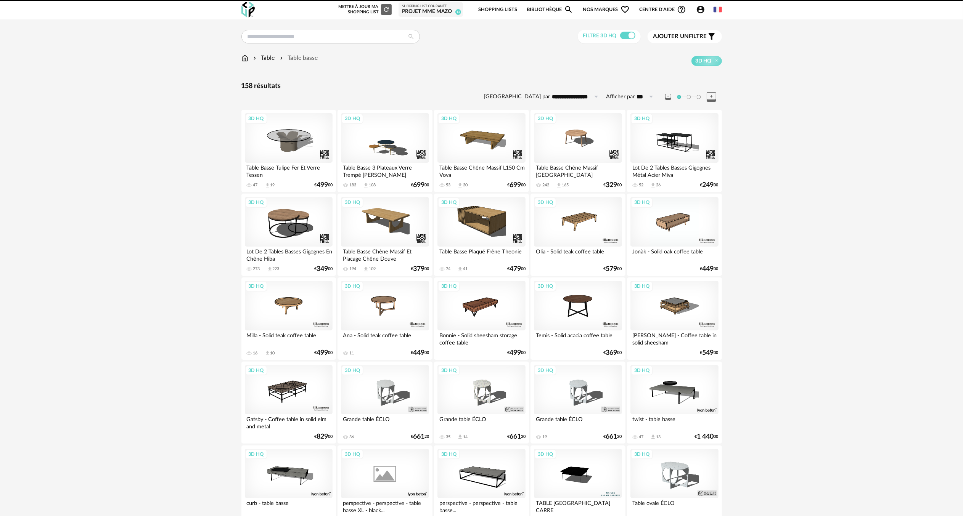
click at [245, 59] on img at bounding box center [244, 58] width 7 height 9
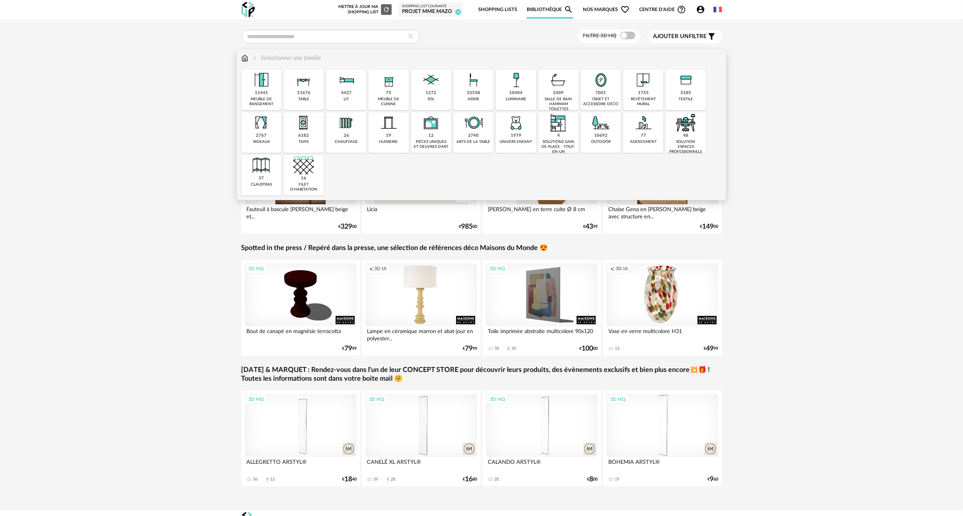
click at [305, 129] on img at bounding box center [303, 122] width 21 height 21
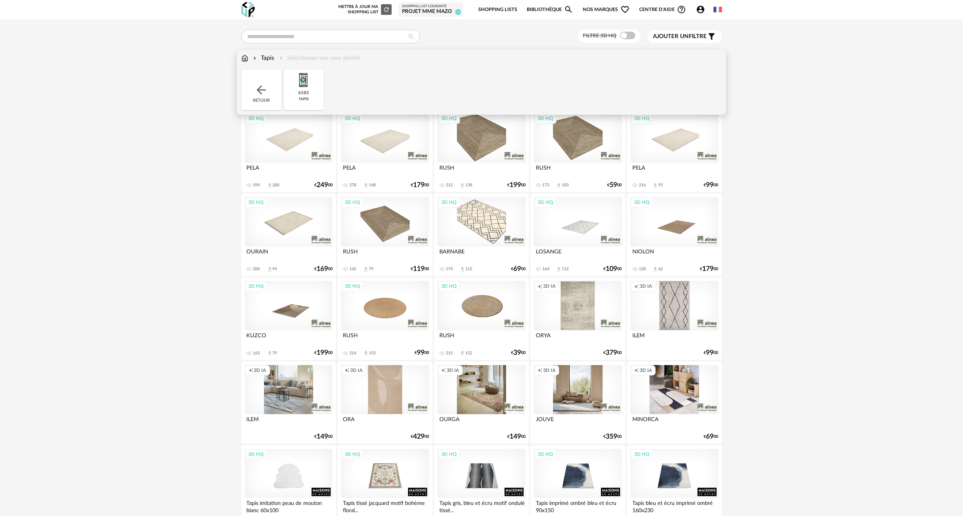
click at [291, 140] on div "3D HQ" at bounding box center [289, 138] width 88 height 50
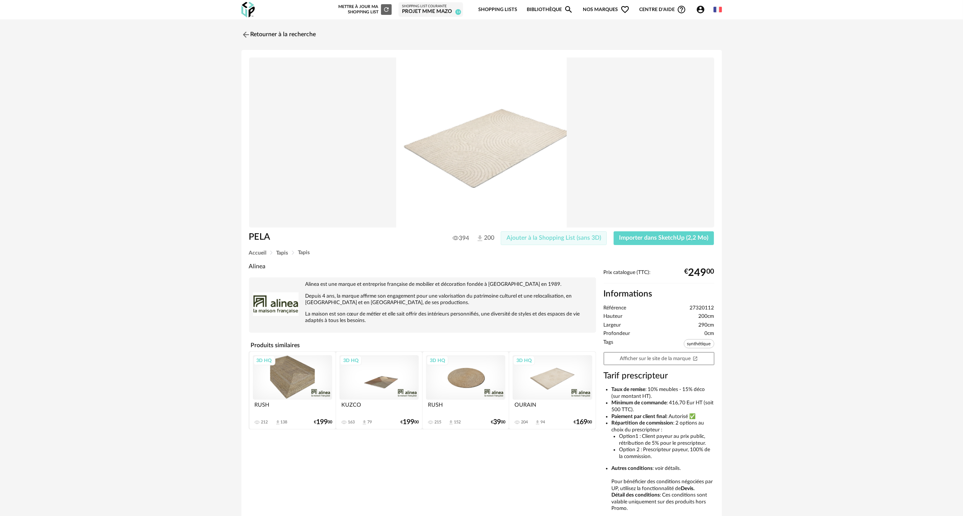
click at [592, 239] on span "Ajouter à la Shopping List (sans 3D)" at bounding box center [553, 238] width 95 height 6
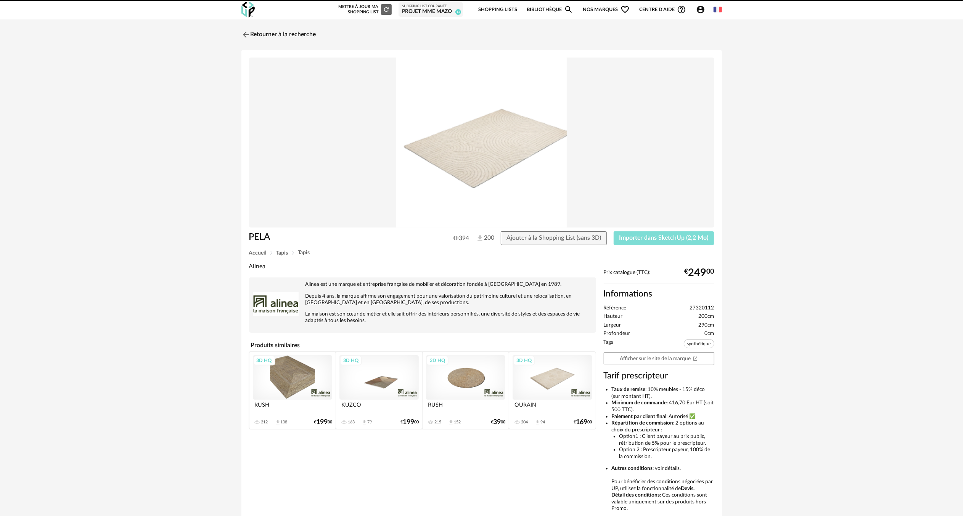
click at [644, 238] on span "Importer dans SketchUp (2,2 Mo)" at bounding box center [663, 238] width 89 height 6
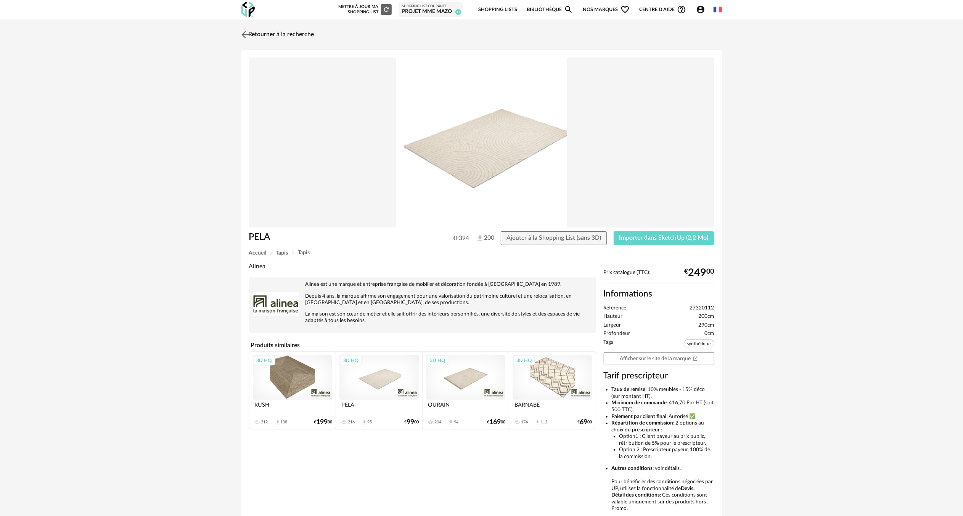
click at [245, 32] on img at bounding box center [244, 34] width 11 height 11
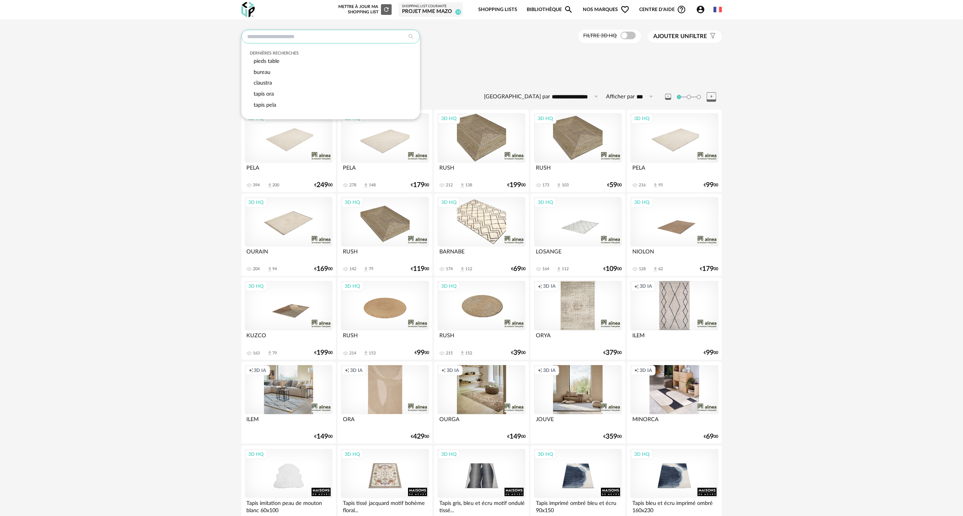
click at [299, 39] on input "text" at bounding box center [330, 37] width 178 height 14
type input "****"
type input "**********"
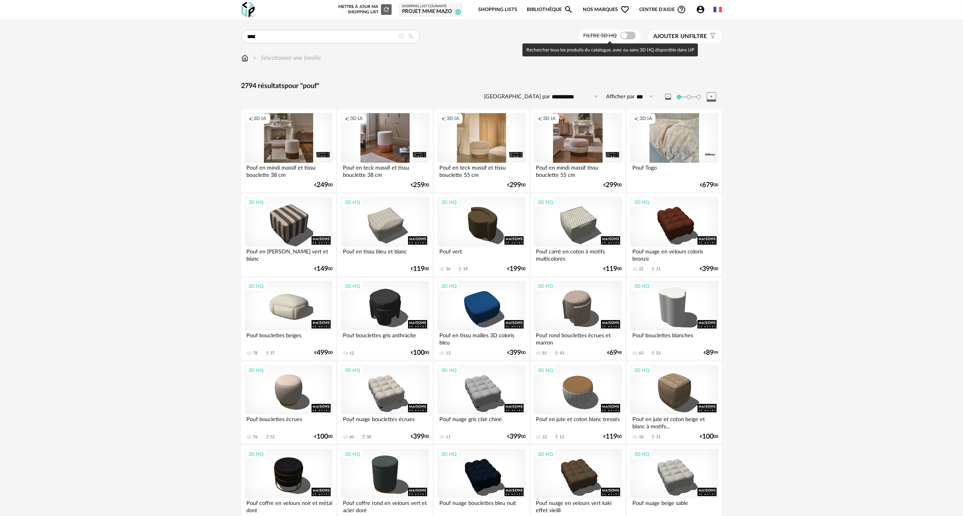
click at [631, 37] on span at bounding box center [627, 36] width 15 height 8
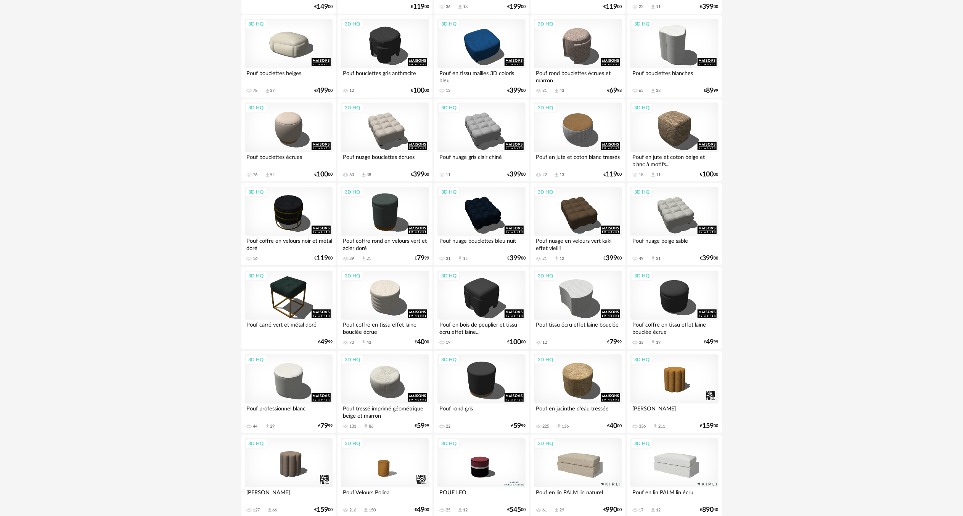
scroll to position [191, 0]
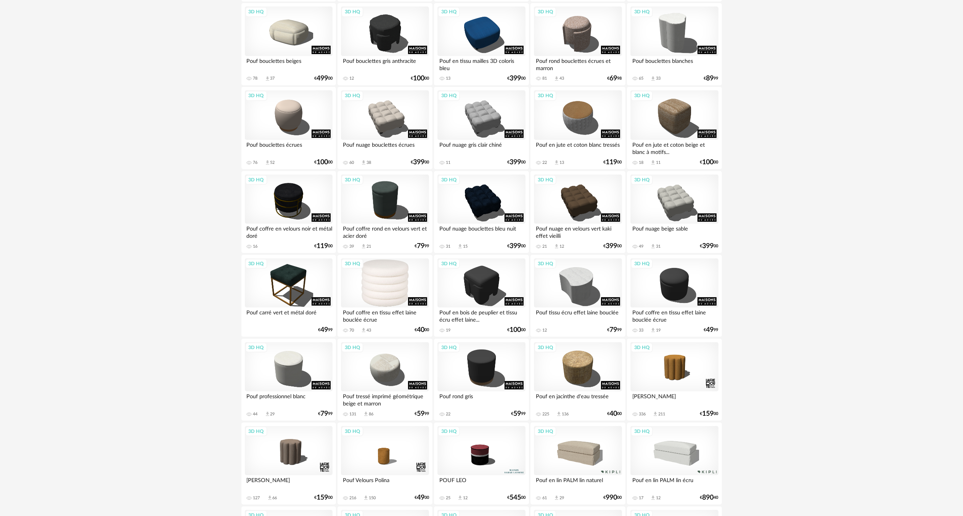
click at [385, 280] on div "3D HQ" at bounding box center [385, 284] width 88 height 50
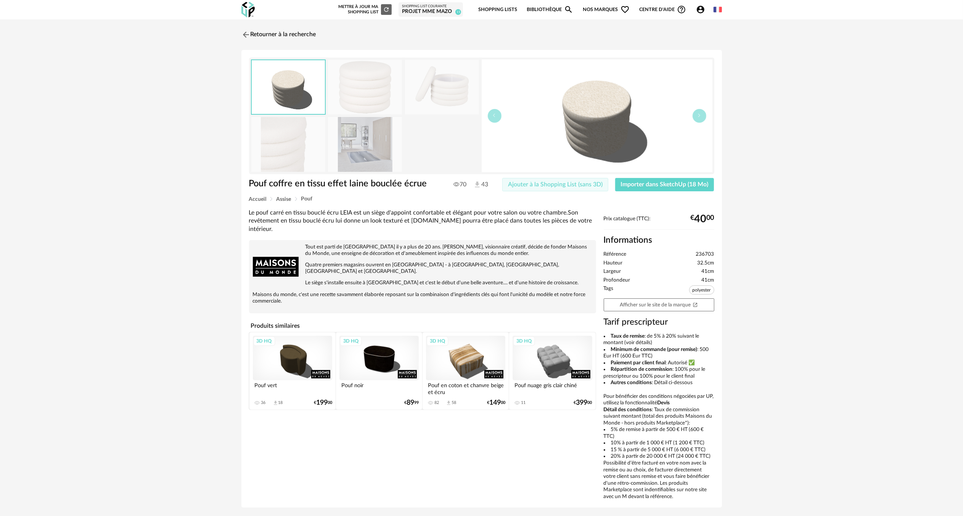
click at [593, 188] on button "Ajouter à la Shopping List (sans 3D)" at bounding box center [555, 185] width 106 height 14
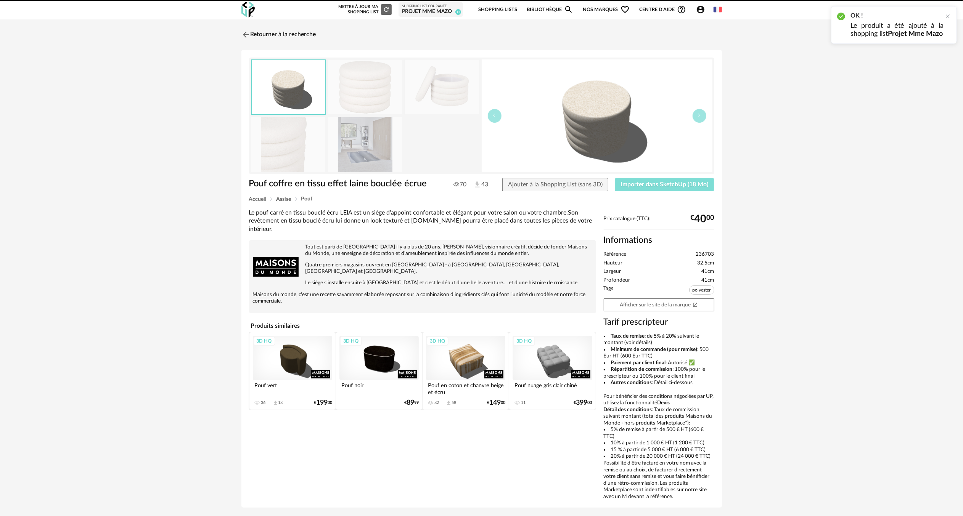
click at [644, 185] on span "Importer dans SketchUp (18 Mo)" at bounding box center [665, 185] width 88 height 6
click at [615, 178] on button "Importer dans SketchUp (18 Mo)" at bounding box center [664, 185] width 99 height 14
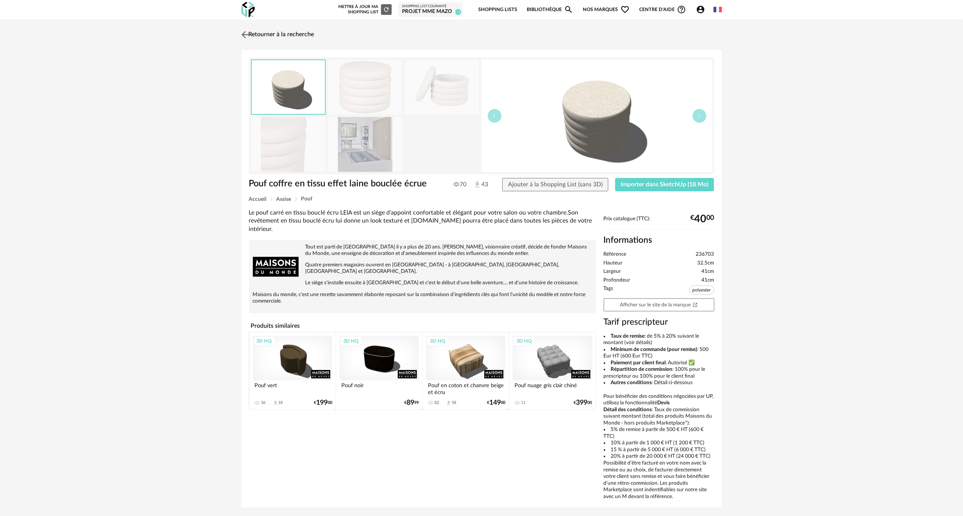
click at [246, 35] on img at bounding box center [244, 34] width 11 height 11
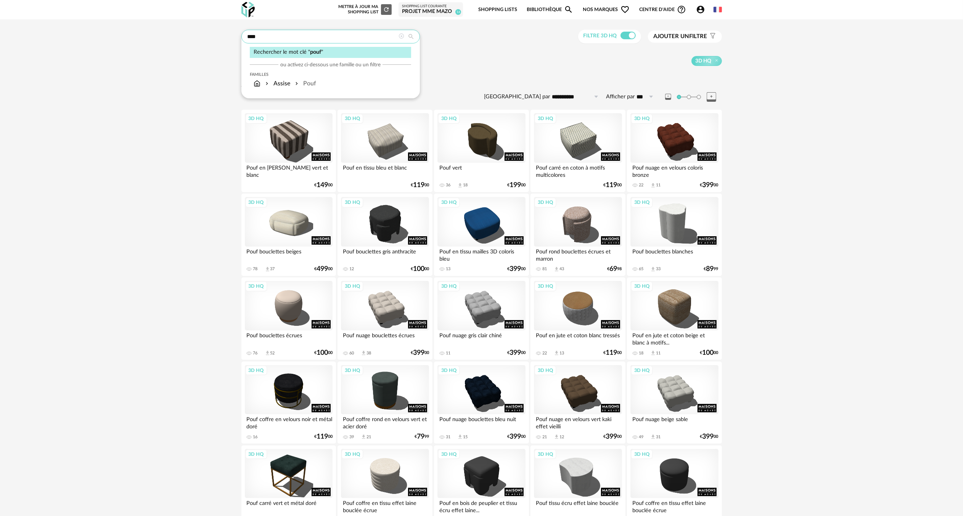
drag, startPoint x: 272, startPoint y: 39, endPoint x: 182, endPoint y: 56, distance: 90.8
type input "**********"
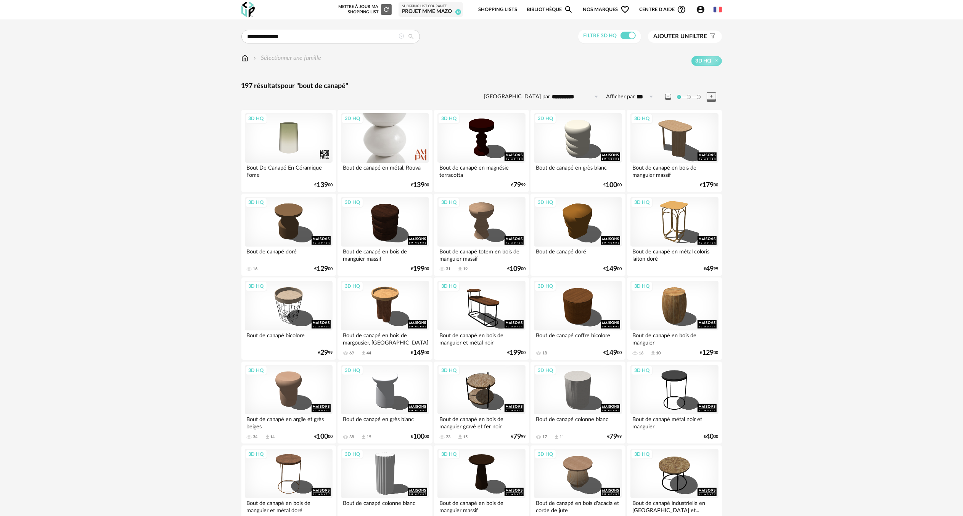
click at [388, 127] on div "3D HQ" at bounding box center [385, 138] width 88 height 50
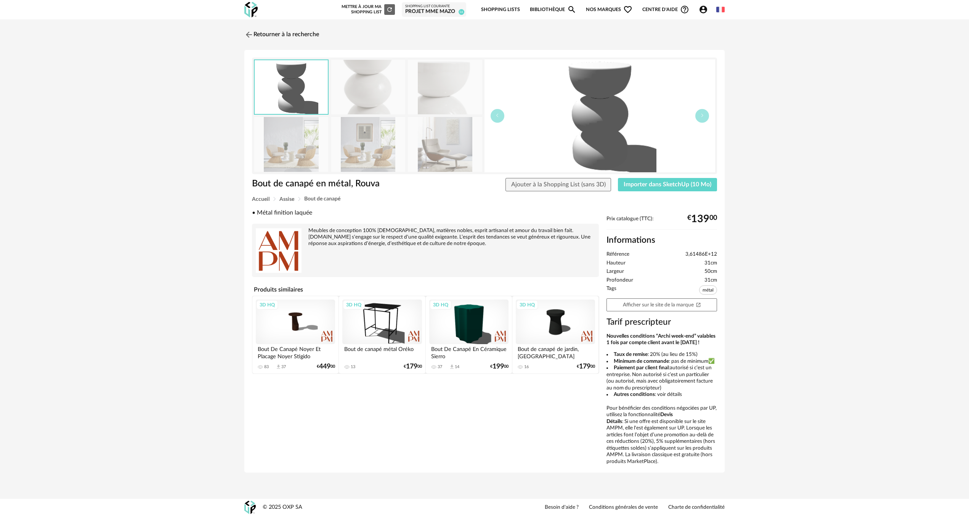
click at [444, 93] on img at bounding box center [445, 87] width 74 height 55
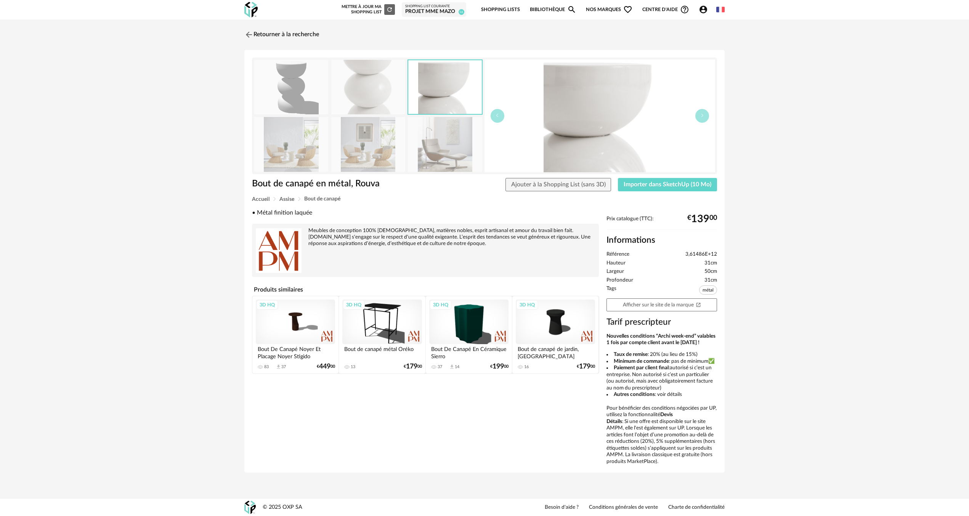
click at [382, 98] on img at bounding box center [368, 87] width 74 height 55
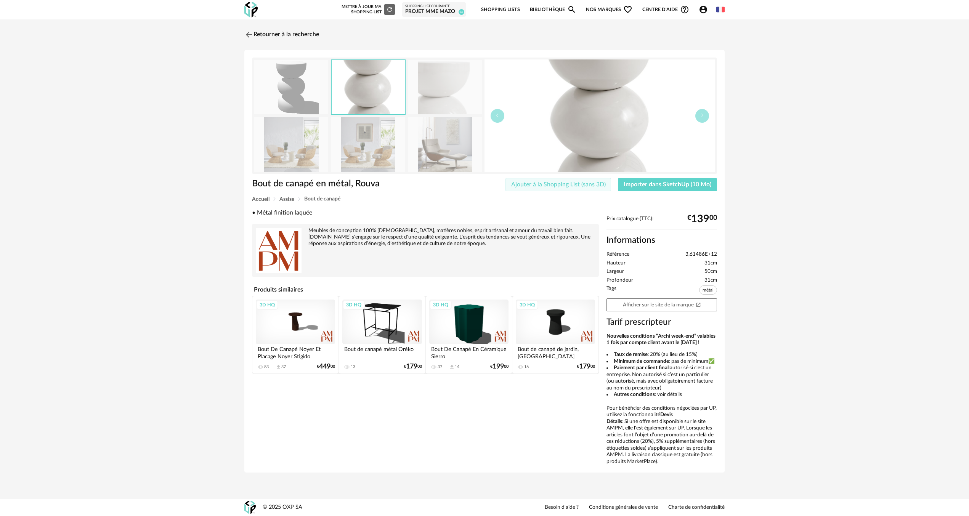
click at [538, 182] on span "Ajouter à la Shopping List (sans 3D)" at bounding box center [558, 185] width 95 height 6
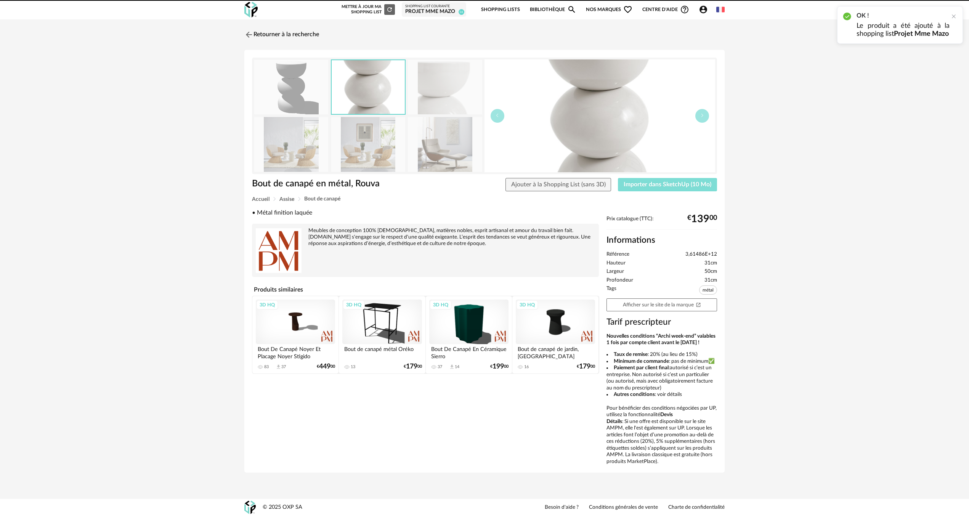
click at [637, 183] on span "Importer dans SketchUp (10 Mo)" at bounding box center [668, 185] width 88 height 6
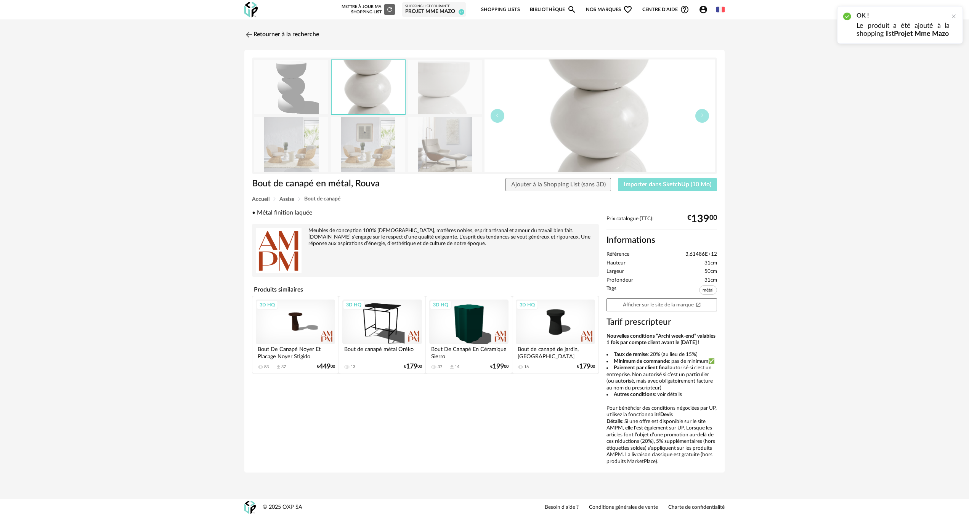
click at [618, 178] on button "Importer dans SketchUp (10 Mo)" at bounding box center [667, 185] width 99 height 14
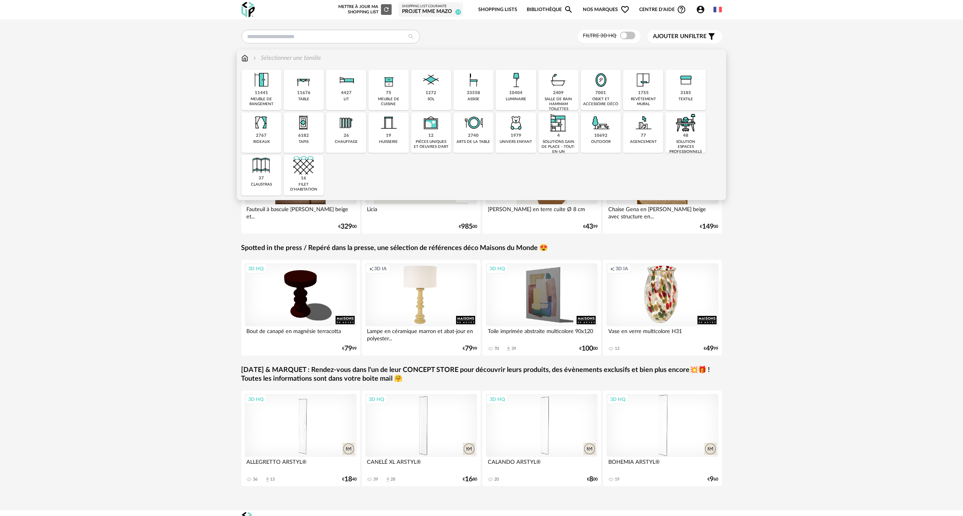
click at [262, 83] on img at bounding box center [261, 80] width 21 height 21
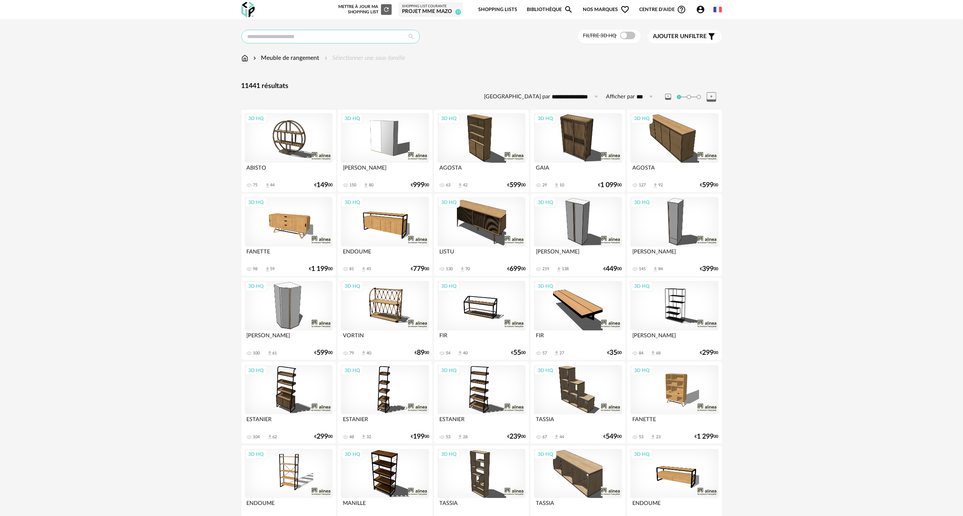
click at [294, 36] on input "text" at bounding box center [330, 37] width 178 height 14
type input "******"
type input "**********"
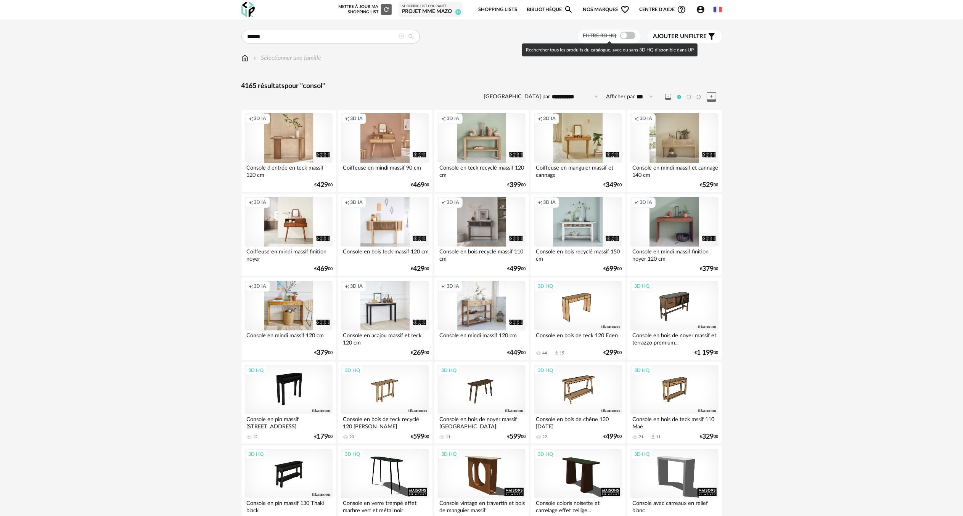
click at [632, 33] on span at bounding box center [627, 36] width 15 height 8
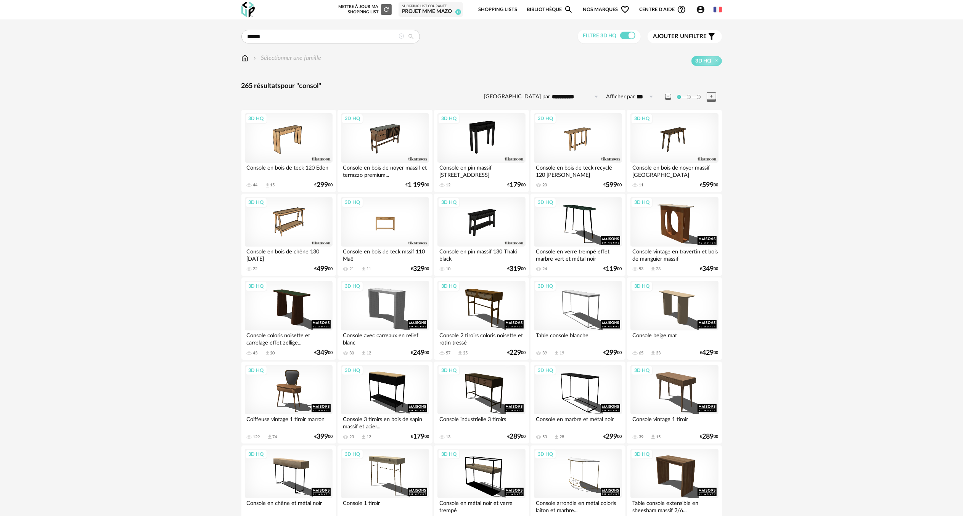
click at [393, 212] on div "3D HQ" at bounding box center [385, 222] width 88 height 50
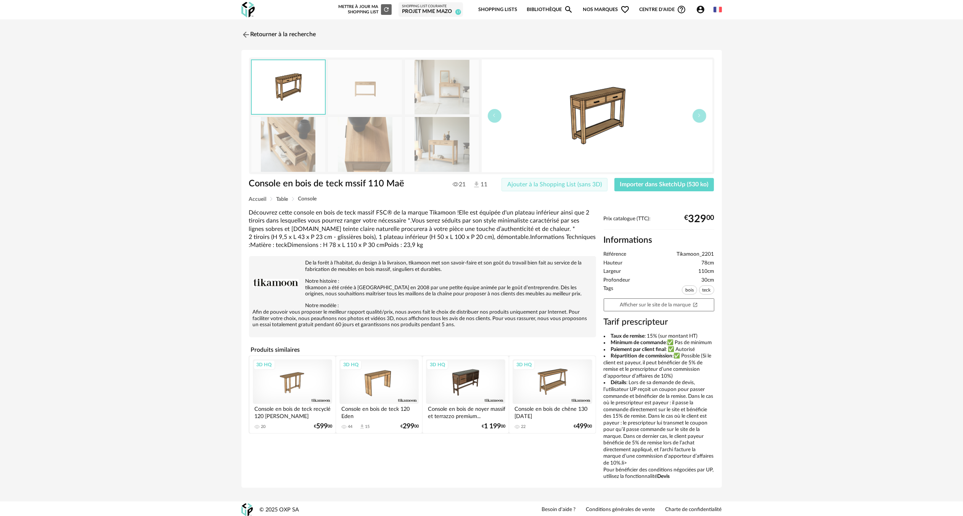
click at [590, 187] on span "Ajouter à la Shopping List (sans 3D)" at bounding box center [554, 185] width 95 height 6
click at [630, 182] on span "Importer dans SketchUp (530 ko)" at bounding box center [664, 185] width 88 height 6
